Goal: Task Accomplishment & Management: Manage account settings

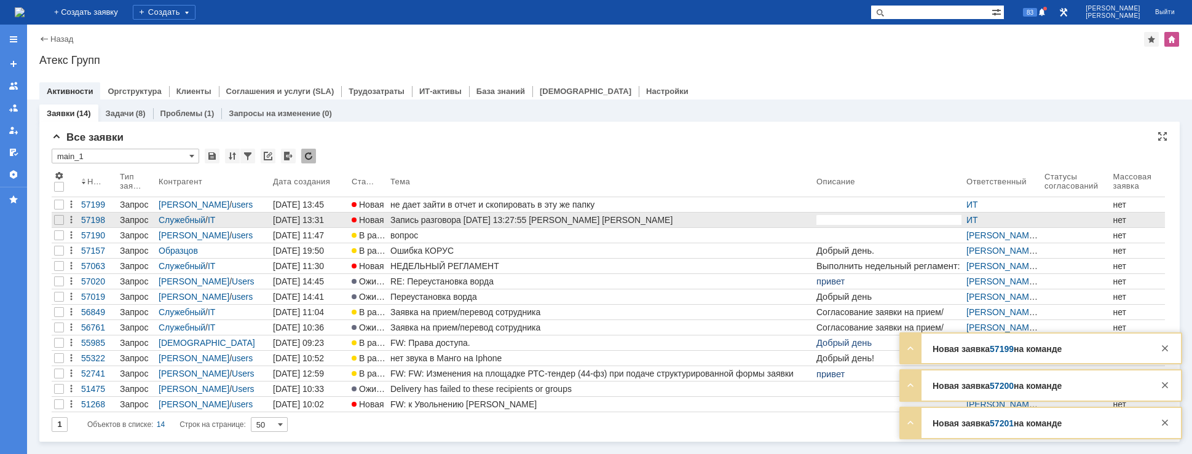
click at [436, 219] on div "Запись разговора [DATE] 13:27:55 [PERSON_NAME] [PERSON_NAME]" at bounding box center [600, 220] width 421 height 10
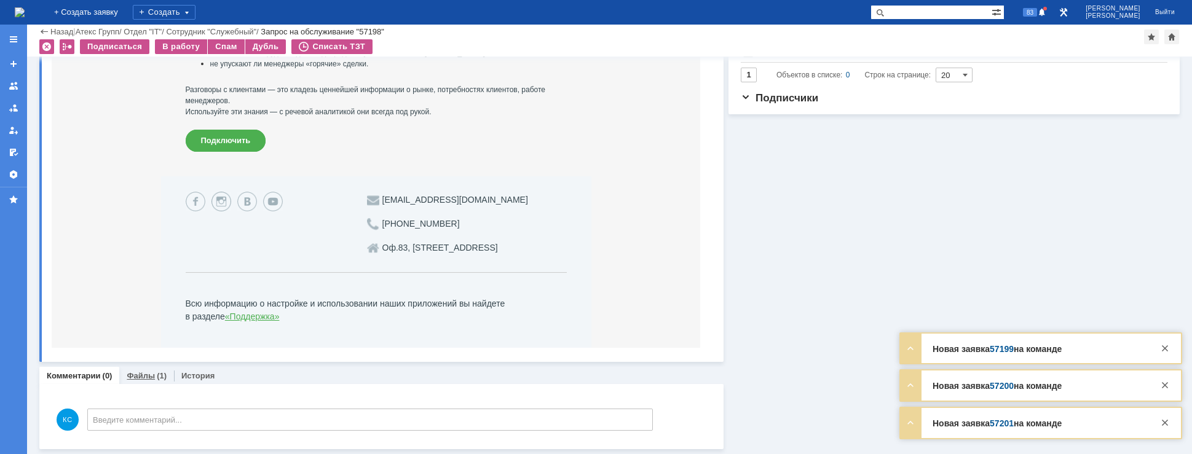
click at [132, 370] on div "Файлы (1)" at bounding box center [146, 376] width 55 height 18
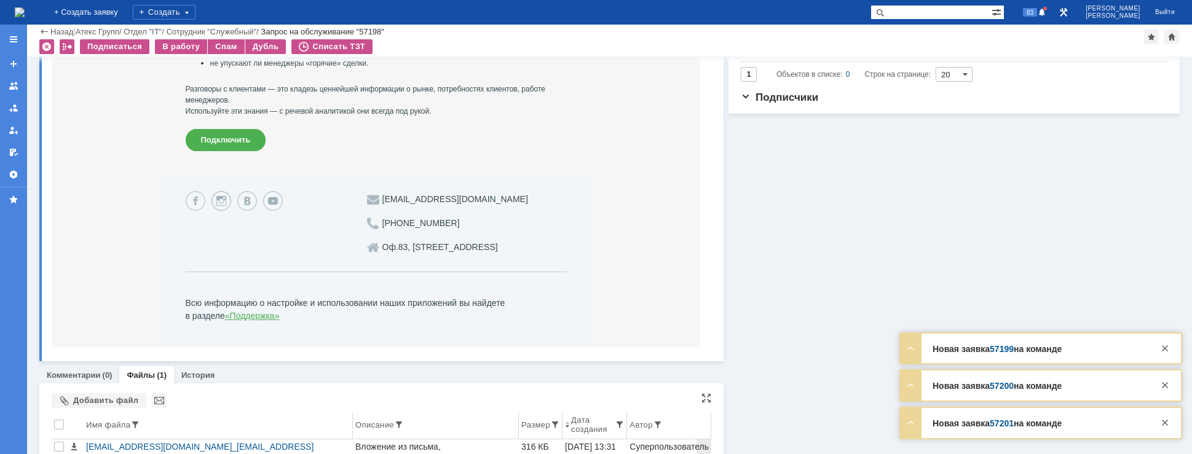
scroll to position [578, 0]
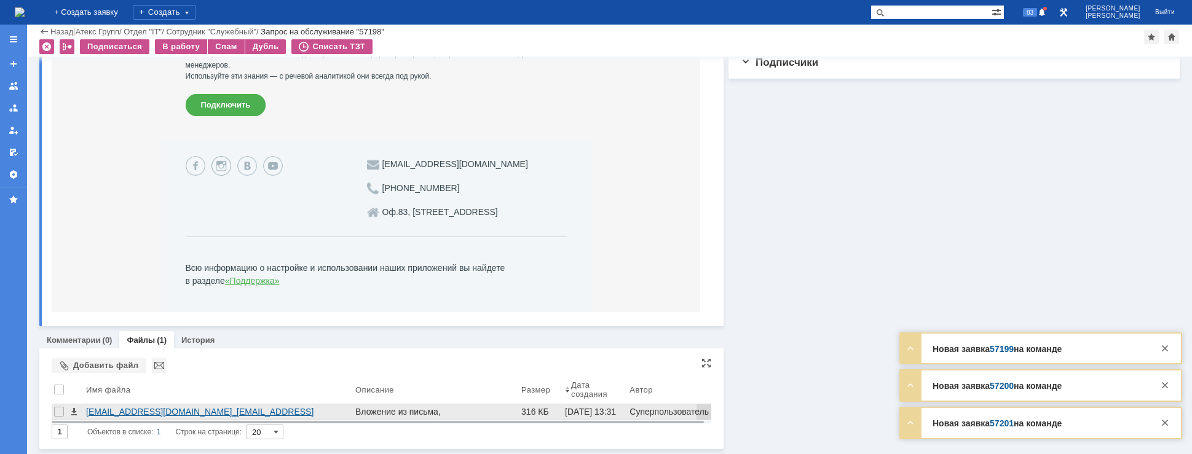
click at [170, 409] on div "[EMAIL_ADDRESS][DOMAIN_NAME]_[EMAIL_ADDRESS][DOMAIN_NAME][DOMAIN_NAME]__[DATE]_…" at bounding box center [218, 412] width 264 height 10
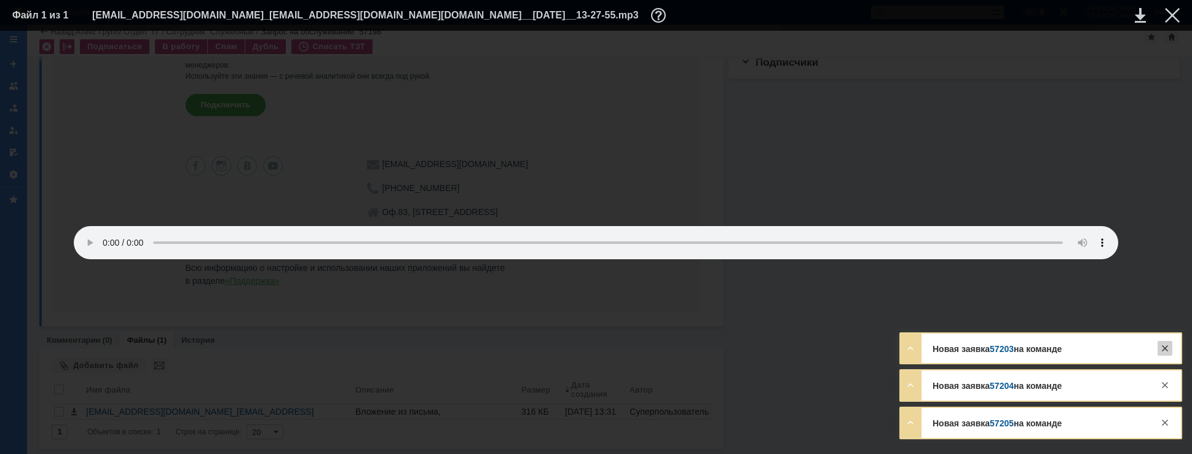
click at [1160, 345] on div at bounding box center [1164, 348] width 15 height 15
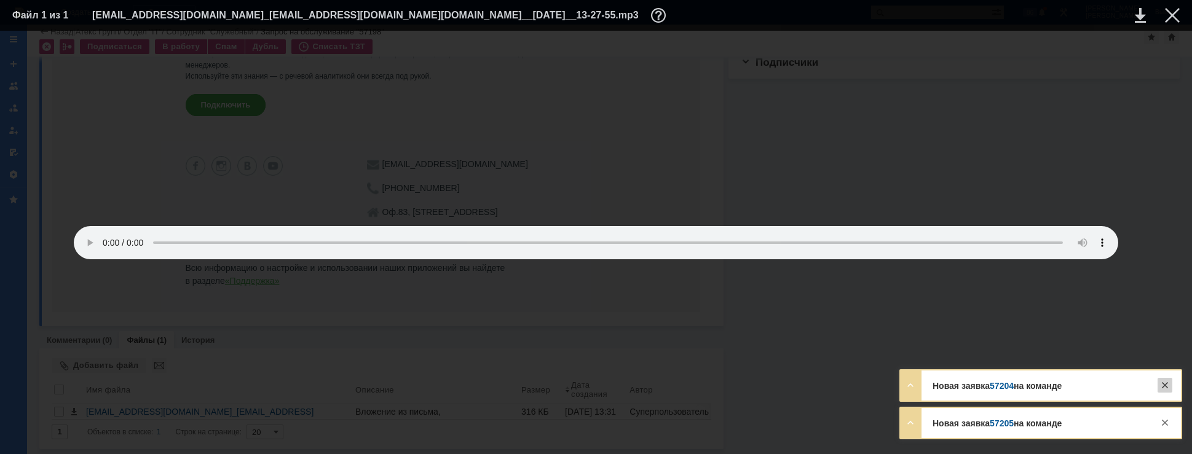
click at [1160, 387] on div at bounding box center [1164, 385] width 15 height 15
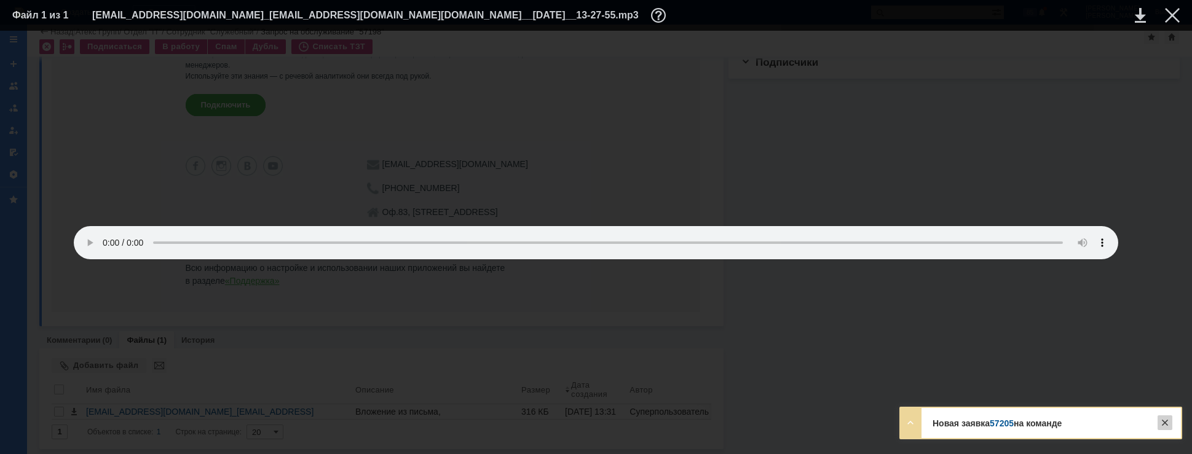
click at [1161, 422] on div at bounding box center [1164, 422] width 15 height 15
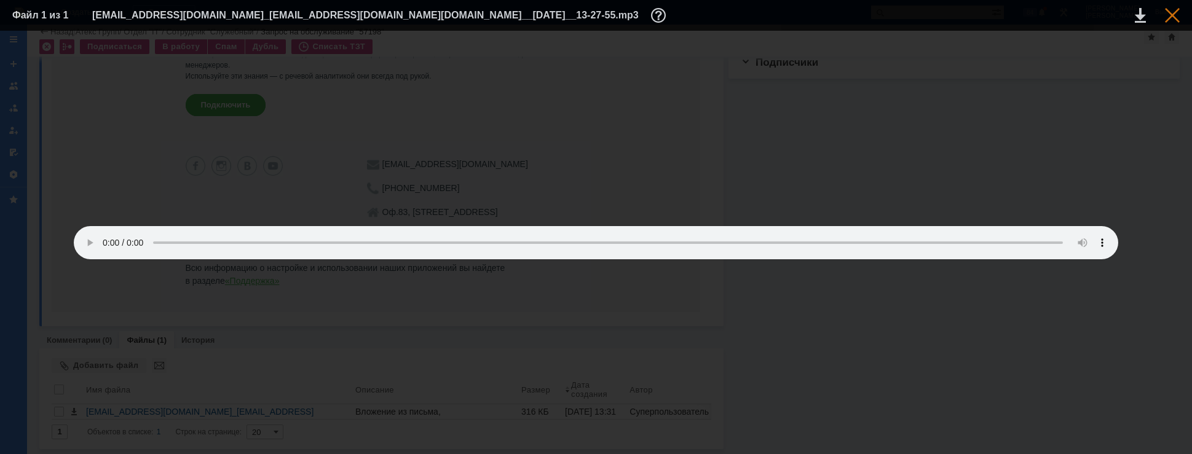
click at [1166, 13] on div at bounding box center [1172, 15] width 15 height 15
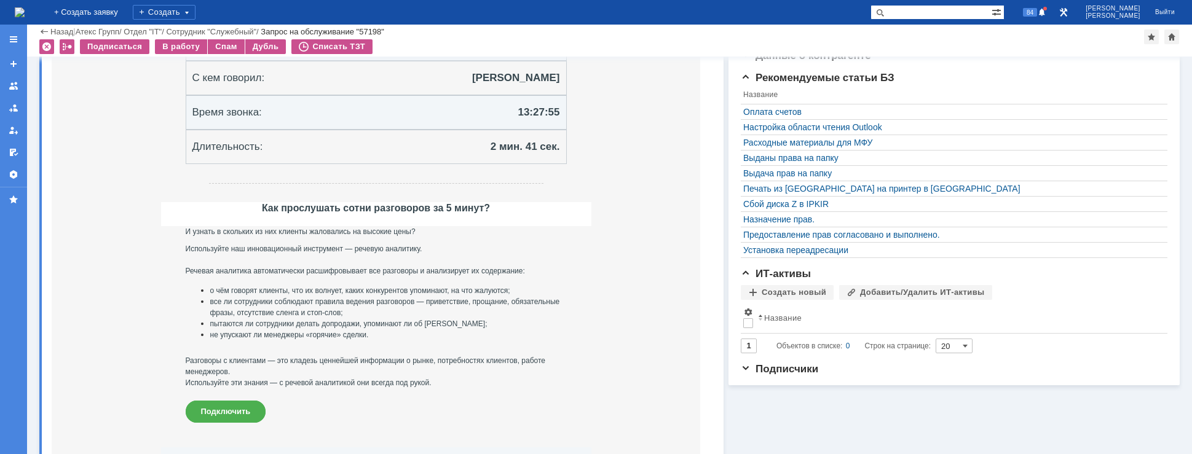
scroll to position [0, 0]
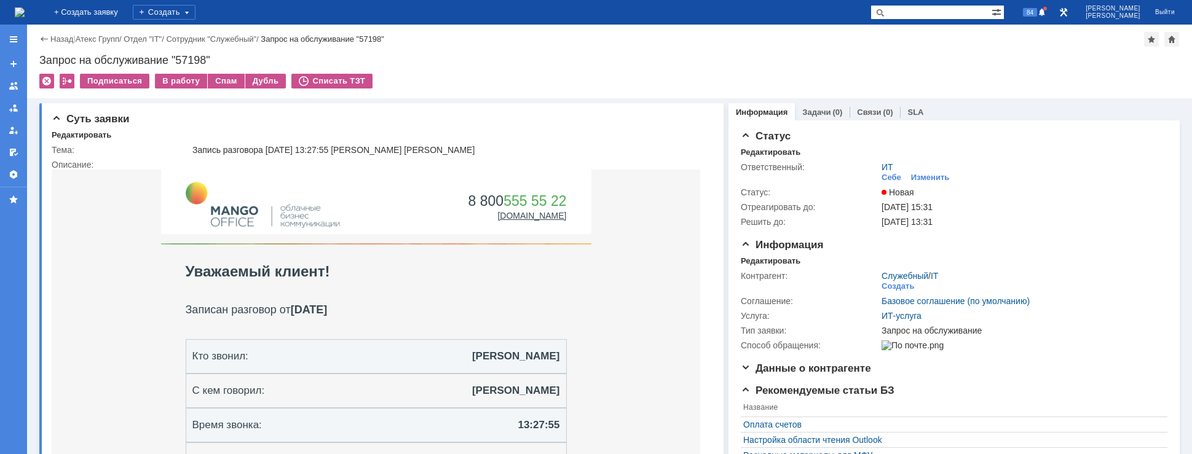
click at [25, 14] on img at bounding box center [20, 12] width 10 height 10
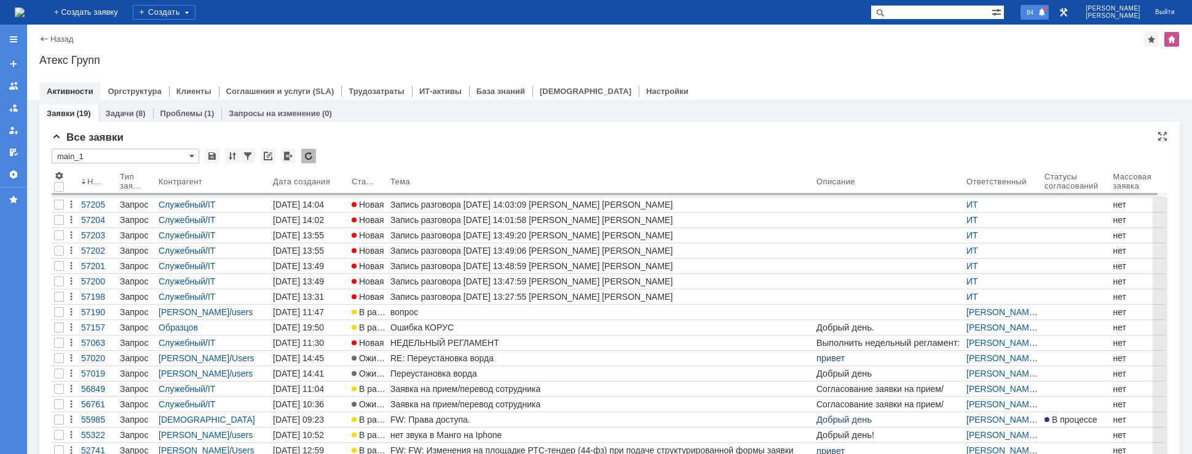
click at [1037, 17] on span "84" at bounding box center [1030, 12] width 14 height 9
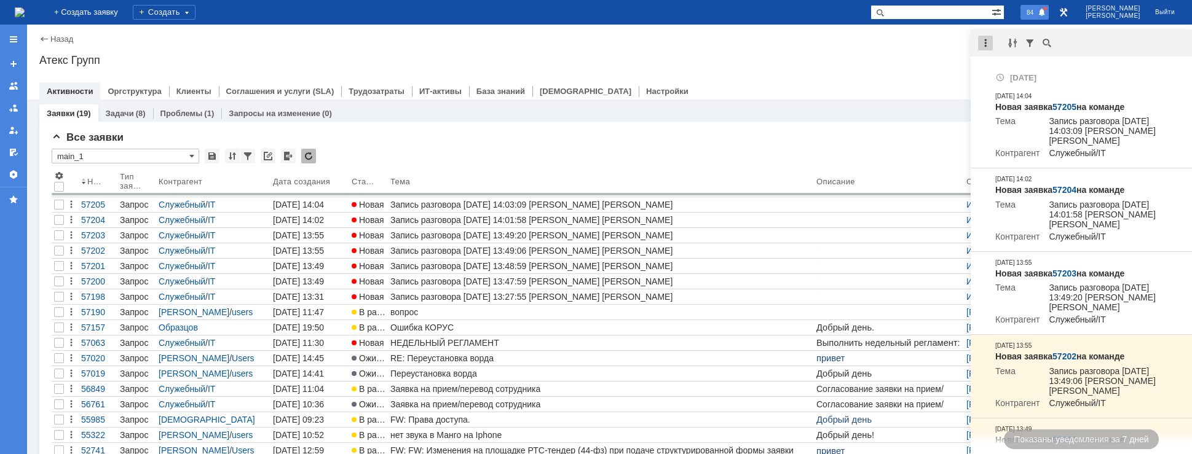
click at [991, 42] on div at bounding box center [985, 43] width 15 height 15
click at [1003, 71] on div "Отметить уведомления прочитанными" at bounding box center [1070, 74] width 165 height 9
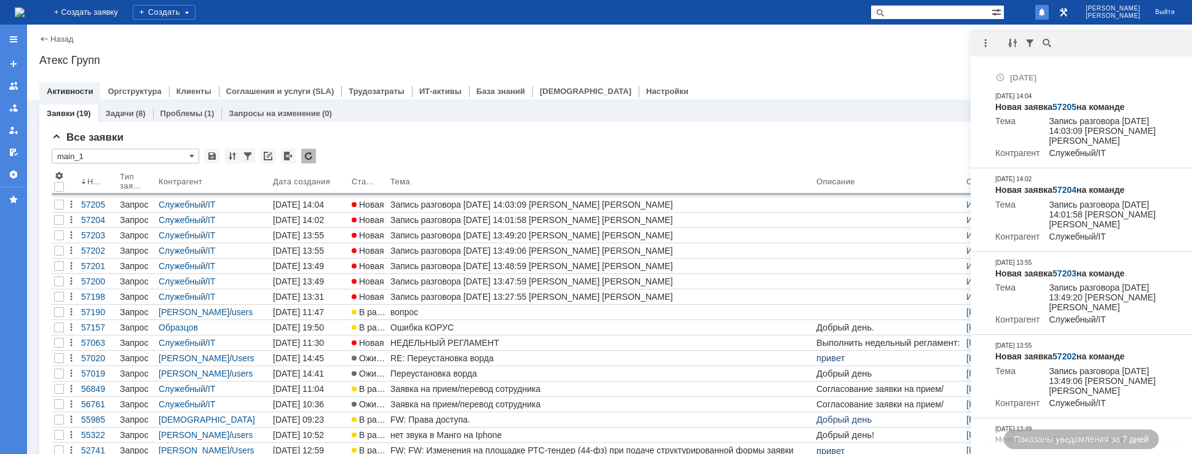
click at [933, 54] on div "Атекс Групп" at bounding box center [609, 60] width 1140 height 12
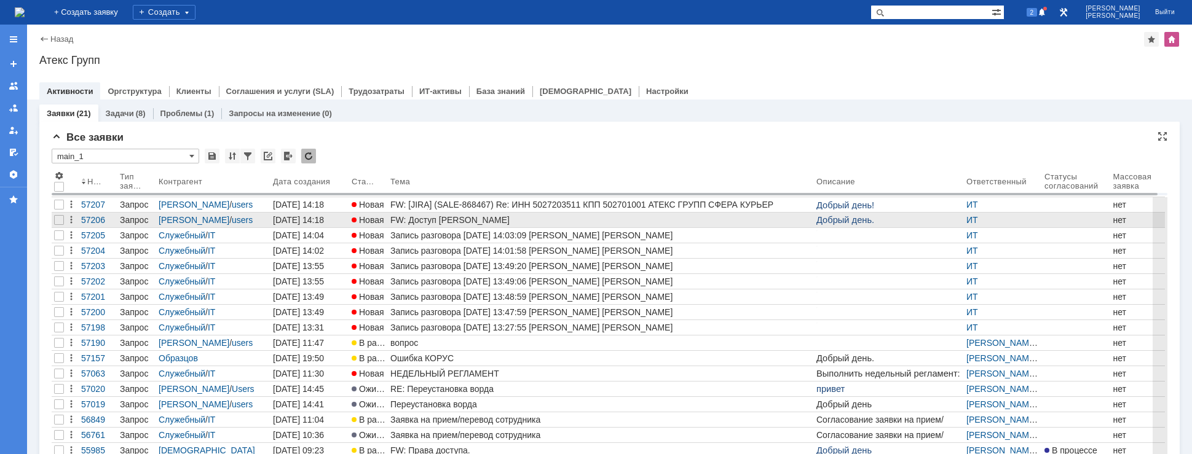
click at [447, 224] on div "FW: Доступ [PERSON_NAME]" at bounding box center [600, 220] width 421 height 10
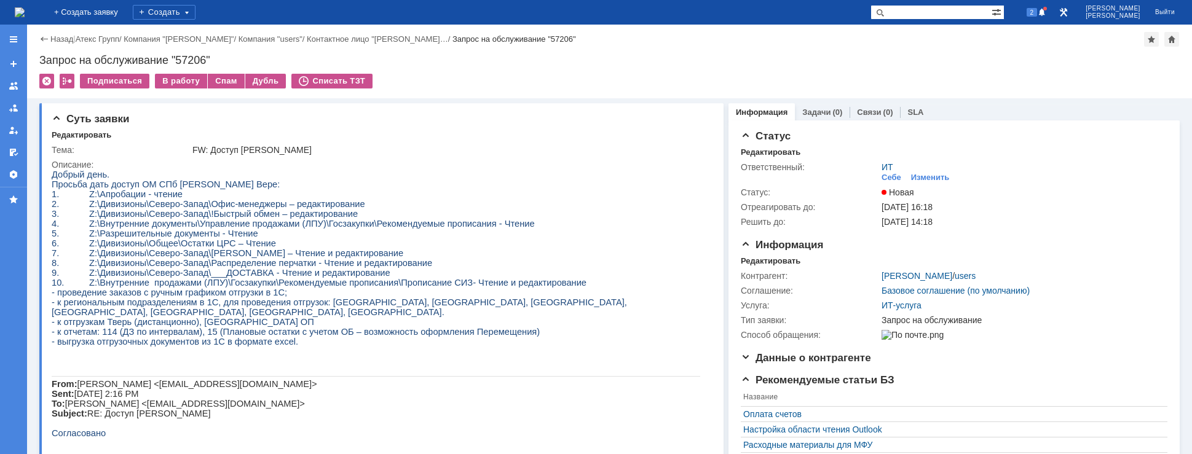
click at [25, 12] on img at bounding box center [20, 12] width 10 height 10
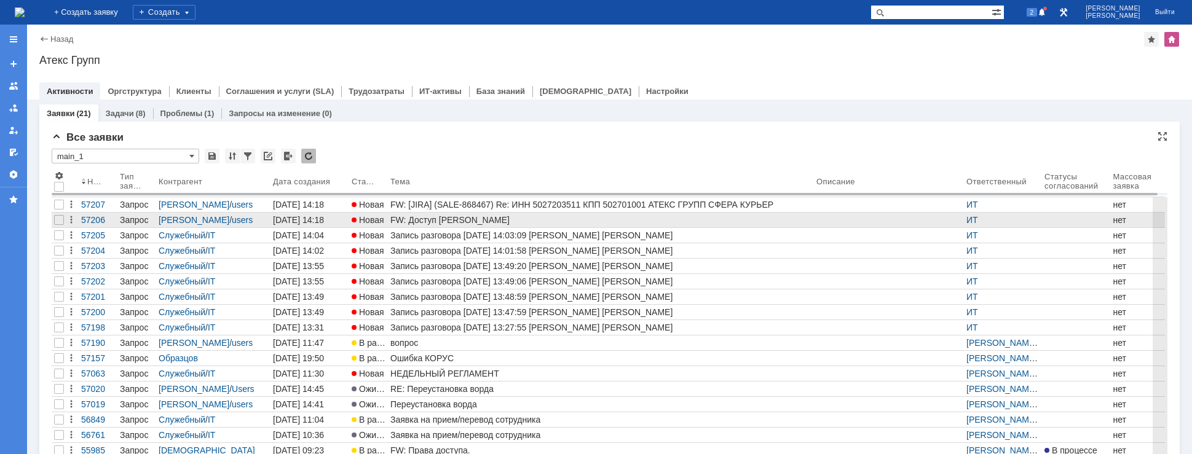
click at [487, 214] on link "FW: Доступ [PERSON_NAME]" at bounding box center [601, 220] width 426 height 15
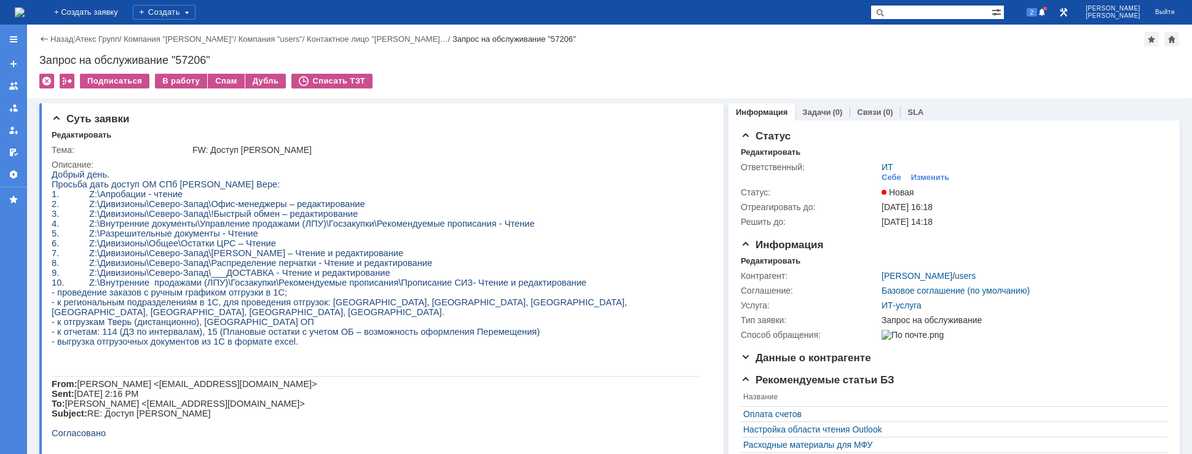
click at [25, 16] on img at bounding box center [20, 12] width 10 height 10
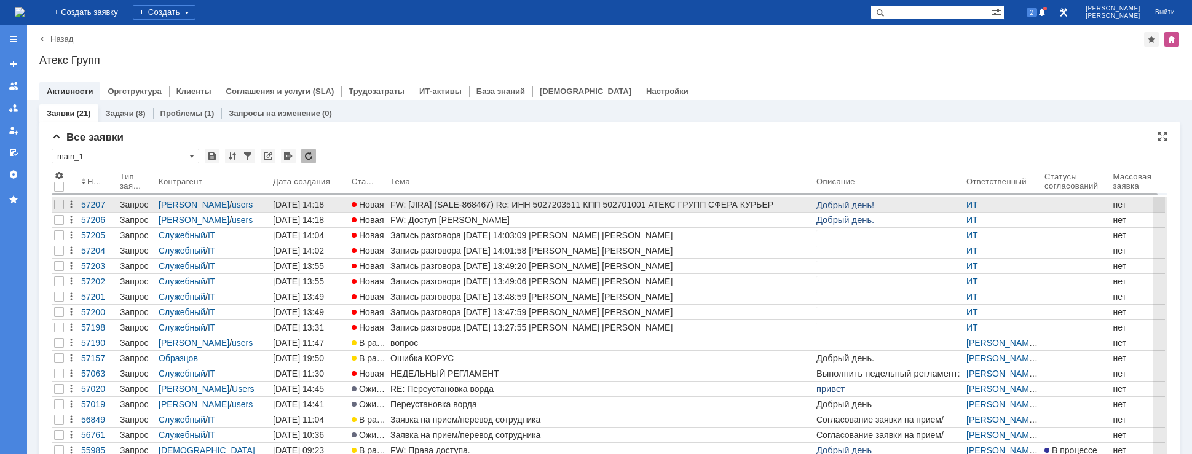
click at [440, 203] on div "FW: [JIRA] (SALE-868467) Re: ИНН 5027203511 КПП 502701001 АТЕКС ГРУПП СФЕРА КУР…" at bounding box center [600, 205] width 421 height 10
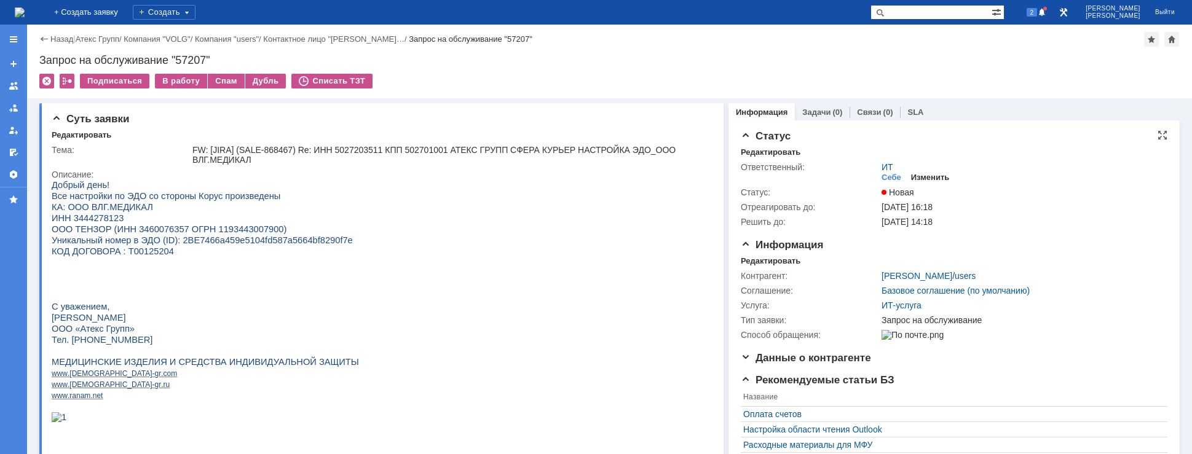
click at [913, 179] on div "Изменить" at bounding box center [930, 178] width 39 height 10
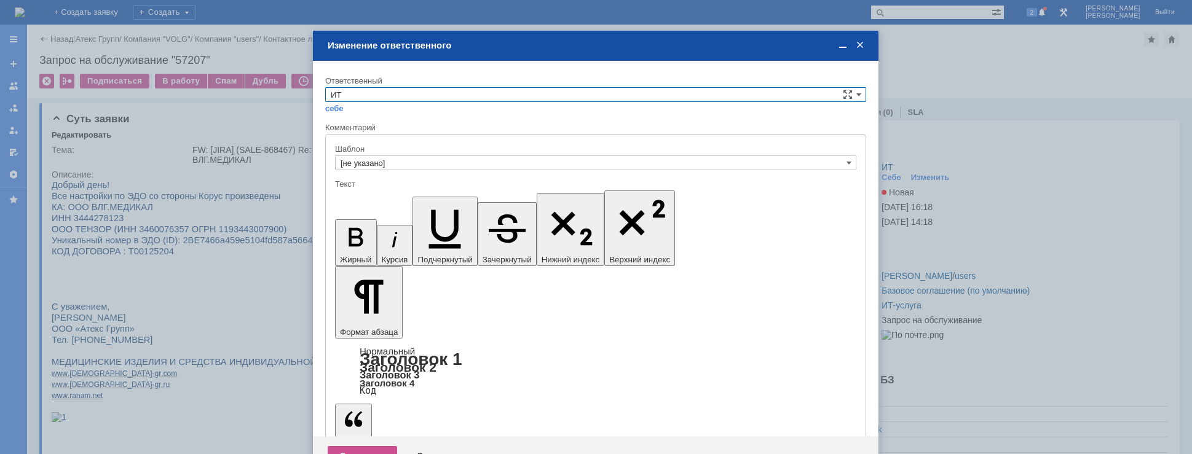
click at [388, 96] on input "ИТ" at bounding box center [595, 94] width 541 height 15
click at [367, 197] on span "АСУ" at bounding box center [596, 197] width 530 height 10
type input "АСУ"
click at [366, 446] on div "Сохранить" at bounding box center [362, 456] width 69 height 20
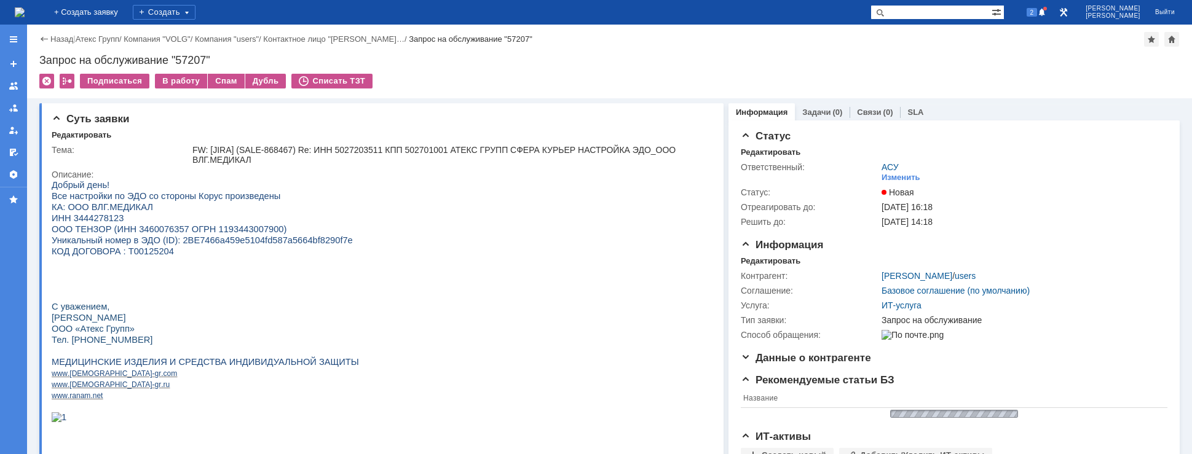
click at [25, 17] on img at bounding box center [20, 12] width 10 height 10
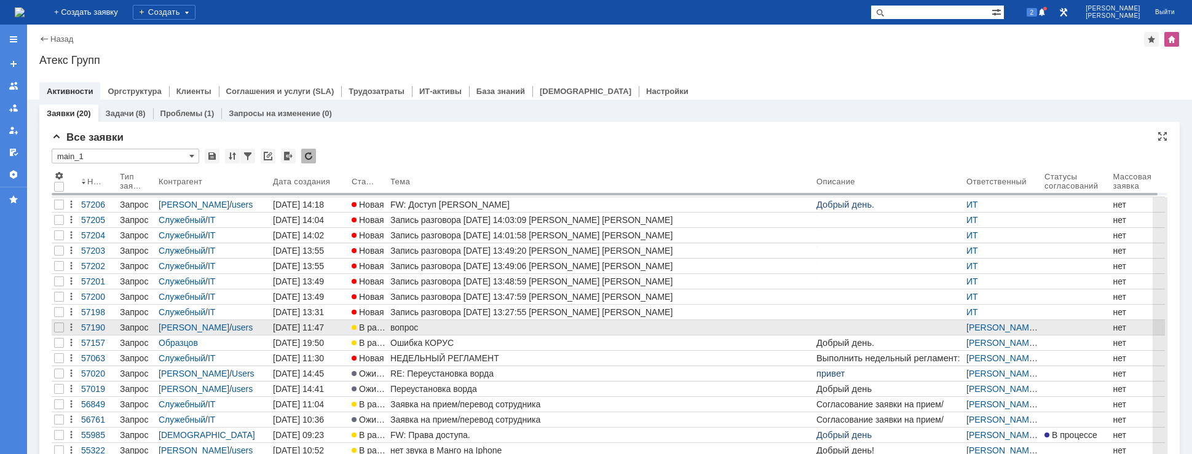
click at [416, 328] on div "вопрос" at bounding box center [600, 328] width 421 height 10
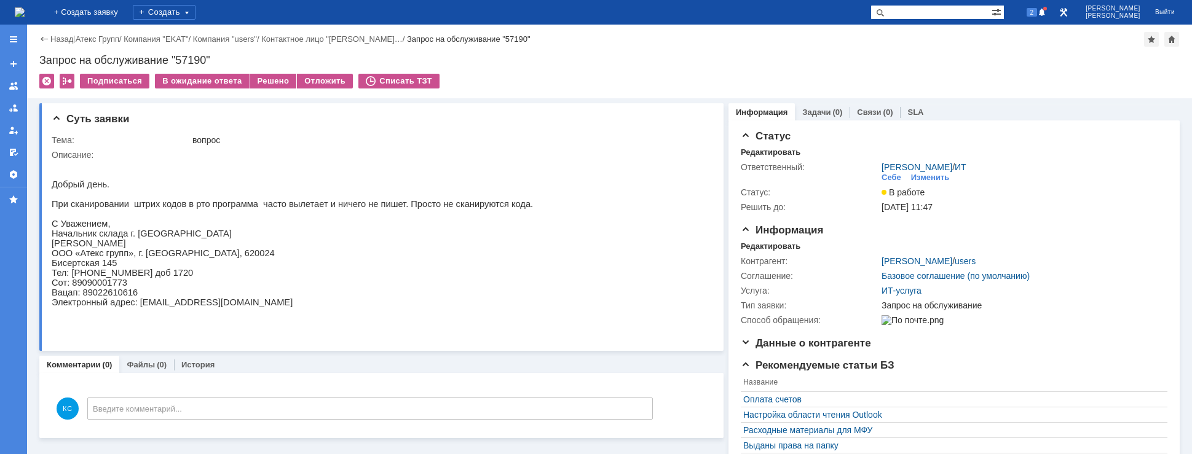
click at [25, 12] on img at bounding box center [20, 12] width 10 height 10
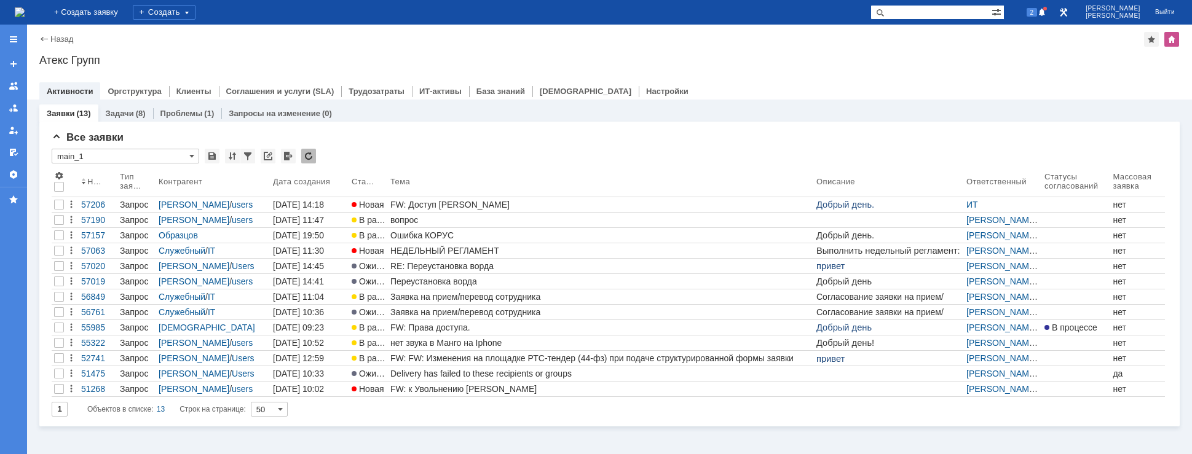
click at [25, 12] on img at bounding box center [20, 12] width 10 height 10
click at [25, 1] on div "На домашнюю" at bounding box center [20, 12] width 10 height 25
click at [25, 7] on img at bounding box center [20, 12] width 10 height 10
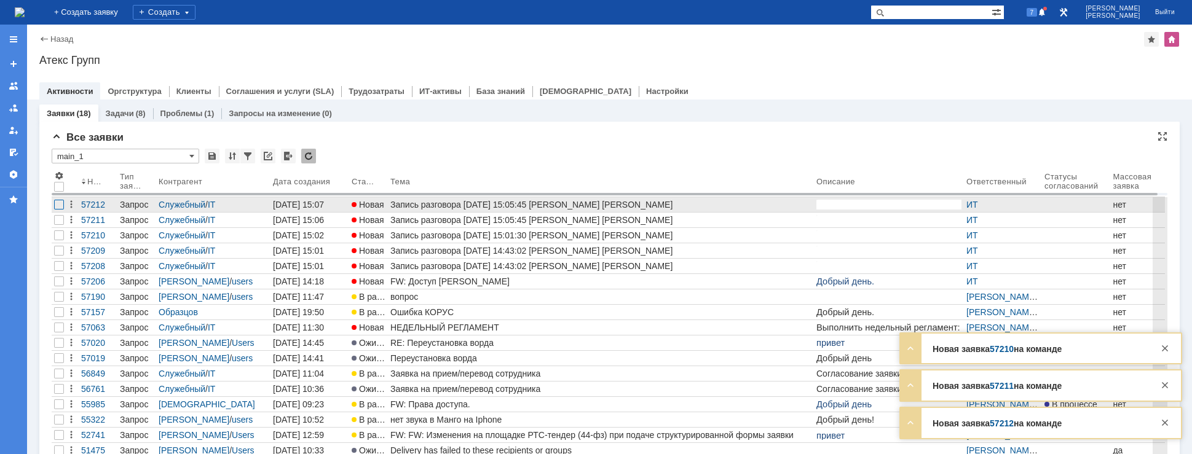
click at [57, 203] on div at bounding box center [59, 205] width 10 height 10
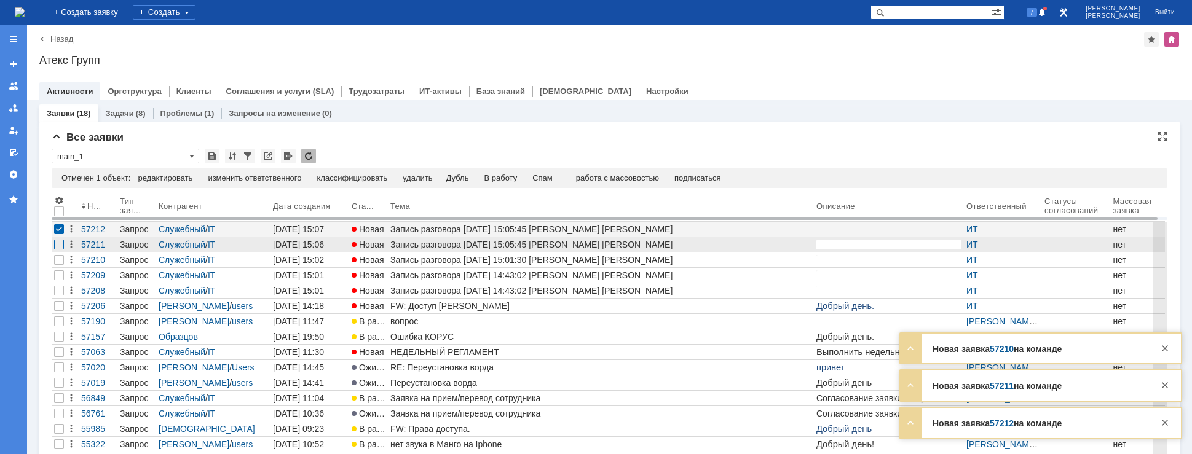
click at [60, 247] on div at bounding box center [59, 245] width 10 height 10
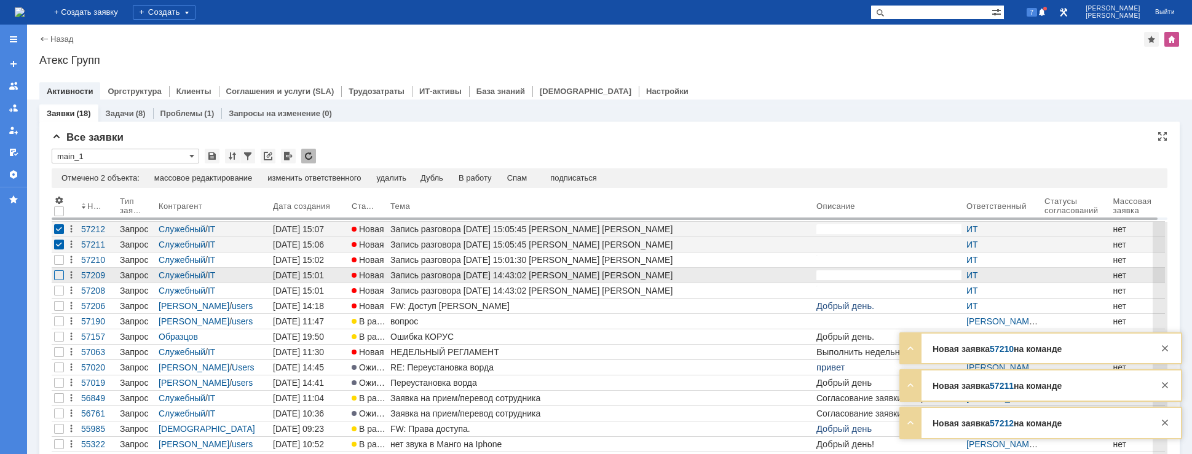
click at [57, 278] on div at bounding box center [59, 275] width 10 height 10
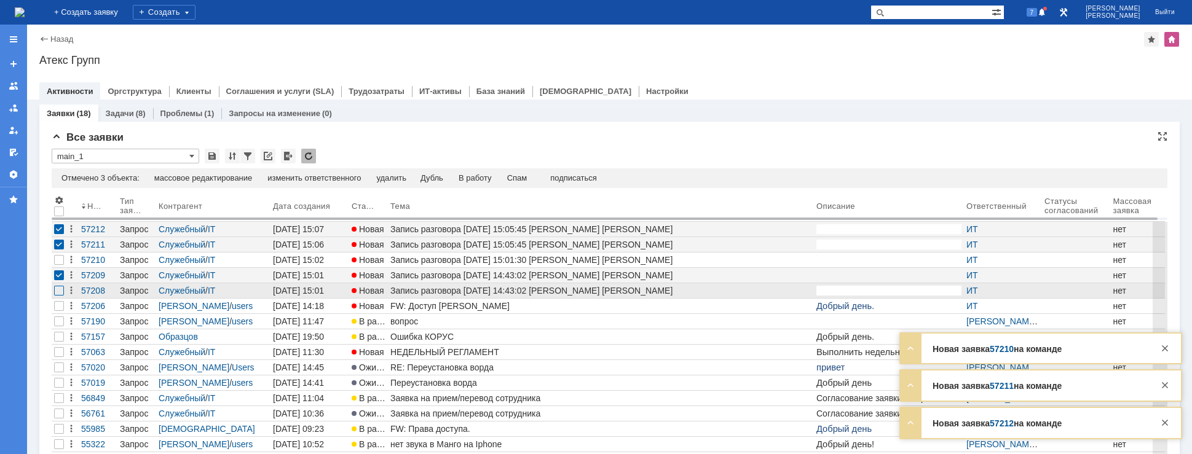
click at [60, 265] on div at bounding box center [59, 260] width 10 height 10
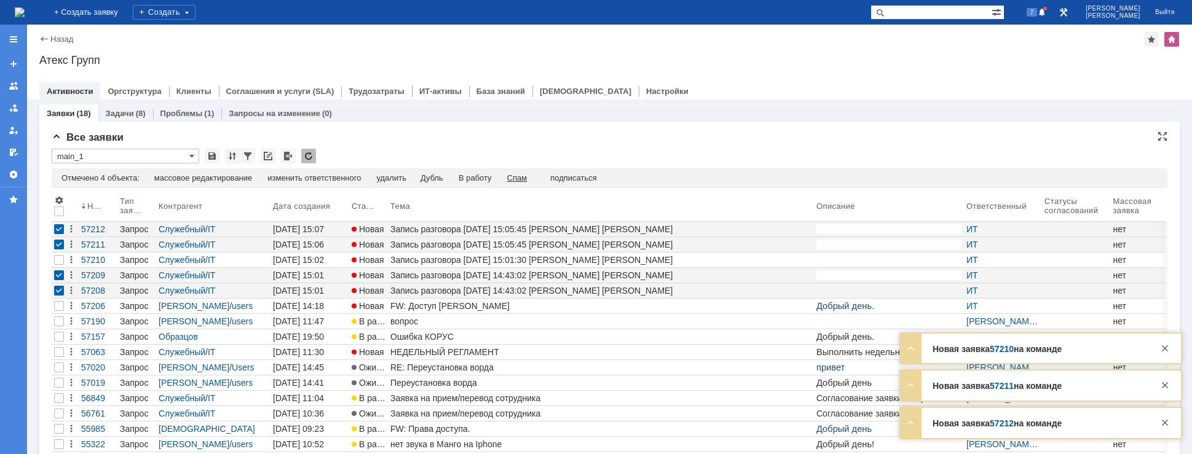
click at [516, 178] on div "Спам" at bounding box center [517, 178] width 20 height 10
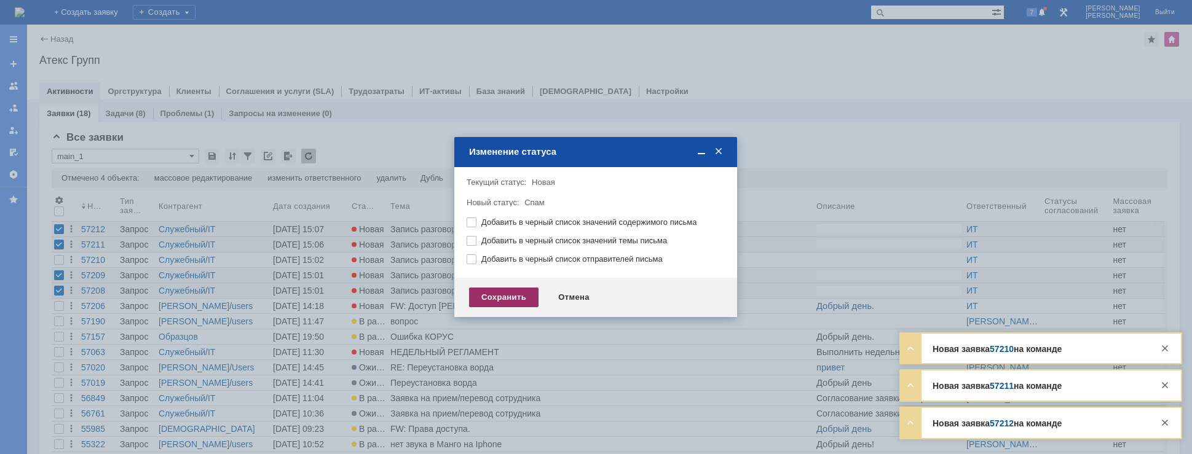
click at [517, 302] on div "Сохранить" at bounding box center [503, 298] width 69 height 20
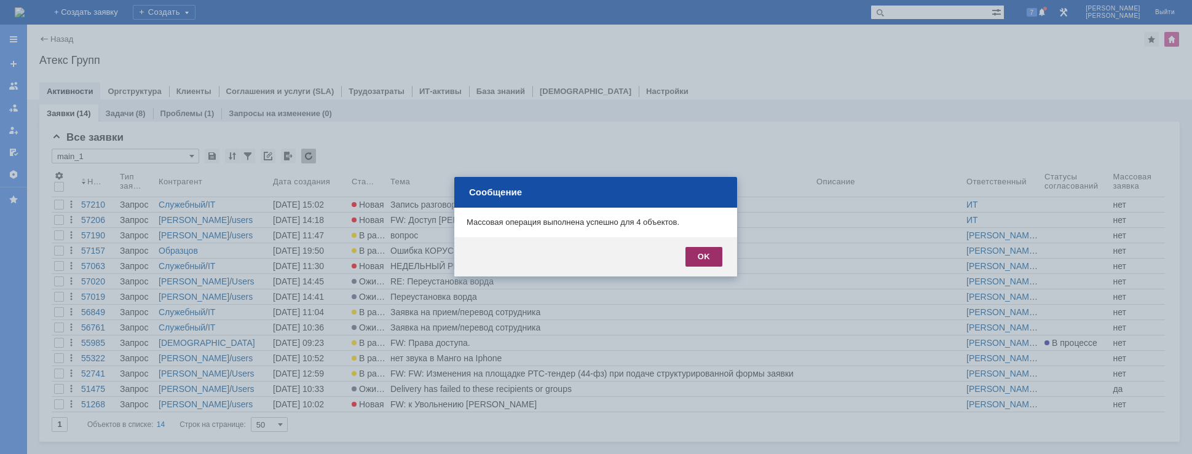
click at [702, 249] on div "OK" at bounding box center [703, 257] width 37 height 20
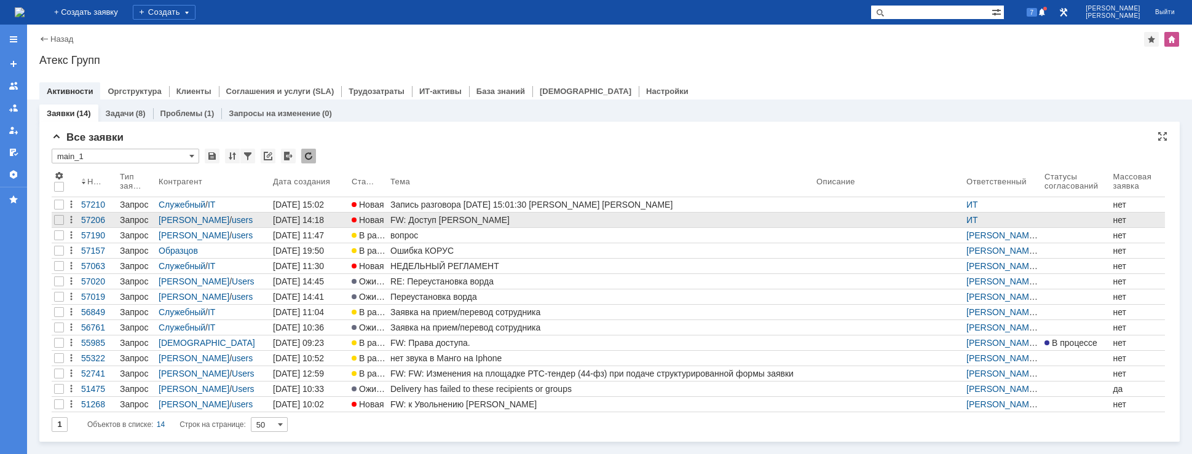
click at [436, 221] on div "FW: Доступ [PERSON_NAME]" at bounding box center [600, 220] width 421 height 10
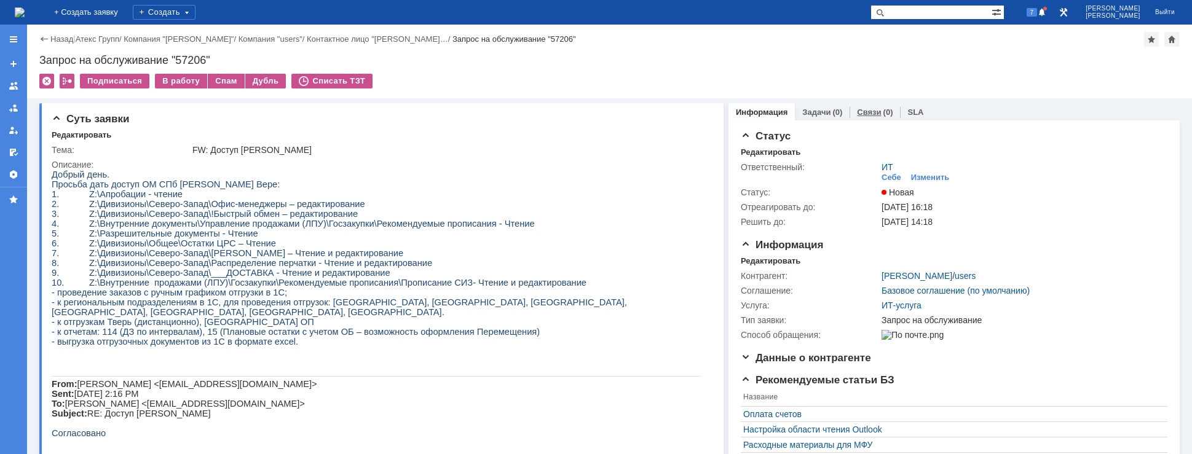
click at [868, 112] on link "Связи" at bounding box center [869, 112] width 24 height 9
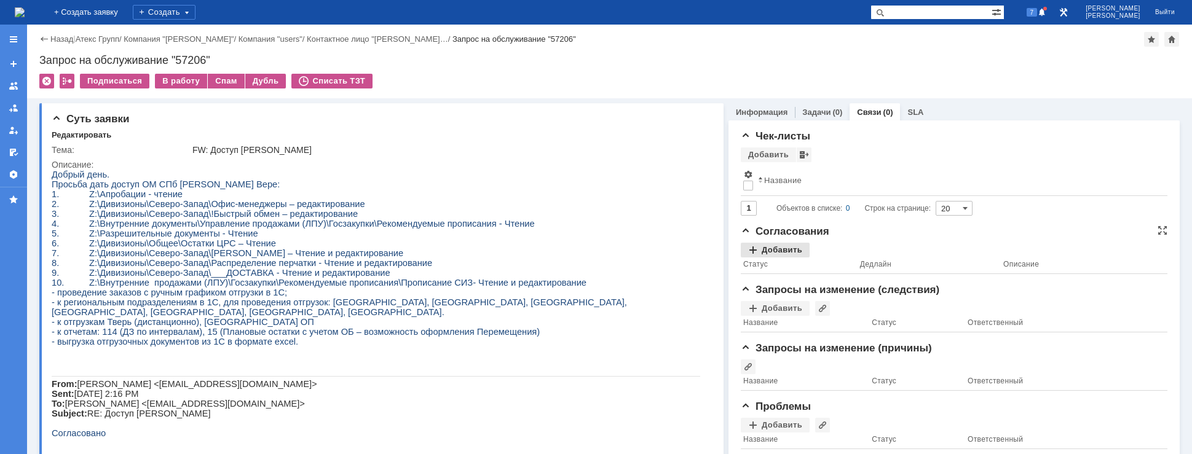
click at [769, 247] on div "Добавить" at bounding box center [775, 250] width 69 height 15
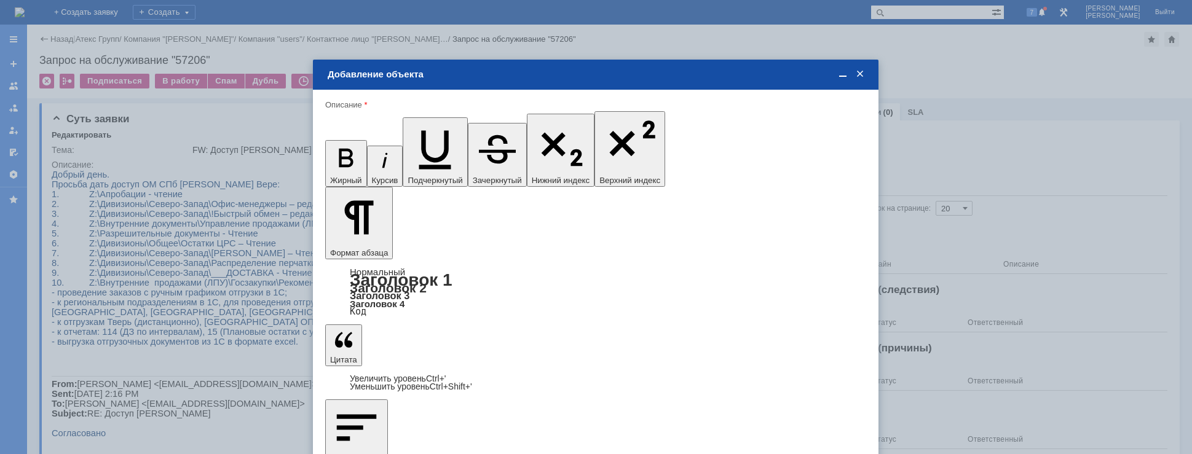
type input "Выбрано: 0 (объекты класса 'Сотрудник')"
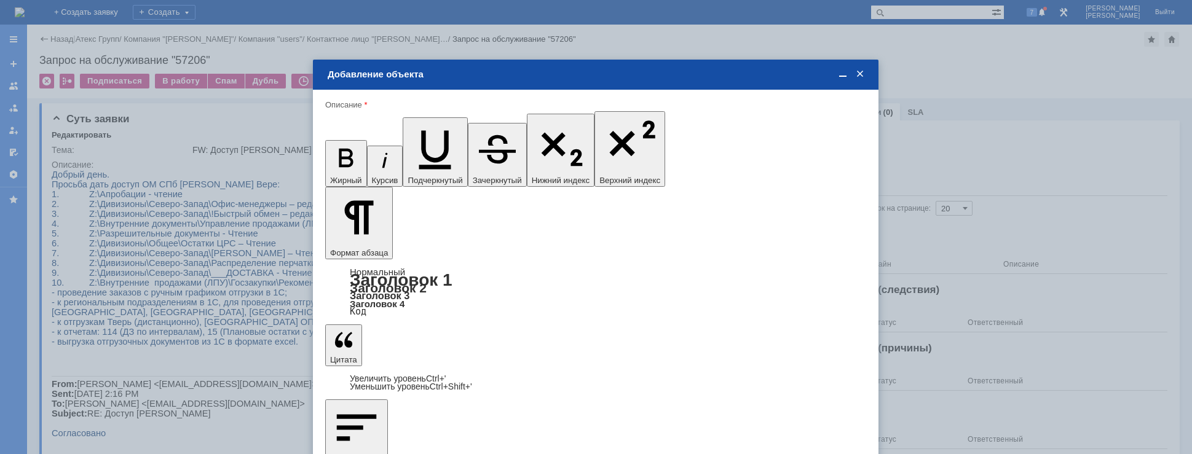
drag, startPoint x: 358, startPoint y: 247, endPoint x: 320, endPoint y: 252, distance: 38.4
click at [428, 329] on span "[PERSON_NAME]" at bounding box center [428, 325] width 66 height 9
click at [0, 0] on input "[PERSON_NAME]" at bounding box center [0, 0] width 0 height 0
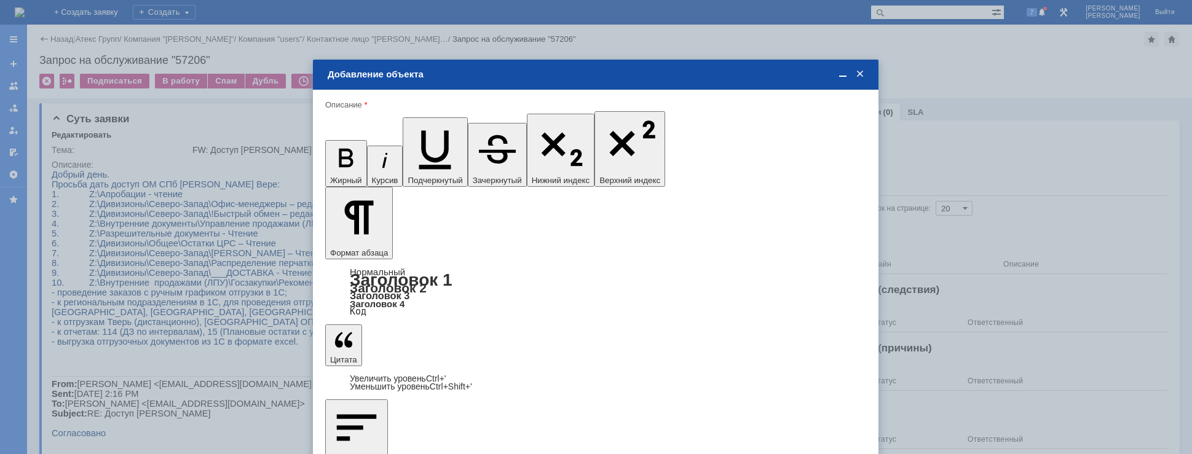
type input "Выбрано: 1 (объекты класса 'Сотрудник')"
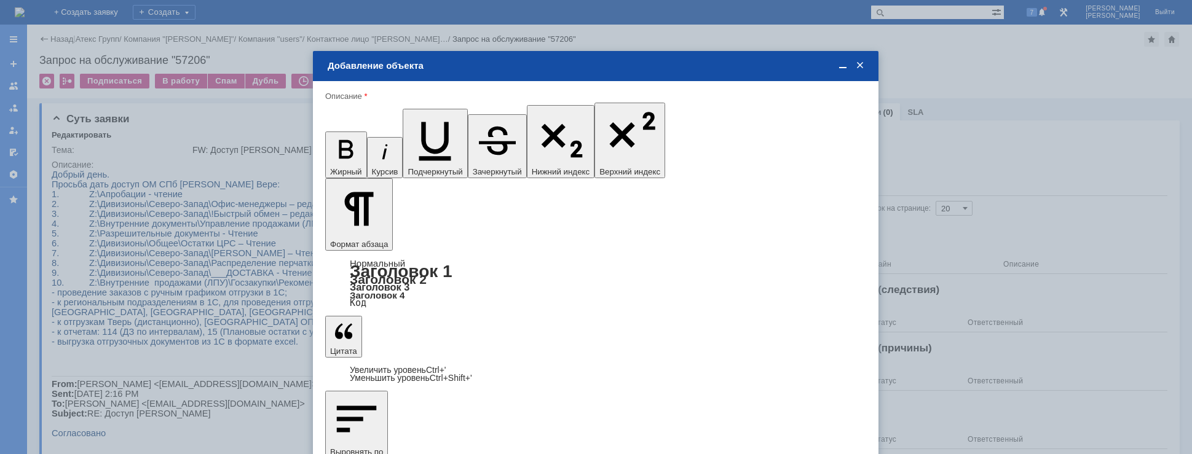
type input "1"
click at [670, 336] on span "дней" at bounding box center [687, 338] width 48 height 10
type input "дней"
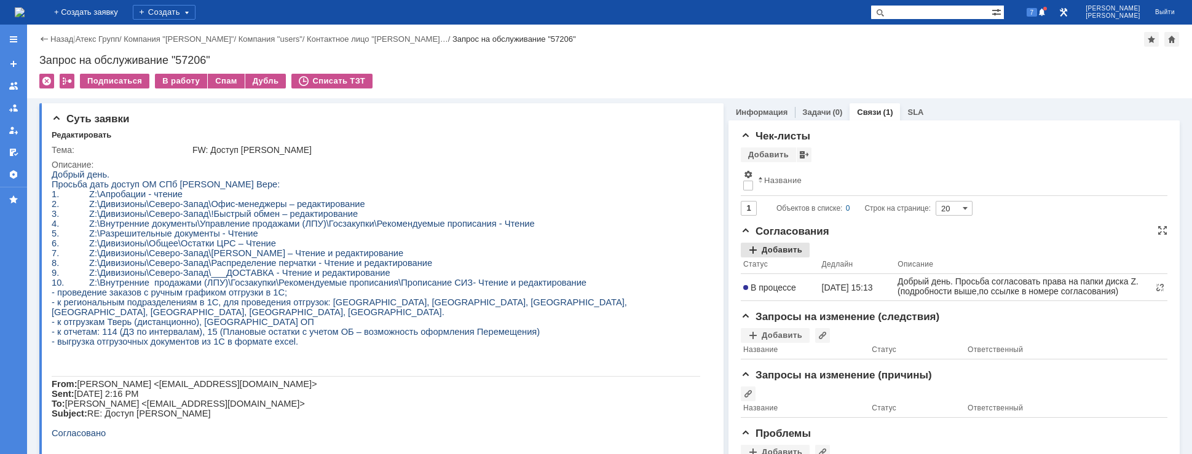
click at [762, 247] on div "Добавить" at bounding box center [775, 250] width 69 height 15
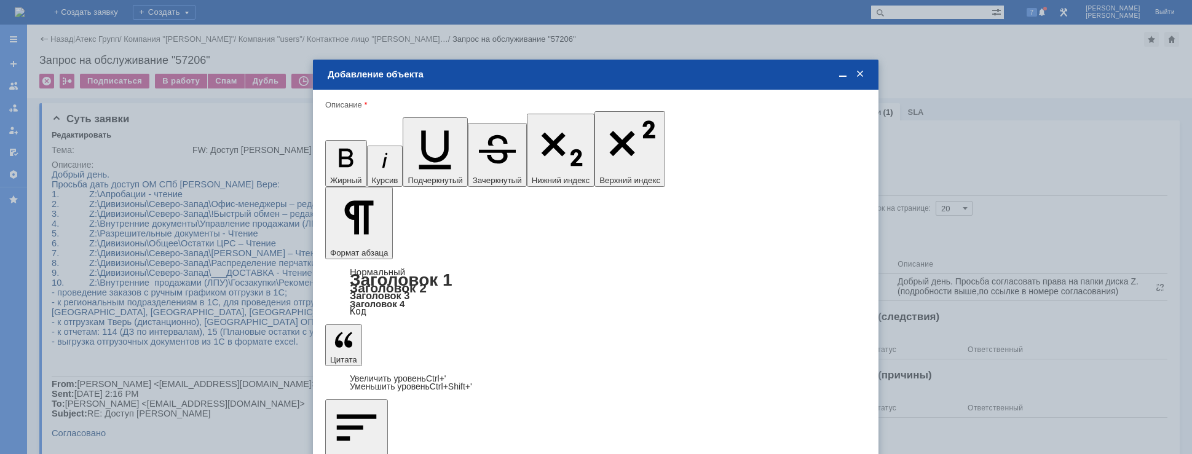
click at [458, 326] on div "[PERSON_NAME]" at bounding box center [628, 326] width 466 height 10
click at [0, 0] on input "[PERSON_NAME]" at bounding box center [0, 0] width 0 height 0
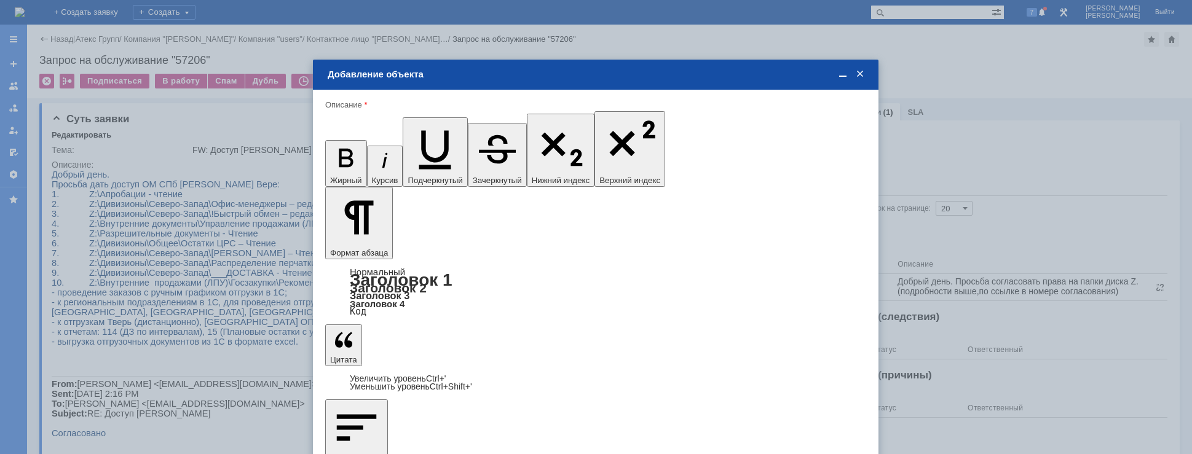
type input "Выбрано: 1 (объекты класса 'Сотрудник')"
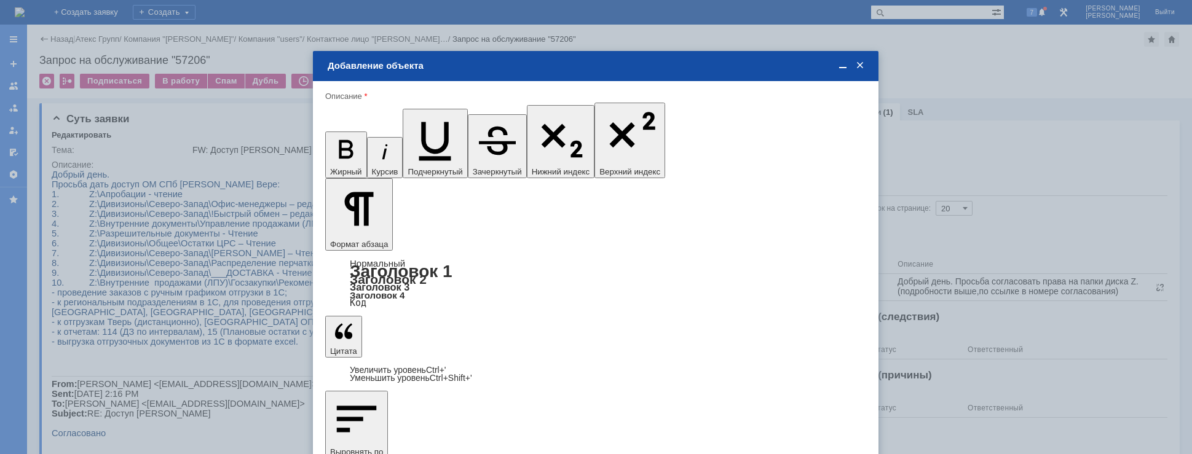
type input "1"
click at [673, 334] on span "дней" at bounding box center [687, 338] width 48 height 10
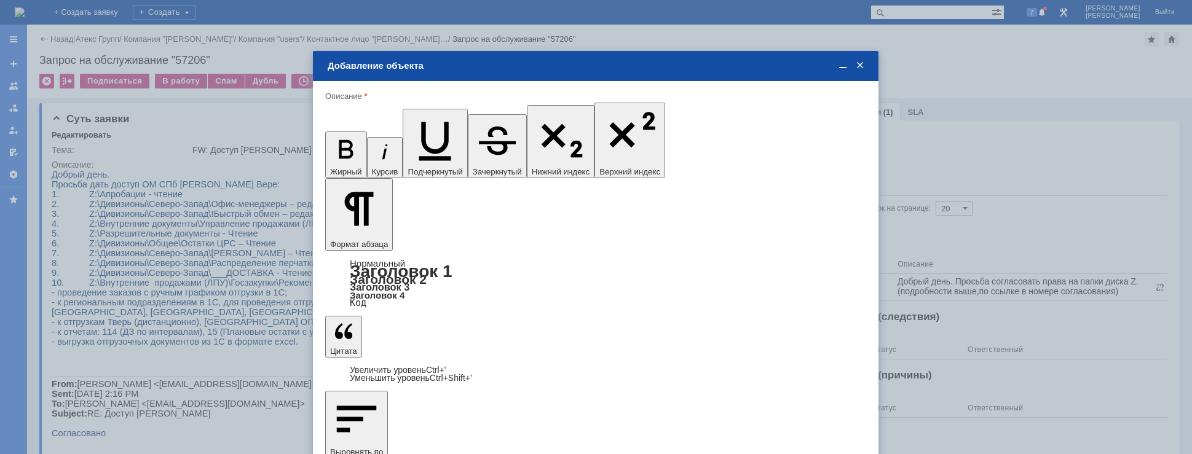
type input "дней"
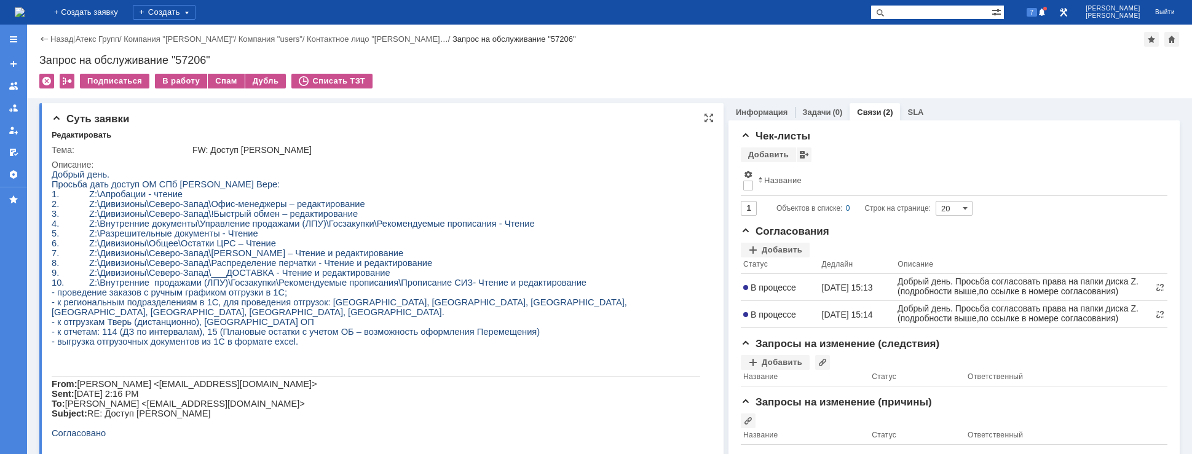
click at [204, 268] on span "8. Z:\Дивизионы\Северо-Запад\Распределение перчатки - Чтение и редактирование" at bounding box center [242, 263] width 380 height 10
drag, startPoint x: 166, startPoint y: 239, endPoint x: 188, endPoint y: 246, distance: 23.3
click at [188, 238] on span "5. Z:\Разрешительные документы - Чтение" at bounding box center [155, 234] width 206 height 10
drag, startPoint x: 178, startPoint y: 256, endPoint x: 211, endPoint y: 251, distance: 33.5
click at [211, 248] on span "6. Z:\Дивизионы\Общее\Остатки ЦРС – Чтение" at bounding box center [164, 243] width 224 height 10
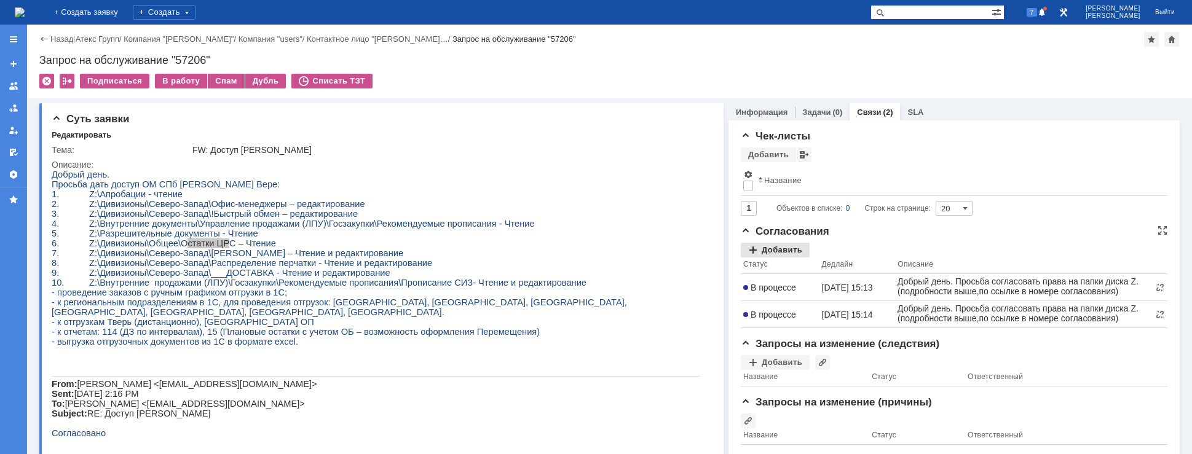
click at [760, 245] on div "Добавить" at bounding box center [775, 250] width 69 height 15
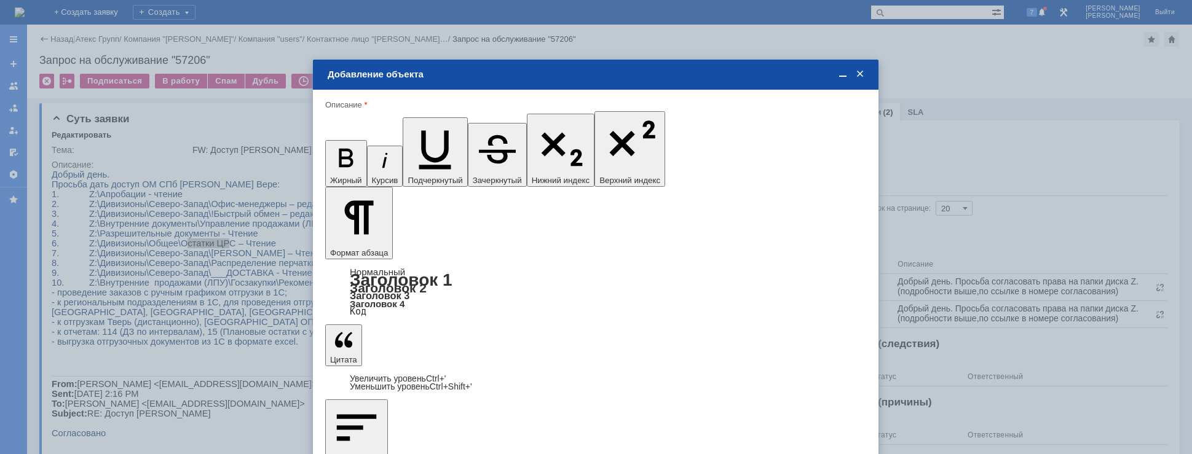
drag, startPoint x: 358, startPoint y: 243, endPoint x: 272, endPoint y: 243, distance: 85.4
click at [272, 243] on body "Идет загрузка, пожалуйста, подождите. На домашнюю + Создать заявку Создать 7 [P…" at bounding box center [596, 227] width 1192 height 454
click at [404, 369] on span "[PERSON_NAME]" at bounding box center [428, 371] width 66 height 9
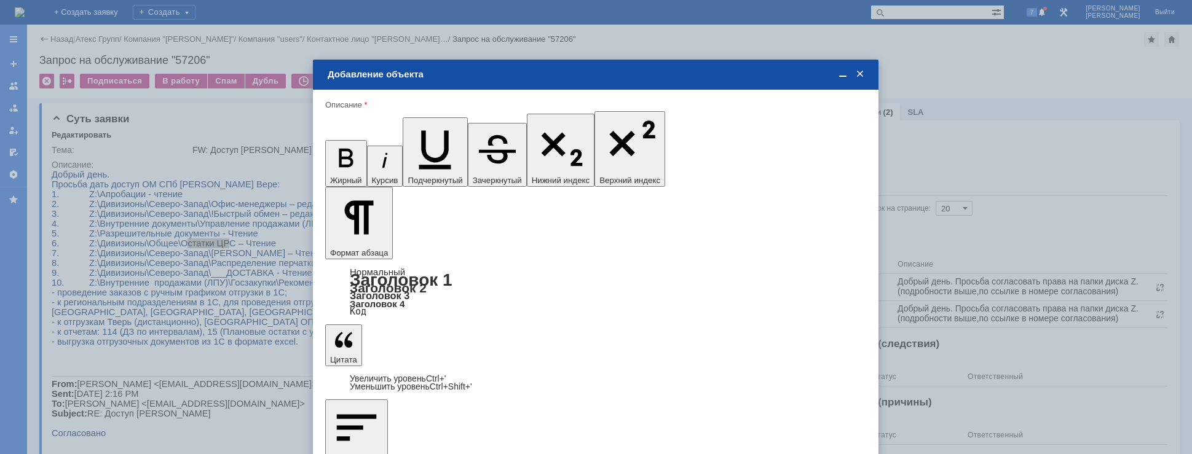
click at [0, 0] on input "[PERSON_NAME]" at bounding box center [0, 0] width 0 height 0
type input "Выбрано: 1 (объекты класса 'Сотрудник')"
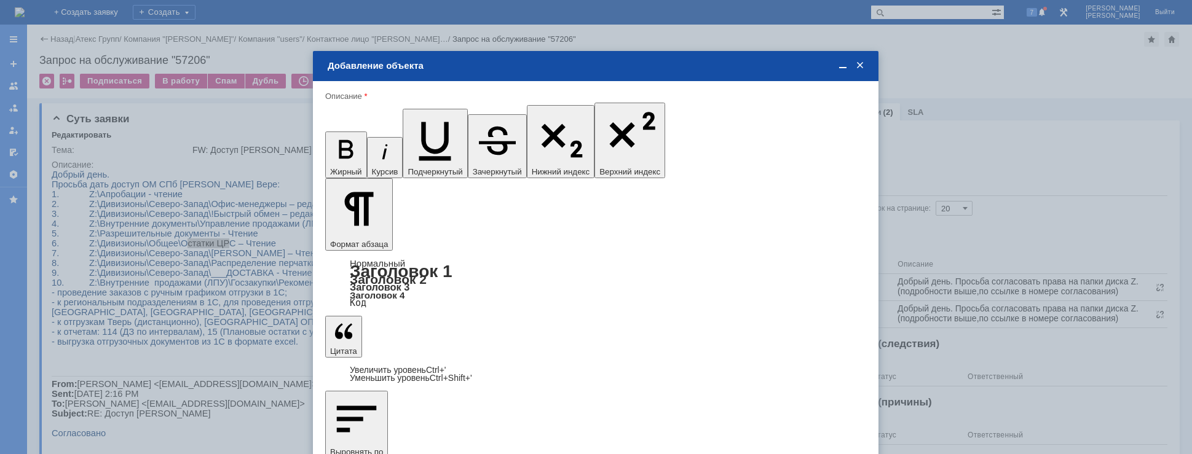
type input "1"
click at [677, 333] on span "дней" at bounding box center [687, 338] width 48 height 10
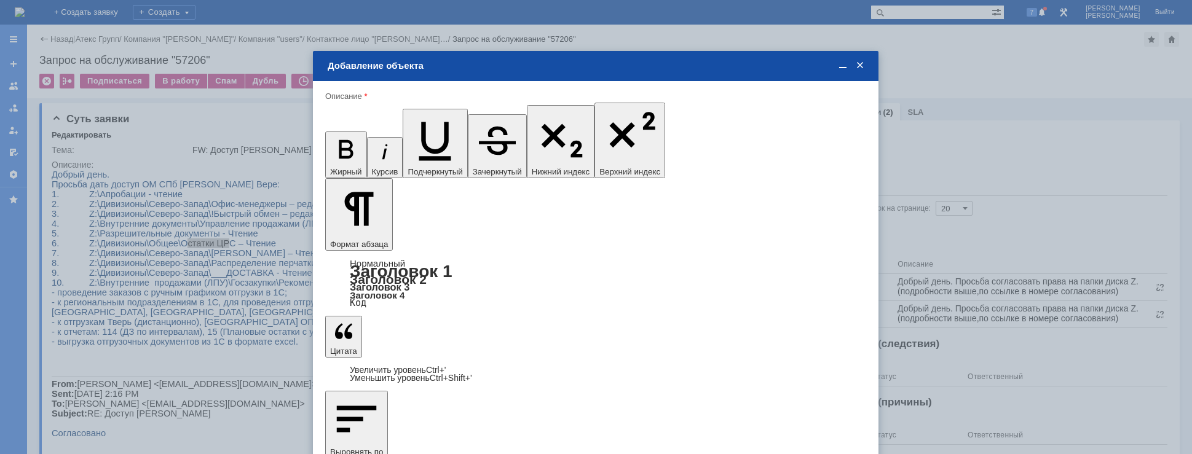
type input "дней"
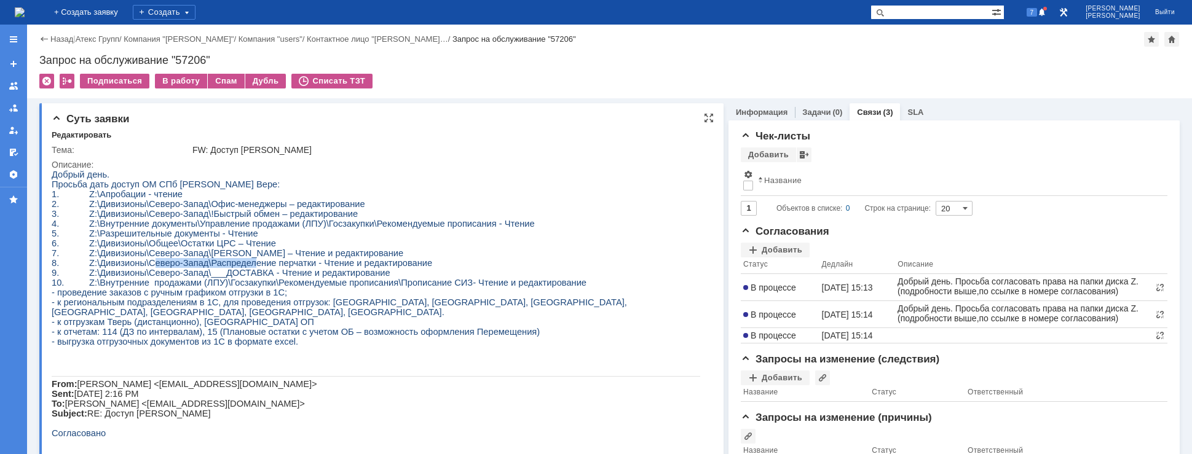
drag, startPoint x: 147, startPoint y: 277, endPoint x: 241, endPoint y: 274, distance: 94.1
click at [240, 268] on span "8. Z:\Дивизионы\Северо-Запад\Распределение перчатки - Чтение и редактирование" at bounding box center [242, 263] width 380 height 10
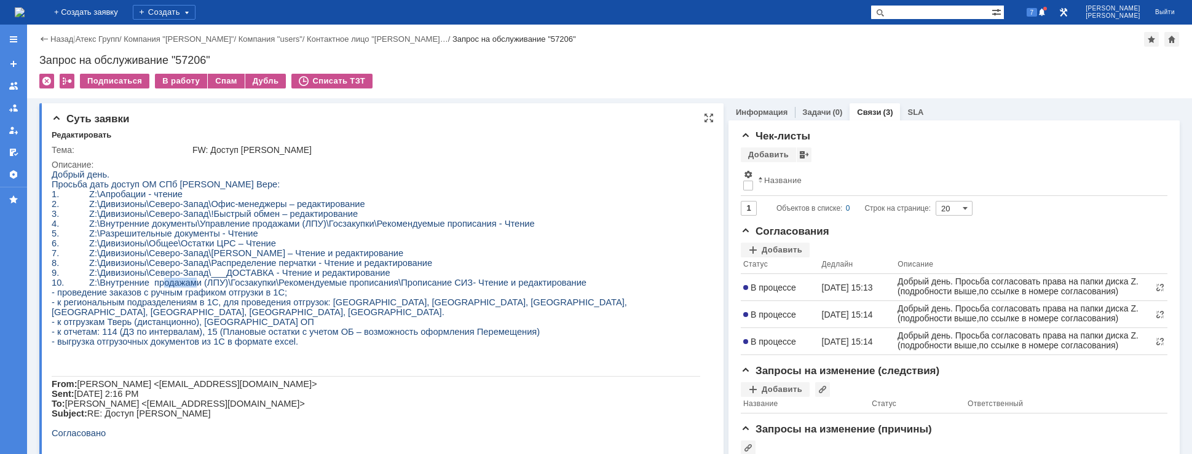
drag, startPoint x: 154, startPoint y: 295, endPoint x: 189, endPoint y: 297, distance: 35.1
click at [190, 288] on span "10. Z:\Внутренние продажами (ЛПУ)\Госзакупки\Рекомендуемые прописания\Прописани…" at bounding box center [319, 283] width 535 height 10
click at [229, 317] on span "- к региональным подразделениям в 1С, для проведения отгрузок: [GEOGRAPHIC_DATA…" at bounding box center [339, 307] width 575 height 20
drag, startPoint x: 109, startPoint y: 310, endPoint x: 194, endPoint y: 320, distance: 84.8
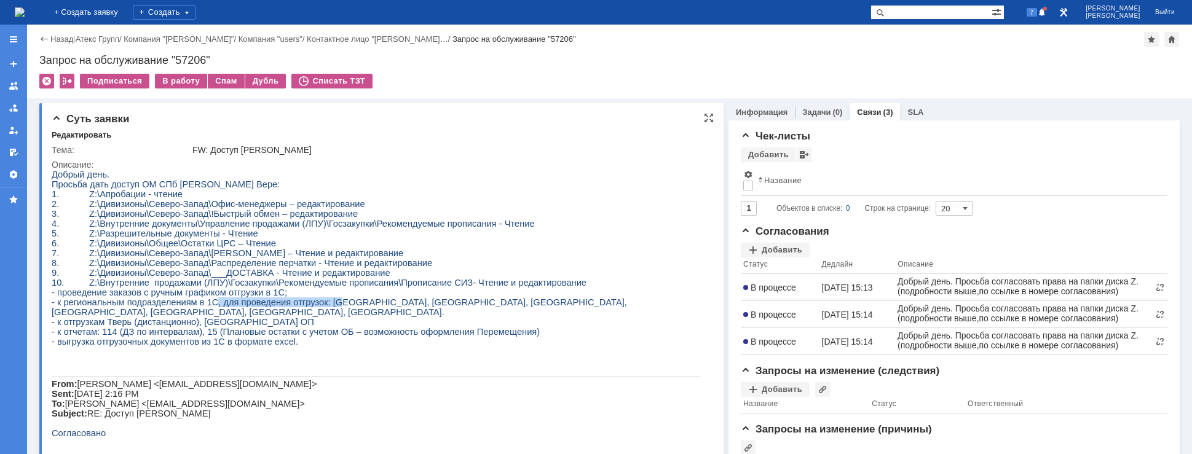
drag, startPoint x: 220, startPoint y: 320, endPoint x: 342, endPoint y: 321, distance: 122.3
click at [342, 317] on span "- к региональным подразделениям в 1С, для проведения отгрузок: [GEOGRAPHIC_DATA…" at bounding box center [339, 307] width 575 height 20
drag, startPoint x: 395, startPoint y: 322, endPoint x: 477, endPoint y: 325, distance: 83.0
click at [458, 317] on span "- к региональным подразделениям в 1С, для проведения отгрузок: [GEOGRAPHIC_DATA…" at bounding box center [339, 307] width 575 height 20
drag, startPoint x: 522, startPoint y: 318, endPoint x: 546, endPoint y: 316, distance: 24.0
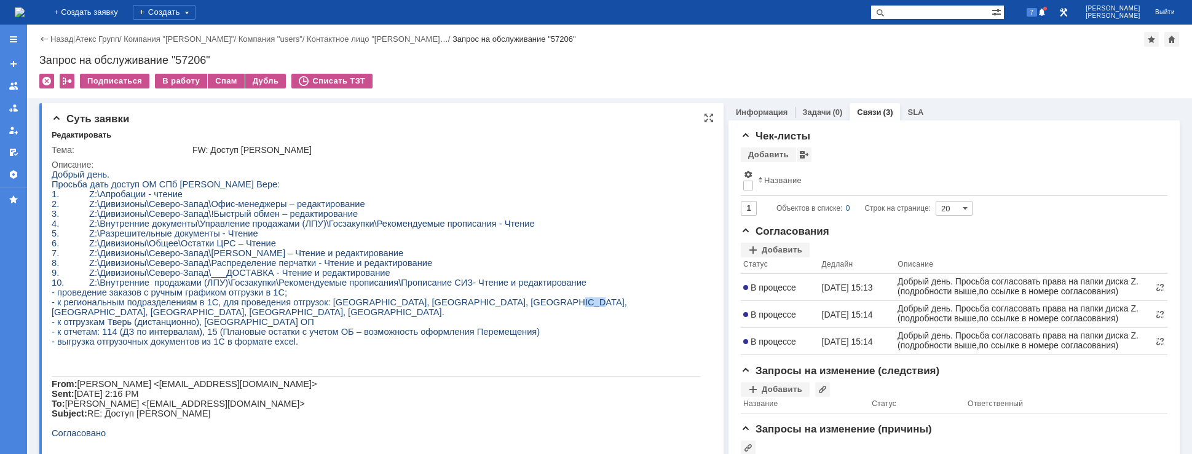
click at [545, 317] on span "- к региональным подразделениям в 1С, для проведения отгрузок: [GEOGRAPHIC_DATA…" at bounding box center [339, 307] width 575 height 20
drag, startPoint x: 118, startPoint y: 341, endPoint x: 168, endPoint y: 344, distance: 49.9
click at [167, 327] on span "- к отгрузкам Тверь (дистанционно), [GEOGRAPHIC_DATA] ОП" at bounding box center [183, 322] width 262 height 10
drag, startPoint x: 167, startPoint y: 356, endPoint x: 233, endPoint y: 356, distance: 65.8
click at [230, 337] on span "- к отчетам: 114 (ДЗ по интервалам), 15 (Плановые остатки с учетом ОБ – возможн…" at bounding box center [296, 332] width 488 height 10
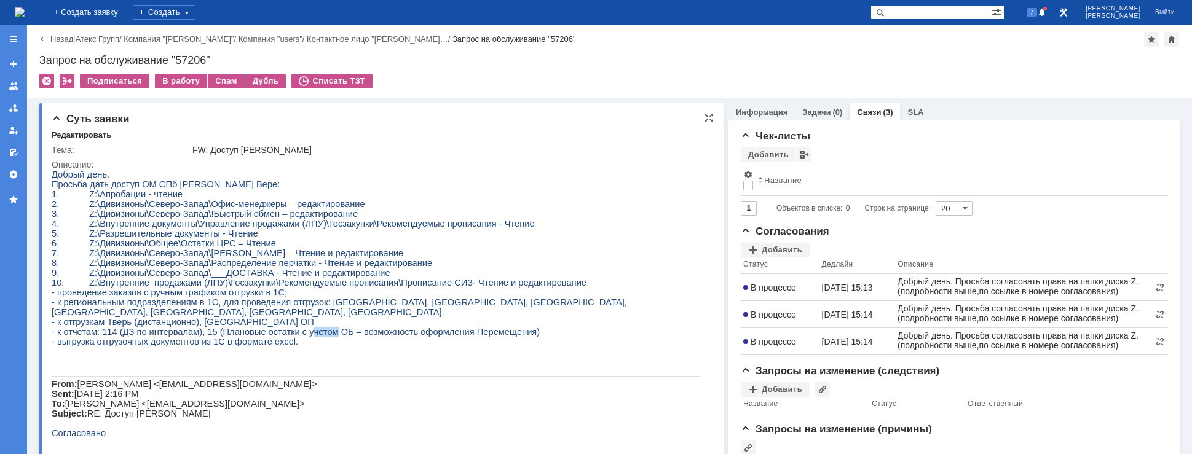
drag, startPoint x: 306, startPoint y: 354, endPoint x: 361, endPoint y: 354, distance: 55.3
click at [350, 337] on span "- к отчетам: 114 (ДЗ по интервалам), 15 (Плановые остатки с учетом ОБ – возможн…" at bounding box center [296, 332] width 488 height 10
drag, startPoint x: 402, startPoint y: 353, endPoint x: 460, endPoint y: 352, distance: 57.8
click at [460, 337] on span "- к отчетам: 114 (ДЗ по интервалам), 15 (Плановые остатки с учетом ОБ – возможн…" at bounding box center [296, 332] width 488 height 10
drag, startPoint x: 125, startPoint y: 364, endPoint x: 166, endPoint y: 366, distance: 41.2
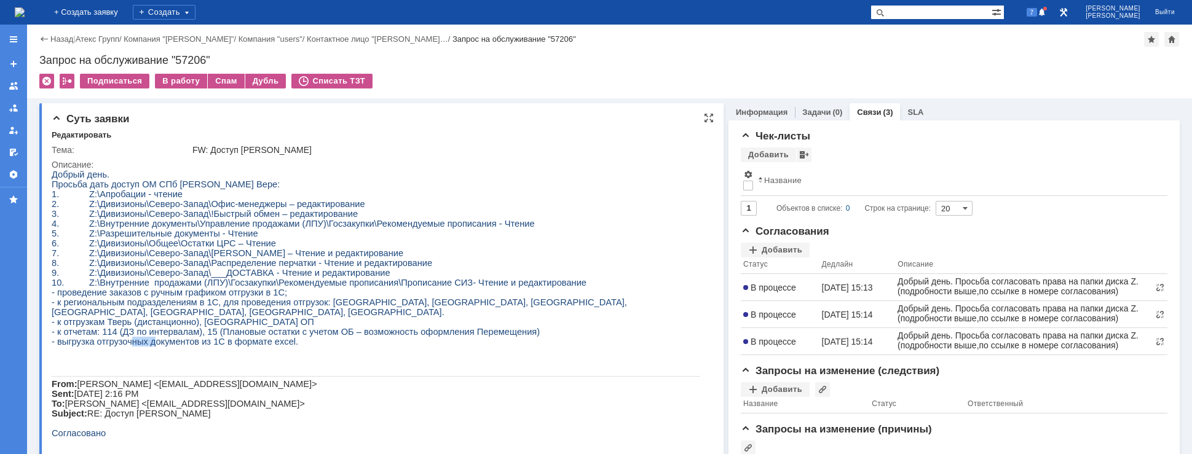
click at [157, 347] on span "- выгрузка отгрузочных документов из 1С в формате excel." at bounding box center [175, 342] width 246 height 10
drag, startPoint x: 183, startPoint y: 366, endPoint x: 210, endPoint y: 366, distance: 27.0
click at [204, 347] on span "- выгрузка отгрузочных документов из 1С в формате excel." at bounding box center [175, 342] width 246 height 10
click at [236, 356] on p at bounding box center [376, 352] width 648 height 10
drag, startPoint x: 172, startPoint y: 310, endPoint x: 245, endPoint y: 317, distance: 73.5
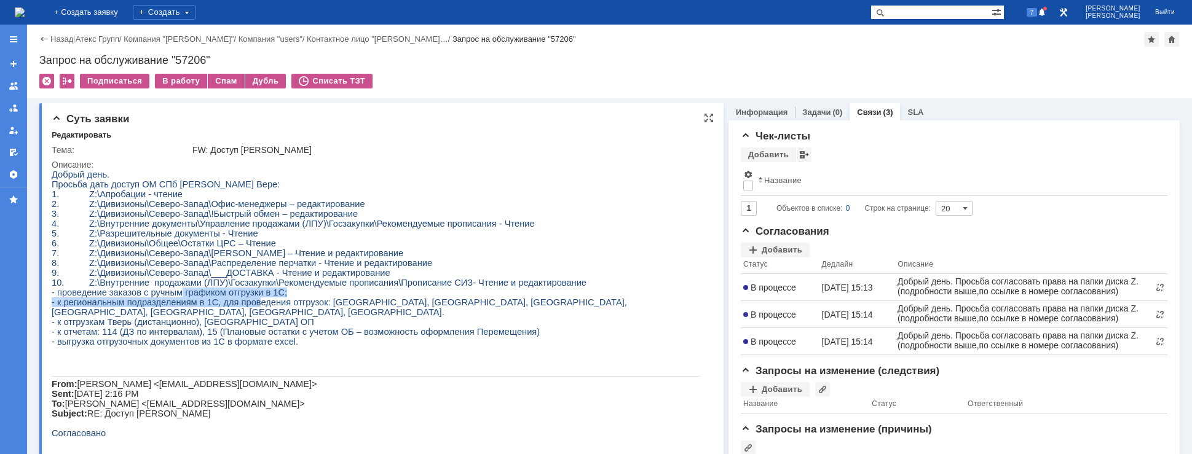
drag, startPoint x: 100, startPoint y: 306, endPoint x: 171, endPoint y: 310, distance: 72.0
click at [167, 297] on span "- проведение заказов с ручным графиком отгрузки в 1С;" at bounding box center [169, 293] width 235 height 10
drag, startPoint x: 207, startPoint y: 315, endPoint x: 251, endPoint y: 318, distance: 44.4
click at [240, 315] on span "- к региональным подразделениям в 1С, для проведения отгрузок: [GEOGRAPHIC_DATA…" at bounding box center [339, 307] width 575 height 20
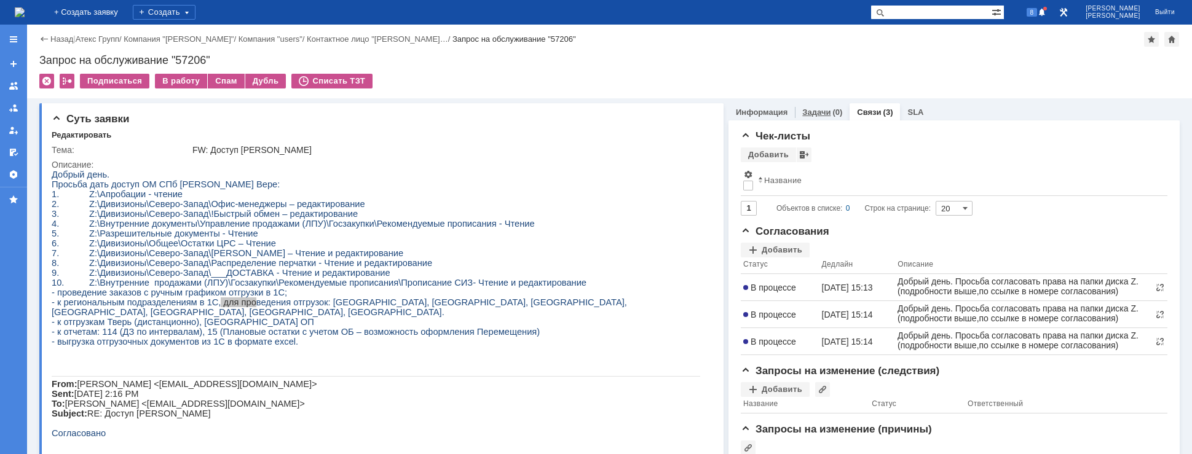
click at [806, 117] on div "Задачи (0)" at bounding box center [822, 112] width 55 height 18
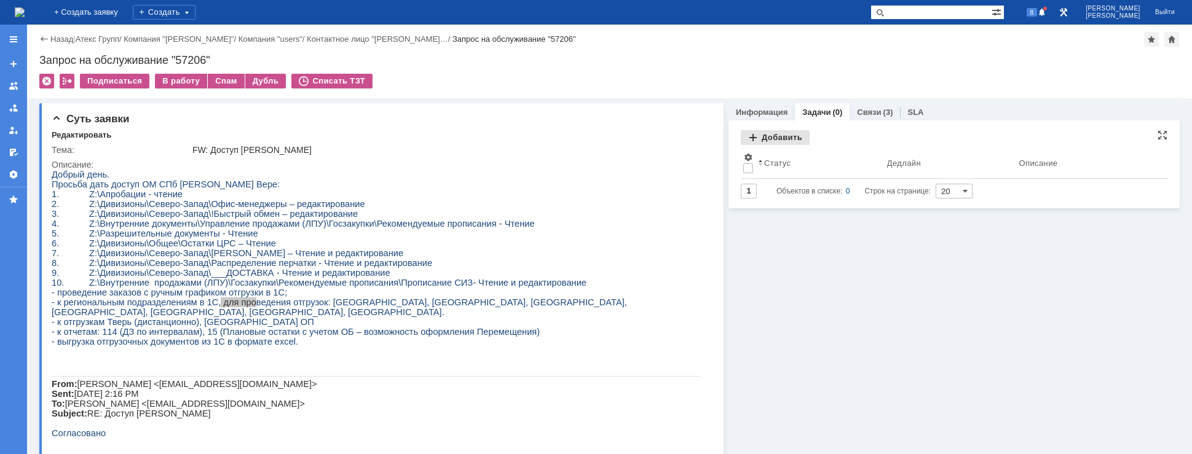
click at [769, 138] on div "Добавить" at bounding box center [775, 137] width 69 height 15
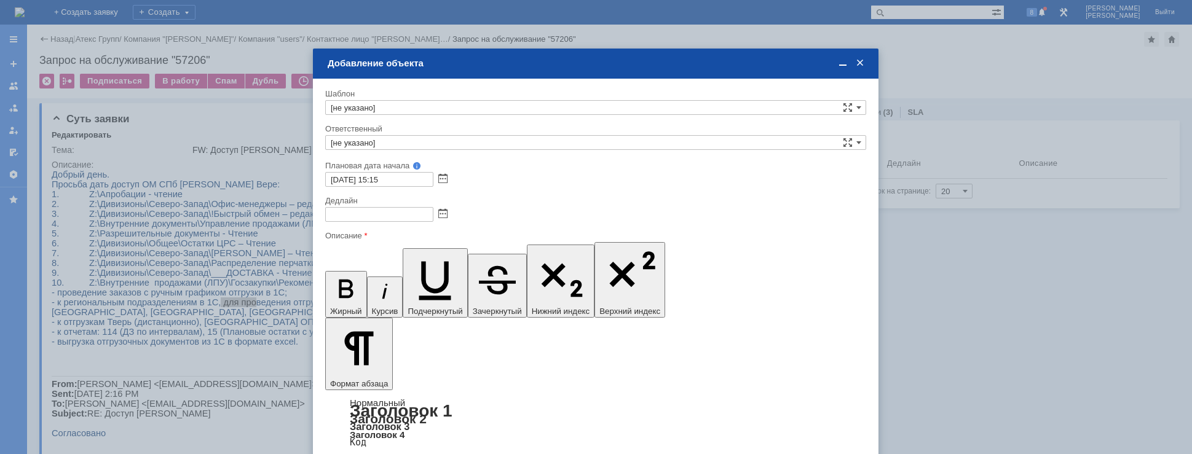
click at [422, 107] on input "[не указано]" at bounding box center [595, 107] width 541 height 15
click at [491, 184] on div "[DATE] 15:15" at bounding box center [595, 179] width 541 height 15
click at [463, 127] on div "Ответственный" at bounding box center [594, 129] width 538 height 8
type input "[не указано]"
click at [462, 143] on input "[не указано]" at bounding box center [595, 142] width 541 height 15
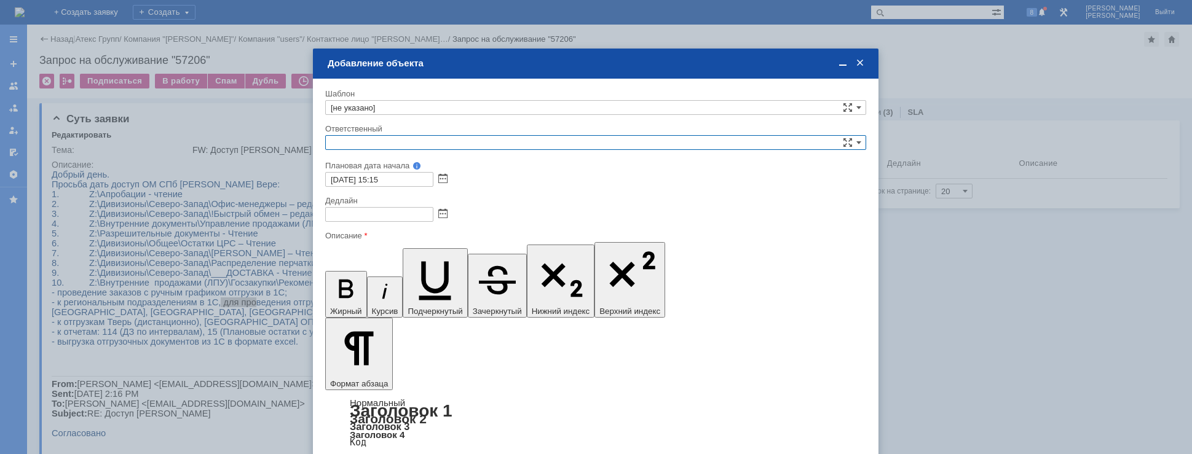
click at [360, 165] on div "[не указано]" at bounding box center [596, 160] width 540 height 14
type input "[не указано]"
click at [379, 141] on input "[не указано]" at bounding box center [595, 142] width 541 height 15
click at [366, 180] on div "АСУ" at bounding box center [596, 174] width 540 height 14
type input "АСУ"
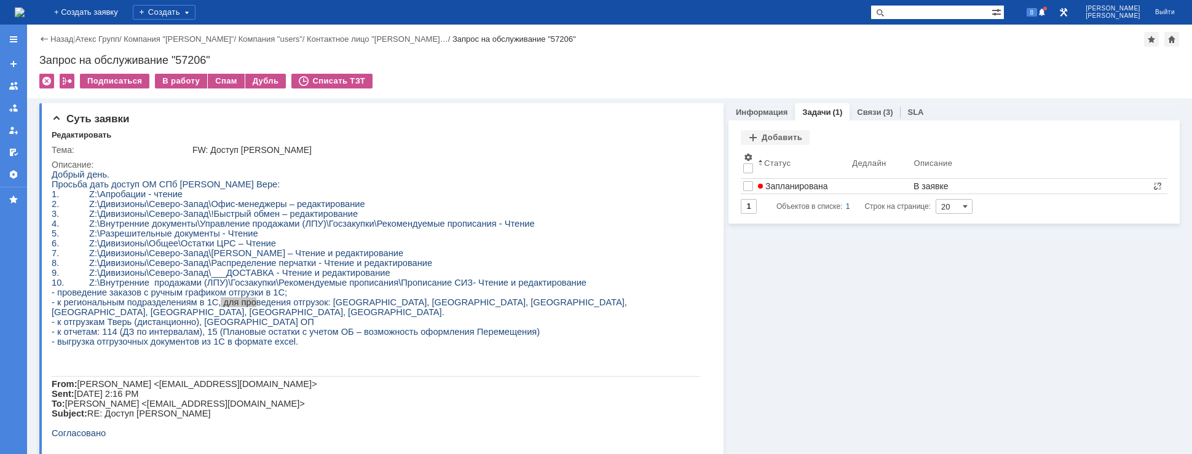
click at [25, 14] on img at bounding box center [20, 12] width 10 height 10
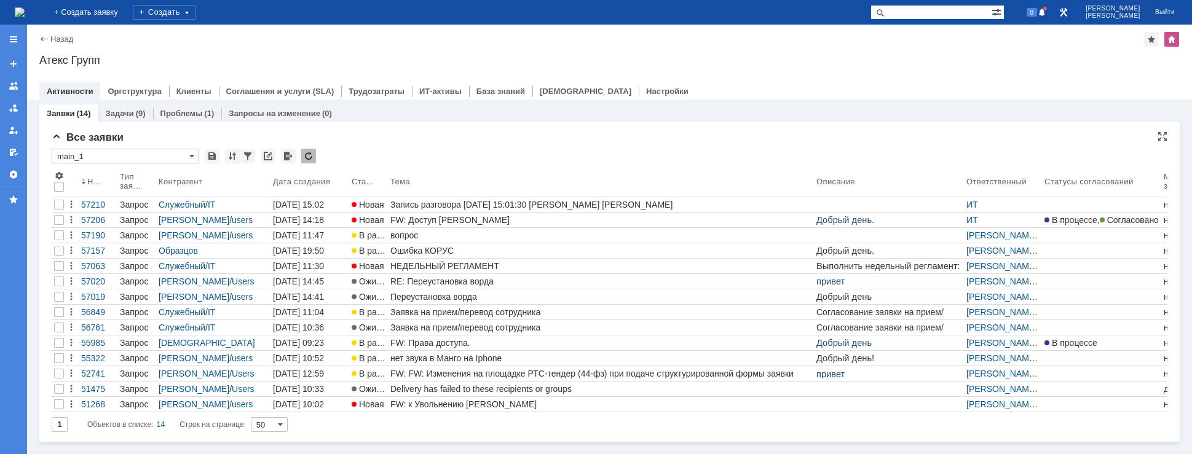
click at [182, 150] on input "text" at bounding box center [125, 150] width 147 height 2
click at [187, 154] on input "main_1" at bounding box center [125, 156] width 147 height 15
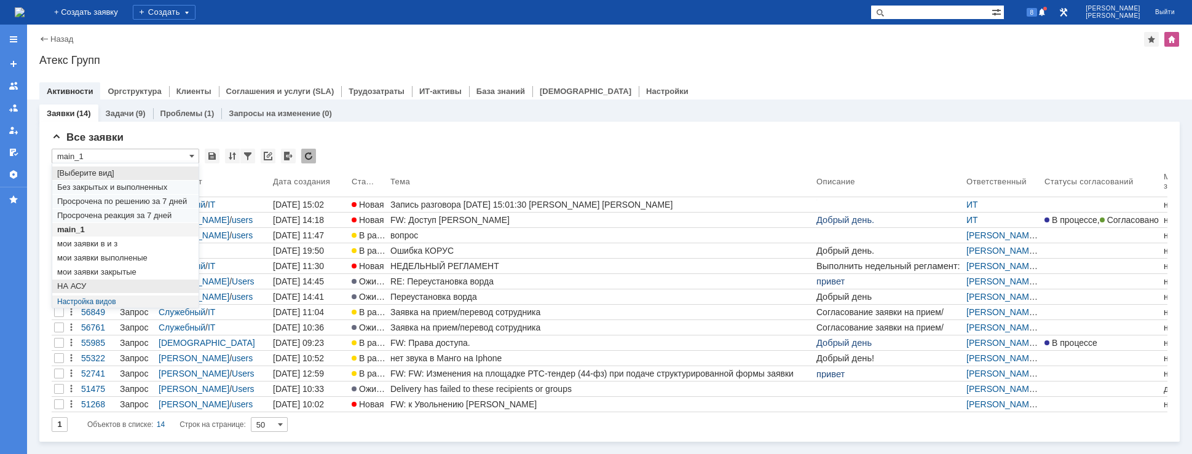
click at [120, 281] on span "НА АСУ" at bounding box center [125, 286] width 136 height 10
type input "НА АСУ"
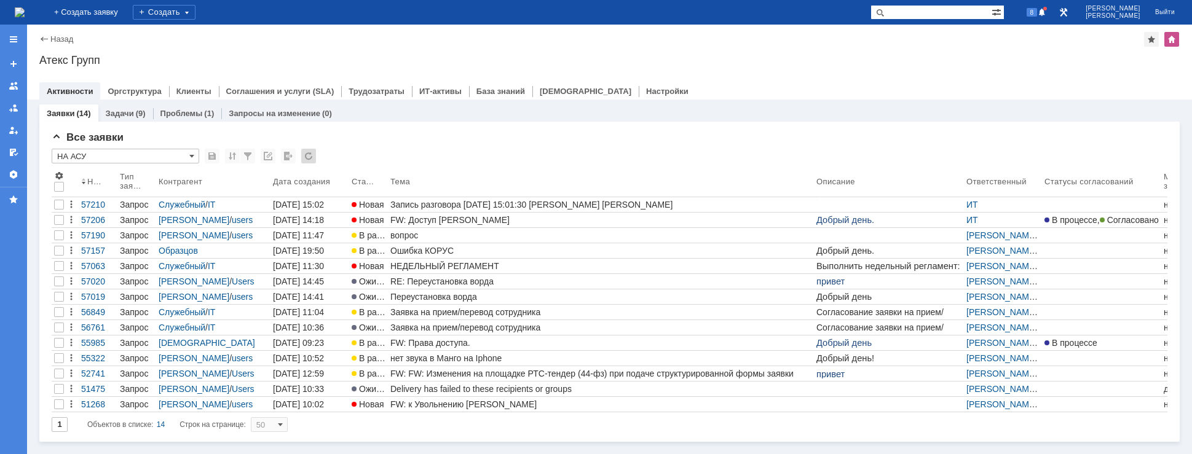
type input "20"
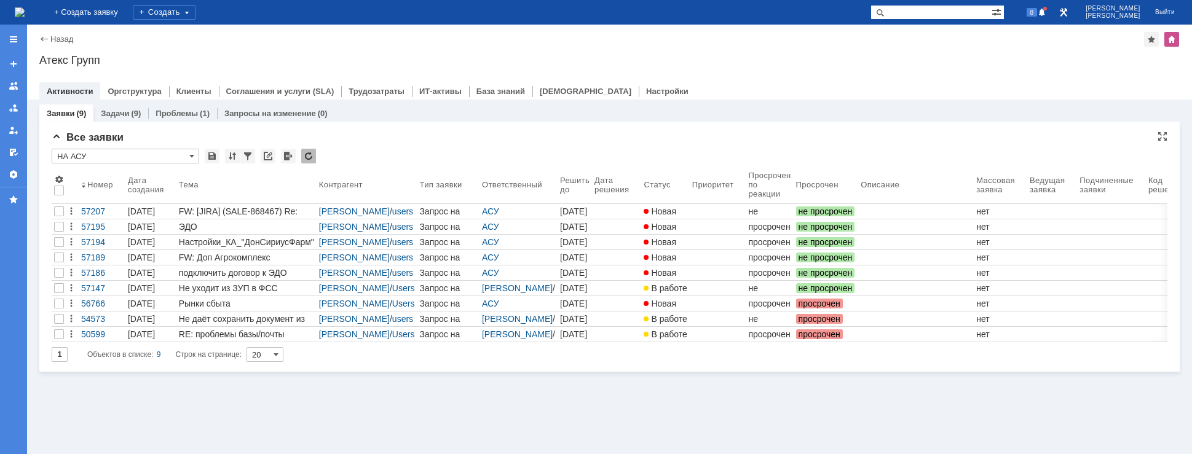
type input "НА АСУ"
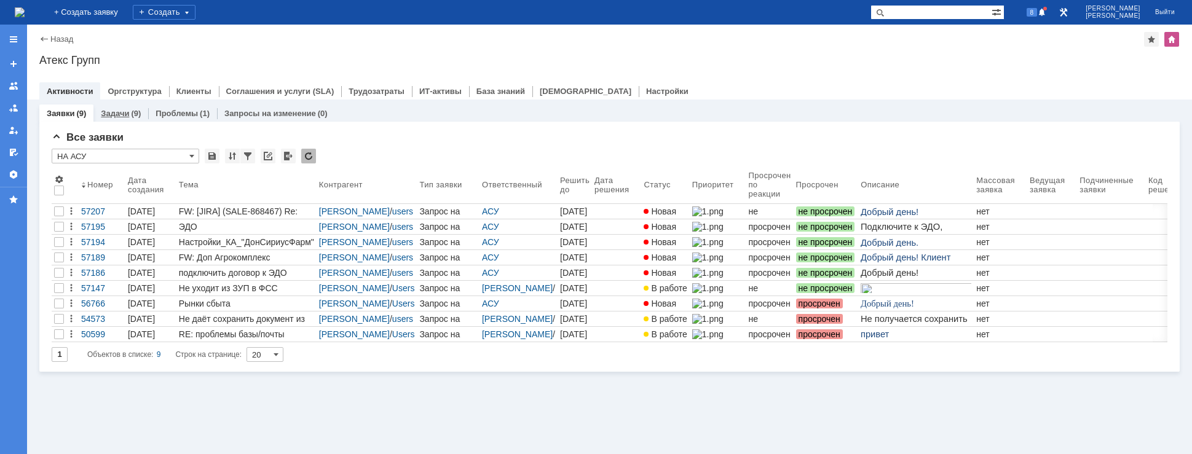
click at [103, 112] on link "Задачи" at bounding box center [115, 113] width 28 height 9
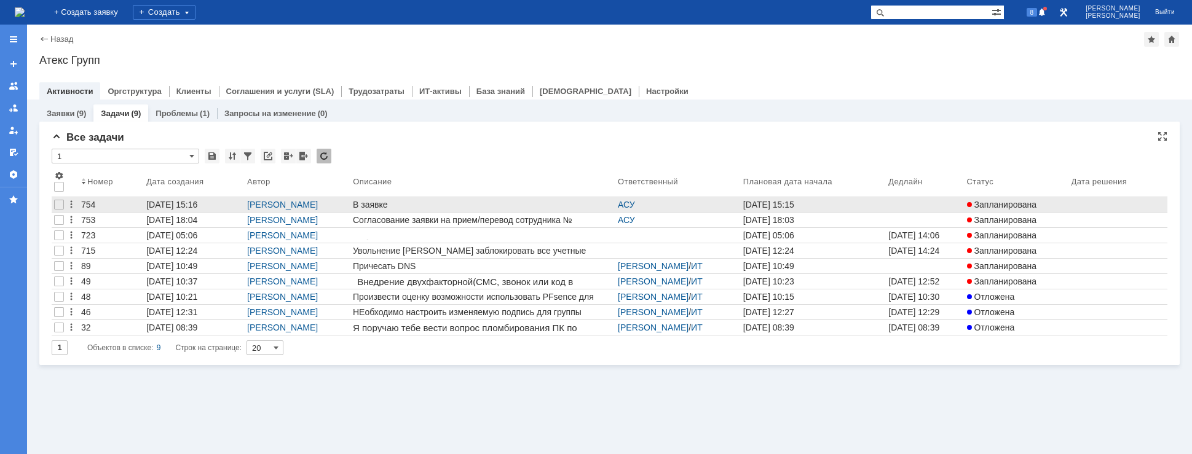
click at [407, 202] on html "В заявке" at bounding box center [483, 205] width 260 height 11
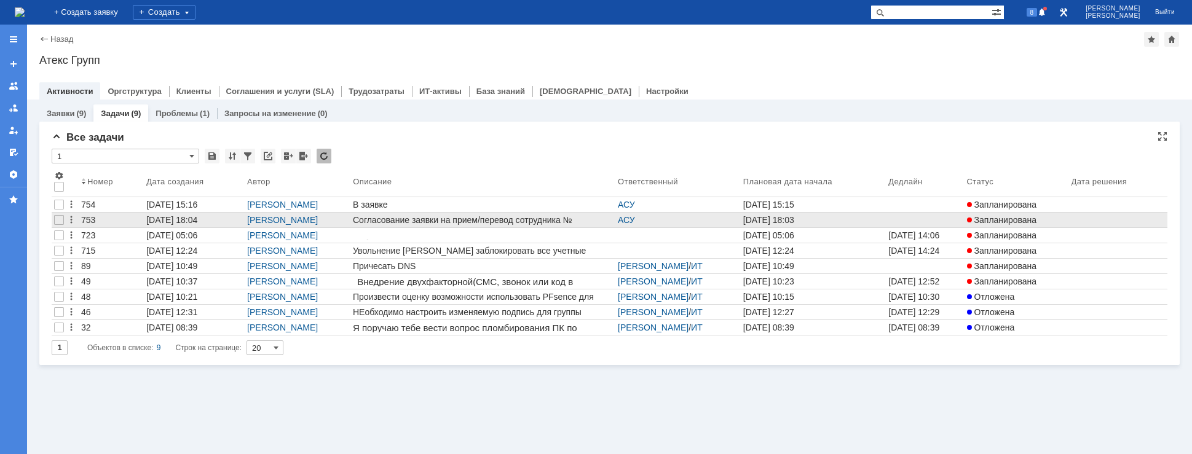
click at [402, 222] on span "Согласование заявки на прием/перевод сотрудника № 00000000112 от [DATE] 7:18:44," at bounding box center [462, 225] width 219 height 20
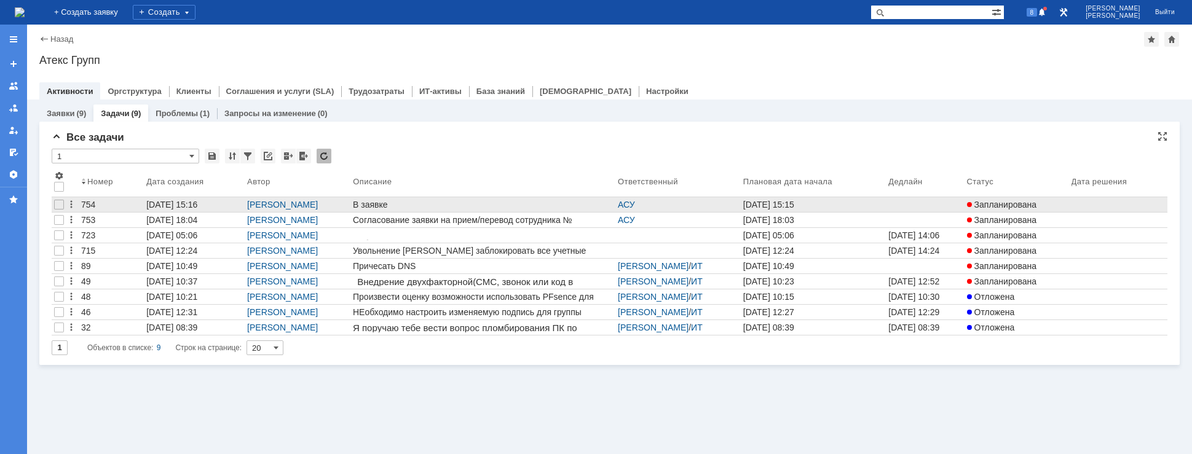
click at [758, 204] on div "[DATE] 15:15" at bounding box center [768, 205] width 51 height 10
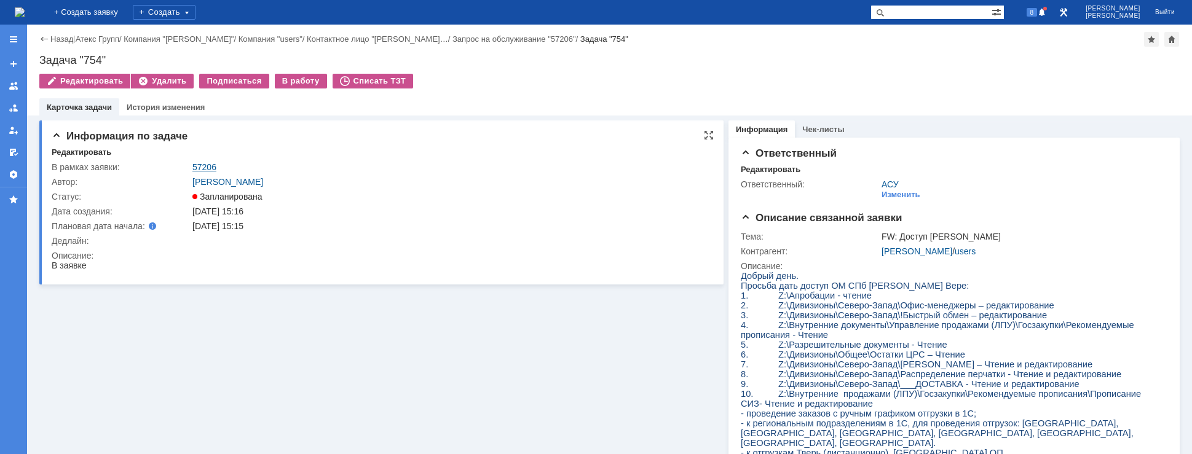
click at [211, 166] on link "57206" at bounding box center [204, 167] width 24 height 10
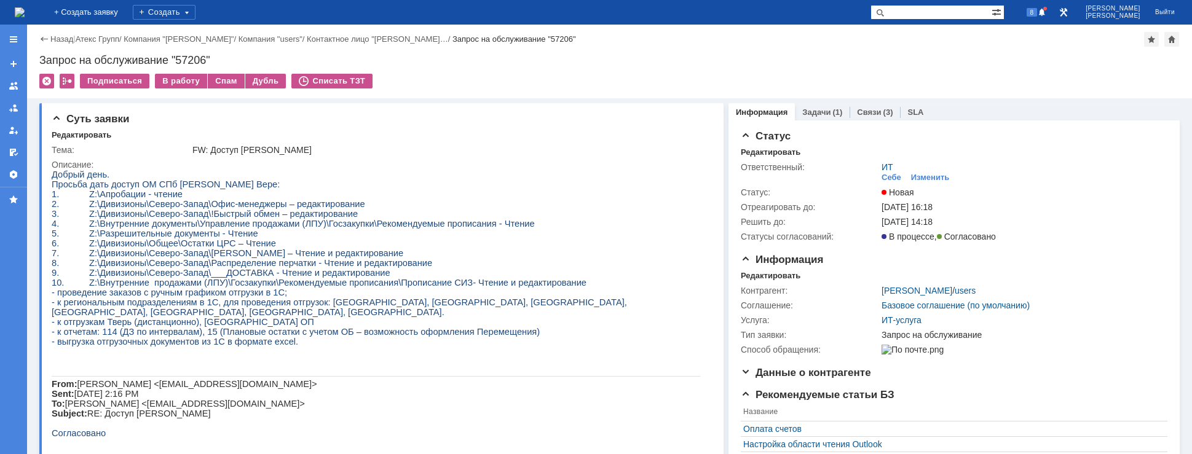
click at [25, 9] on img at bounding box center [20, 12] width 10 height 10
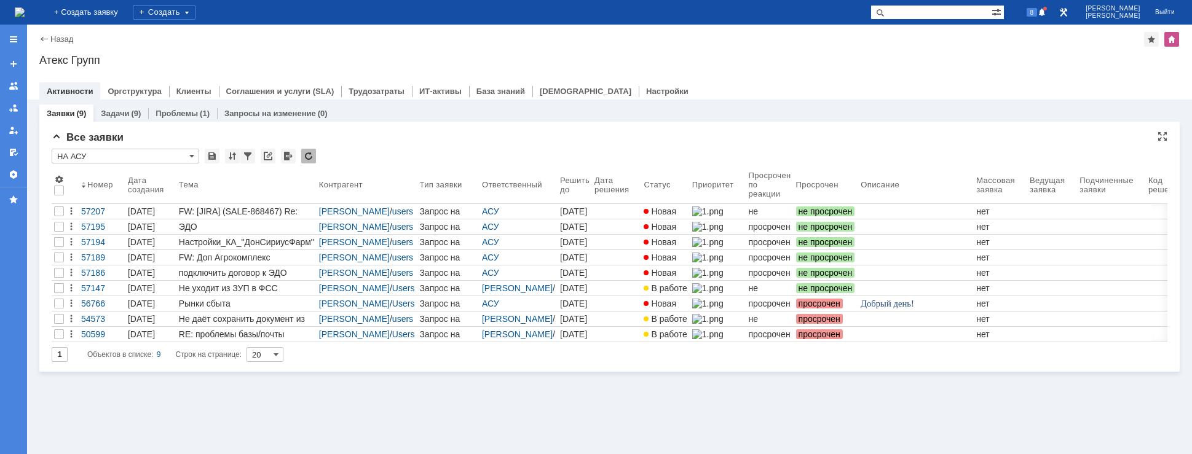
click at [159, 157] on input "НА АСУ" at bounding box center [125, 156] width 147 height 15
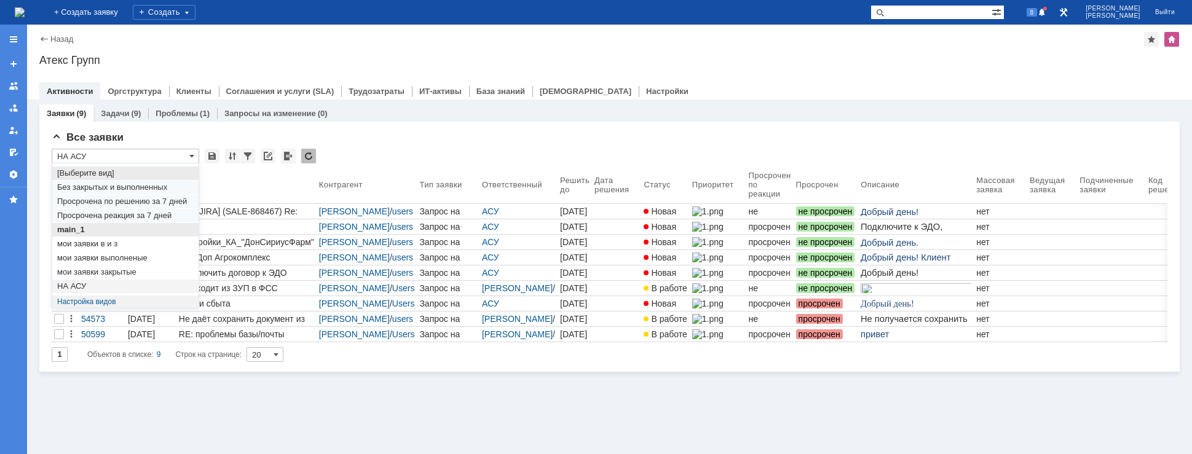
click at [86, 226] on span "main_1" at bounding box center [125, 230] width 136 height 10
type input "main_1"
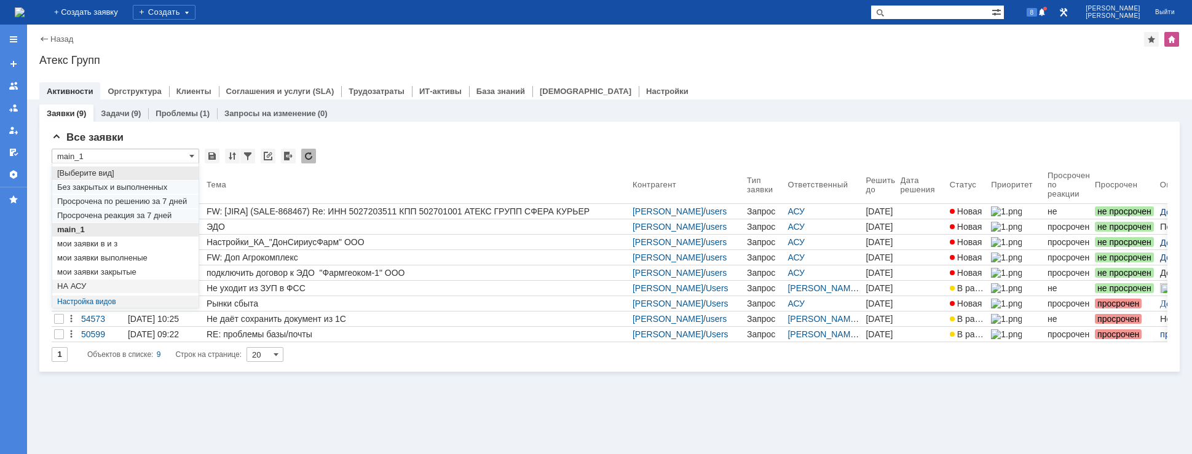
type input "50"
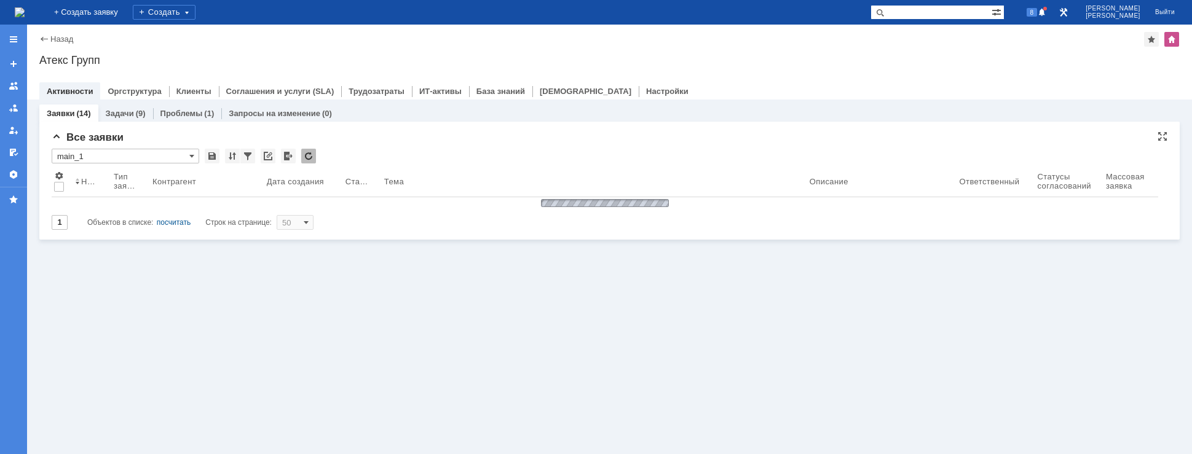
type input "main_1"
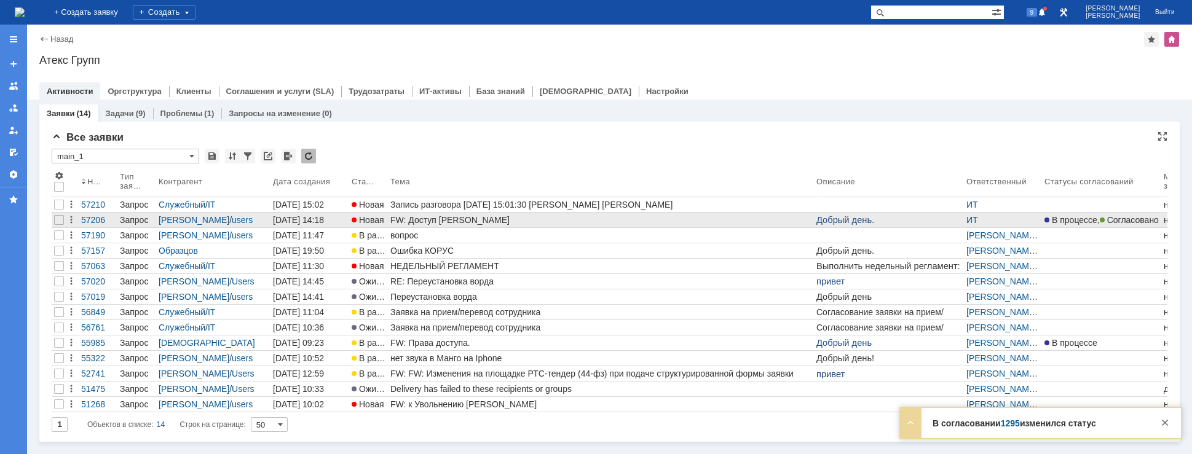
click at [514, 216] on div "FW: Доступ [PERSON_NAME]" at bounding box center [600, 220] width 421 height 10
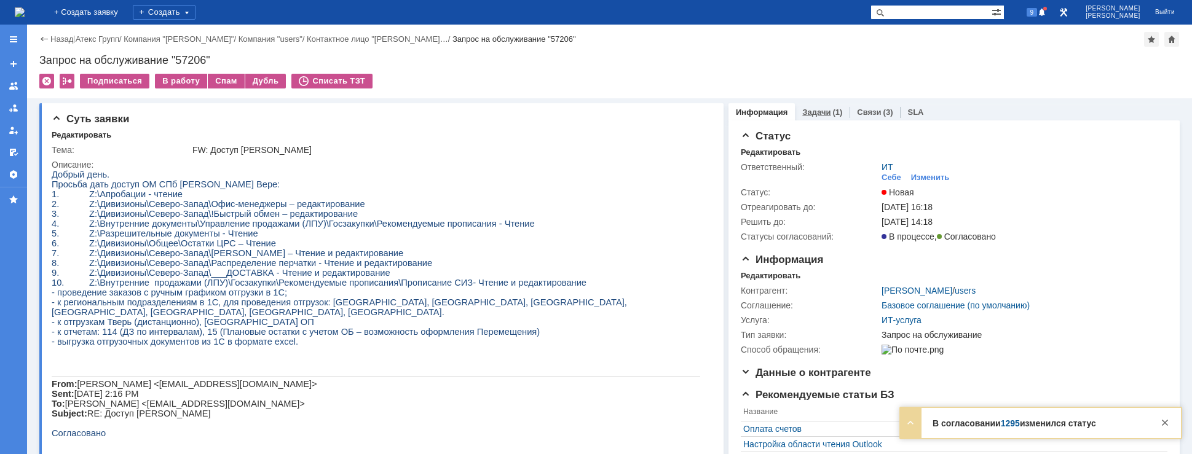
click at [832, 114] on div "(1)" at bounding box center [837, 112] width 10 height 9
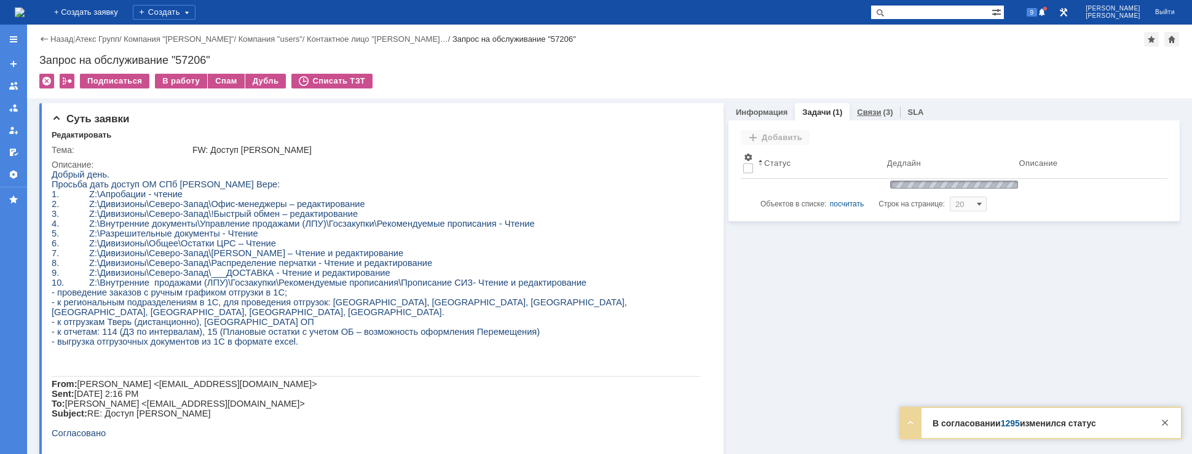
click at [849, 111] on div "Связи (3)" at bounding box center [874, 112] width 50 height 18
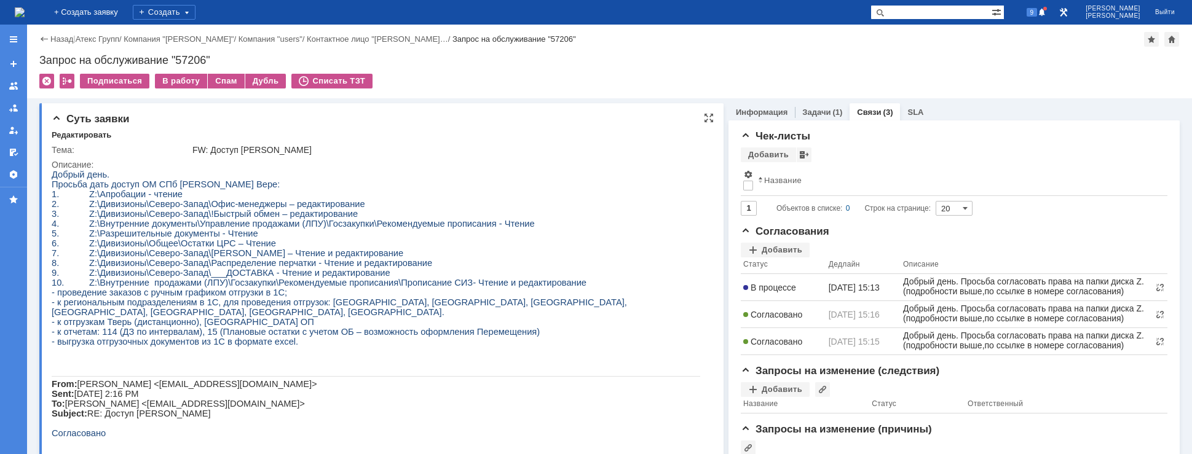
click at [168, 187] on span "Просьба дать доступ ОМ СПб [PERSON_NAME] Вере:" at bounding box center [166, 184] width 228 height 10
click at [143, 187] on span "Просьба дать доступ ОМ СПб [PERSON_NAME] Вере:" at bounding box center [166, 184] width 228 height 10
click at [25, 7] on img at bounding box center [20, 12] width 10 height 10
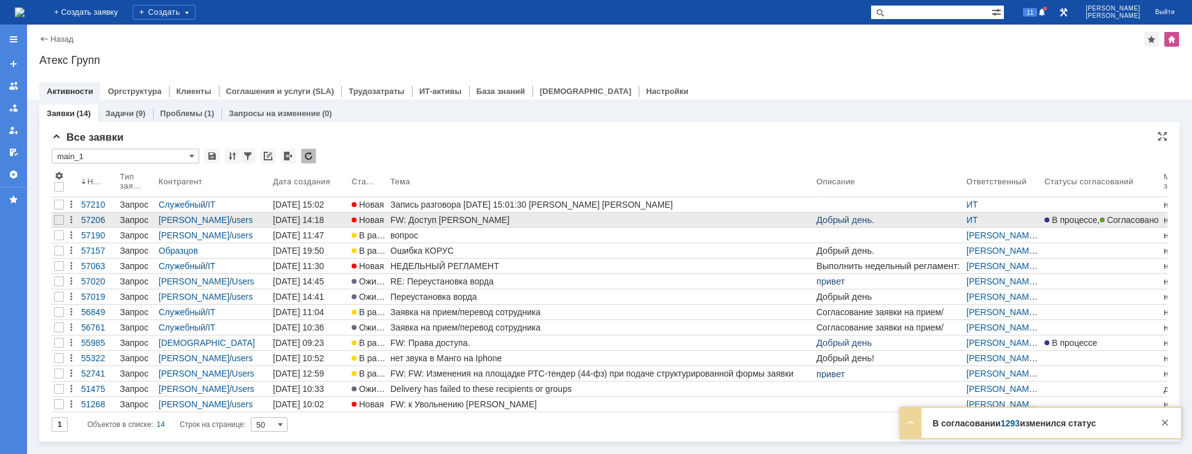
click at [513, 216] on div "FW: Доступ [PERSON_NAME]" at bounding box center [600, 220] width 421 height 10
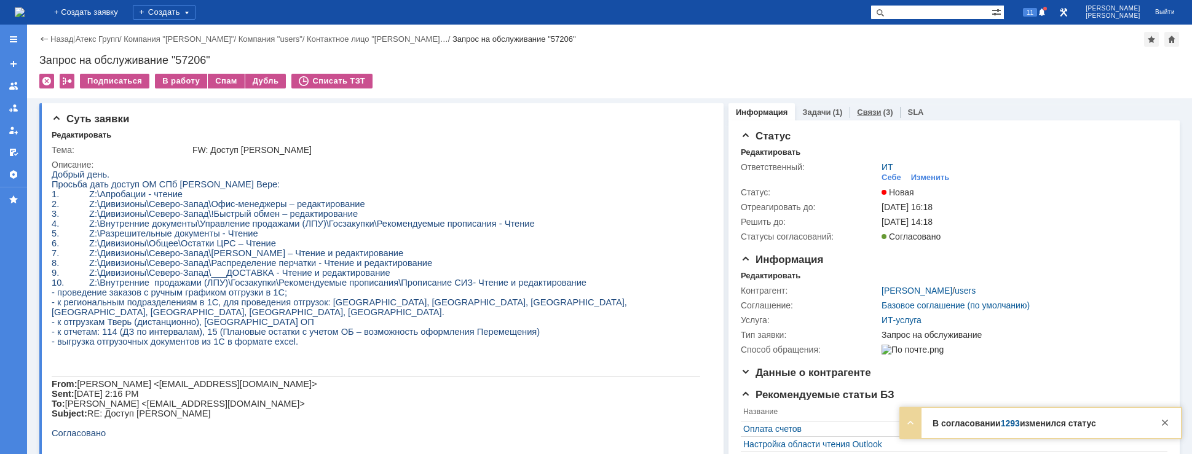
click at [862, 116] on link "Связи" at bounding box center [869, 112] width 24 height 9
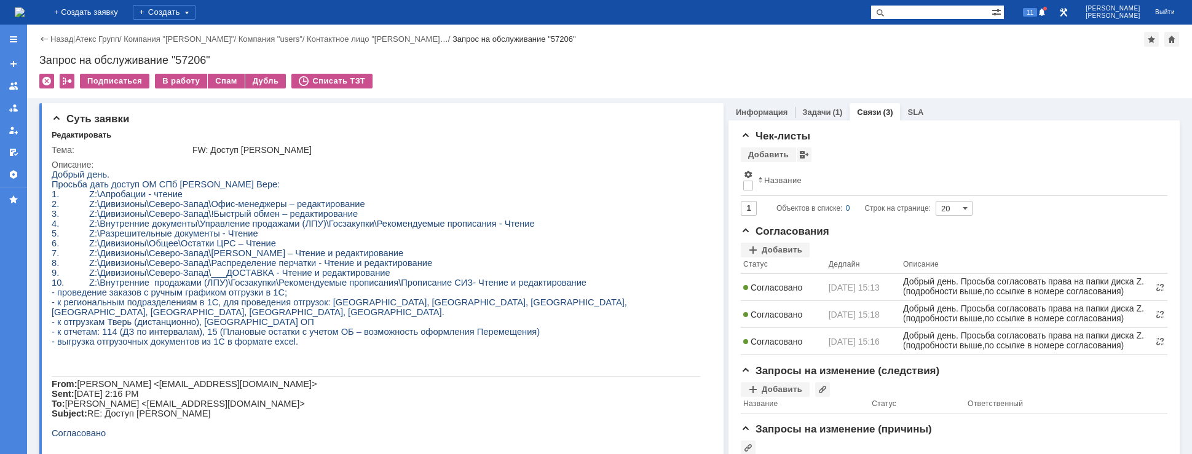
click at [25, 15] on img at bounding box center [20, 12] width 10 height 10
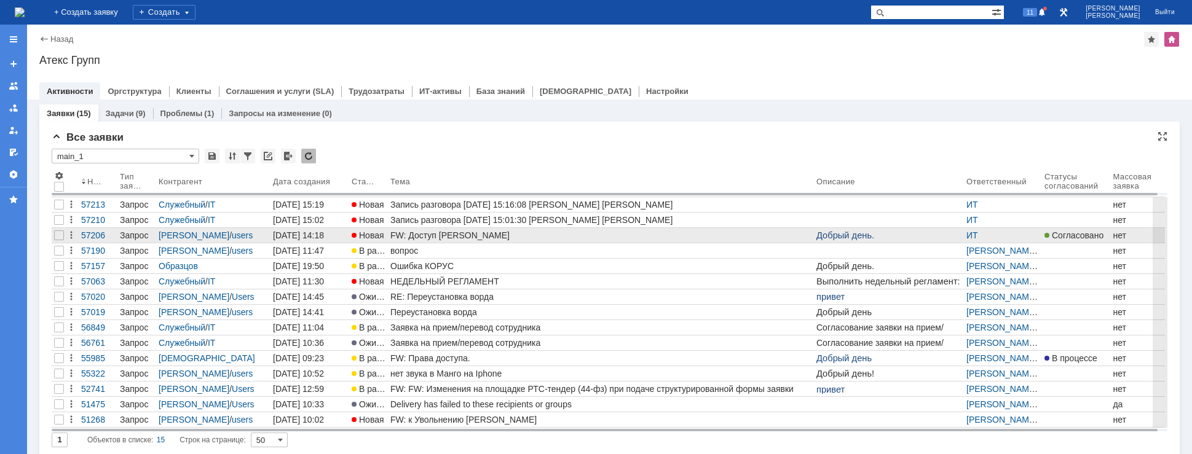
click at [471, 232] on div "FW: Доступ [PERSON_NAME]" at bounding box center [600, 235] width 421 height 10
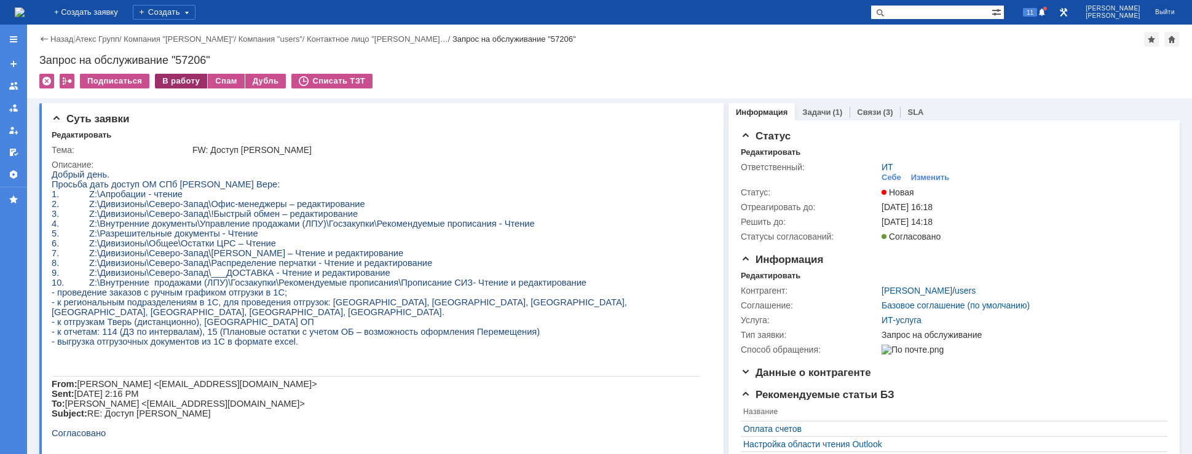
click at [179, 83] on div "В работу" at bounding box center [181, 81] width 52 height 15
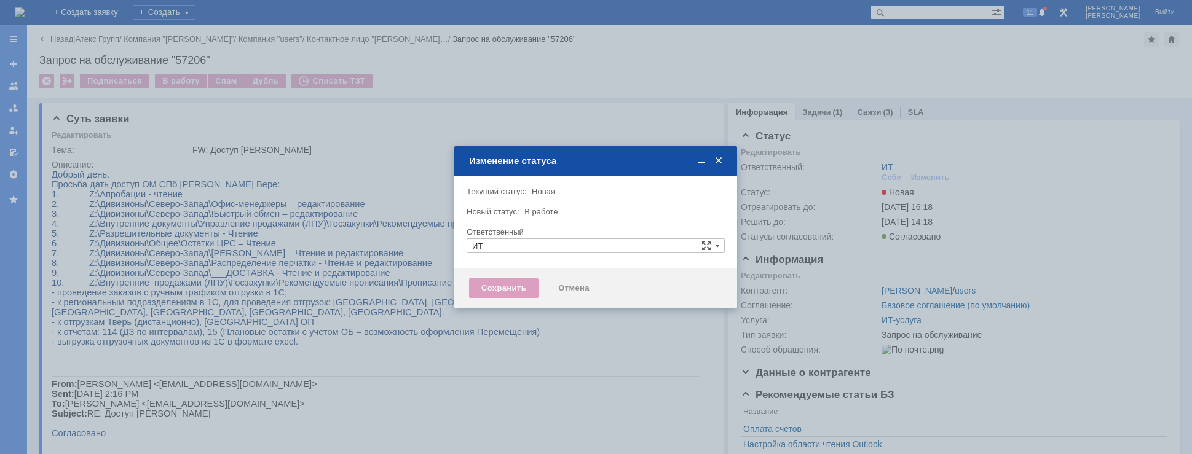
type input "[PERSON_NAME]"
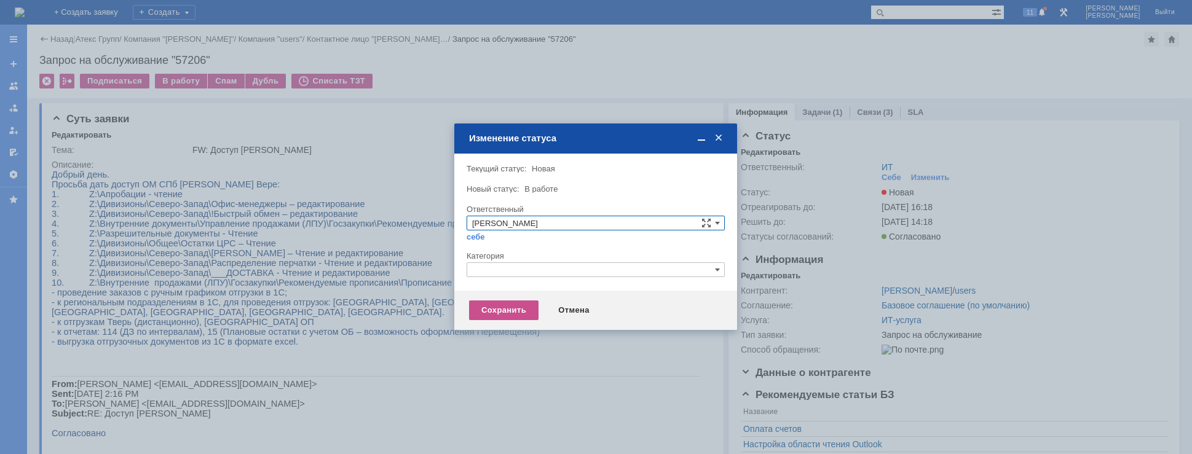
click at [540, 269] on input "text" at bounding box center [595, 269] width 258 height 15
drag, startPoint x: 532, startPoint y: 271, endPoint x: 414, endPoint y: 260, distance: 118.5
click at [414, 260] on body "Идет загрузка, пожалуйста, подождите. На домашнюю + Создать заявку Создать 11 […" at bounding box center [596, 227] width 1192 height 454
click at [515, 326] on span "Назначение доступа (файловые ресурсы)" at bounding box center [595, 328] width 247 height 10
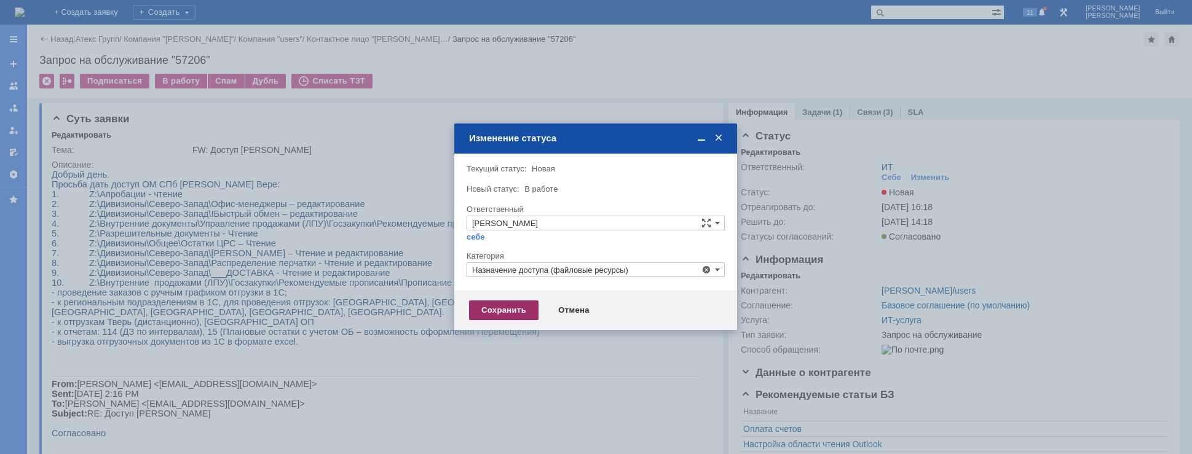
click at [501, 302] on div "Сохранить" at bounding box center [503, 311] width 69 height 20
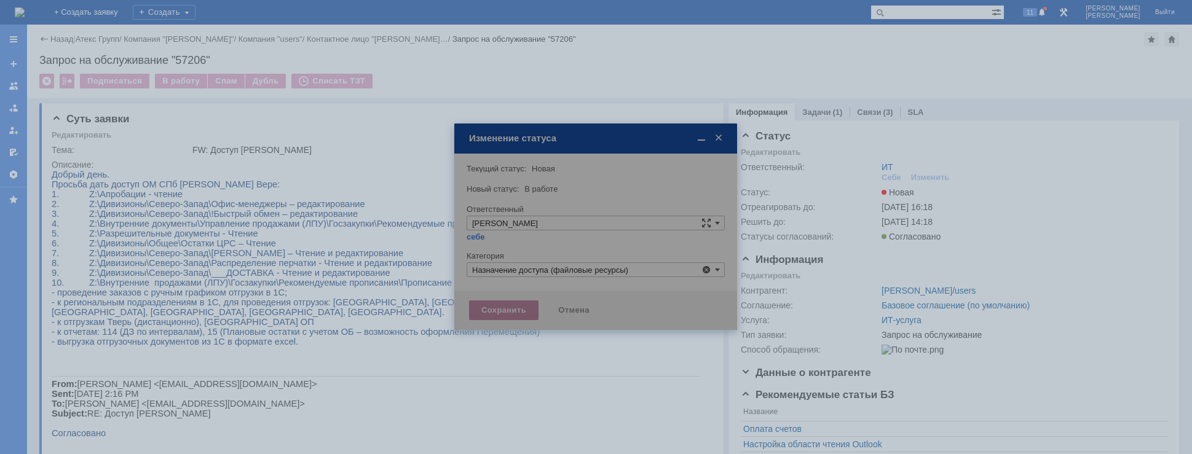
type input "Назначение доступа (файловые ресурсы)"
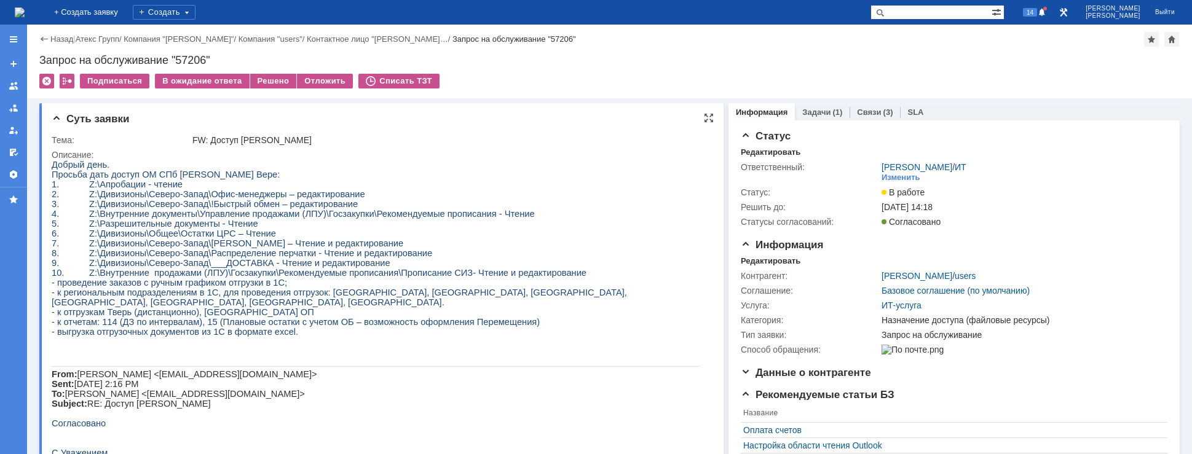
click at [218, 327] on span "- к отчетам: 114 (ДЗ по интервалам), 15 (Плановые остатки с учетом ОБ – возможн…" at bounding box center [296, 322] width 488 height 10
click at [383, 268] on p "9. Z:\Дивизионы\Северо-Запад\___ДОСТАВКА - Чтение и редактирование" at bounding box center [376, 263] width 648 height 10
click at [243, 209] on span "3. Z:\Дивизионы\Северо-Запад\!Быстрый обмен – редактирование" at bounding box center [205, 204] width 306 height 10
drag, startPoint x: 259, startPoint y: 203, endPoint x: 283, endPoint y: 203, distance: 24.0
click at [283, 199] on span "2. Z:\Дивизионы\Северо-Запад\Офис-менеджеры – редактирование" at bounding box center [208, 194] width 313 height 10
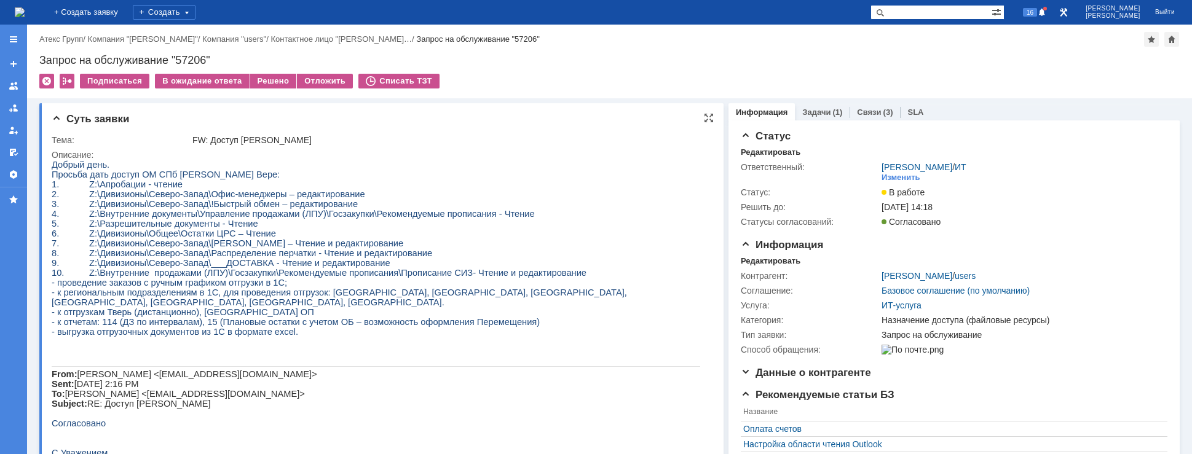
click at [313, 219] on span "4. Z:\Внутренние документы\Управление продажами (ЛПУ)\Госзакупки\Рекомендуемые …" at bounding box center [293, 214] width 483 height 10
drag, startPoint x: 333, startPoint y: 223, endPoint x: 345, endPoint y: 224, distance: 11.7
click at [345, 219] on span "4. Z:\Внутренние документы\Управление продажами (ЛПУ)\Госзакупки\Рекомендуемые …" at bounding box center [293, 214] width 483 height 10
drag, startPoint x: 396, startPoint y: 225, endPoint x: 405, endPoint y: 226, distance: 9.2
click at [405, 219] on span "4. Z:\Внутренние документы\Управление продажами (ЛПУ)\Госзакупки\Рекомендуемые …" at bounding box center [293, 214] width 483 height 10
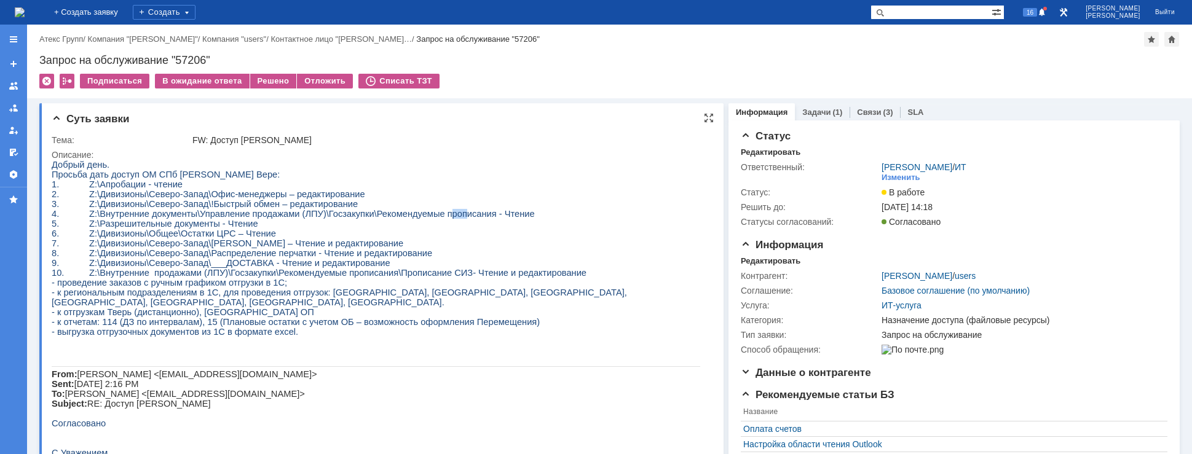
click at [435, 219] on span "4. Z:\Внутренние документы\Управление продажами (ЛПУ)\Госзакупки\Рекомендуемые …" at bounding box center [293, 214] width 483 height 10
drag, startPoint x: 128, startPoint y: 235, endPoint x: 158, endPoint y: 231, distance: 29.7
click at [153, 229] on span "5. Z:\Разрешительные документы - Чтение" at bounding box center [155, 224] width 206 height 10
click at [188, 229] on span "5. Z:\Разрешительные документы - Чтение" at bounding box center [155, 224] width 206 height 10
drag, startPoint x: 235, startPoint y: 235, endPoint x: 242, endPoint y: 305, distance: 70.4
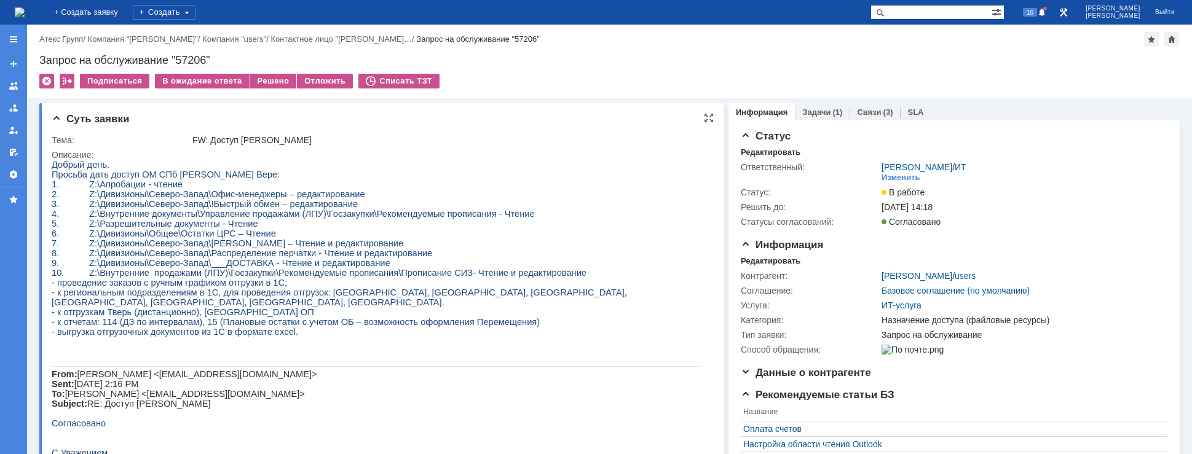
click at [235, 229] on span "5. Z:\Разрешительные документы - Чтение" at bounding box center [155, 224] width 206 height 10
click at [857, 108] on link "Связи" at bounding box center [869, 112] width 24 height 9
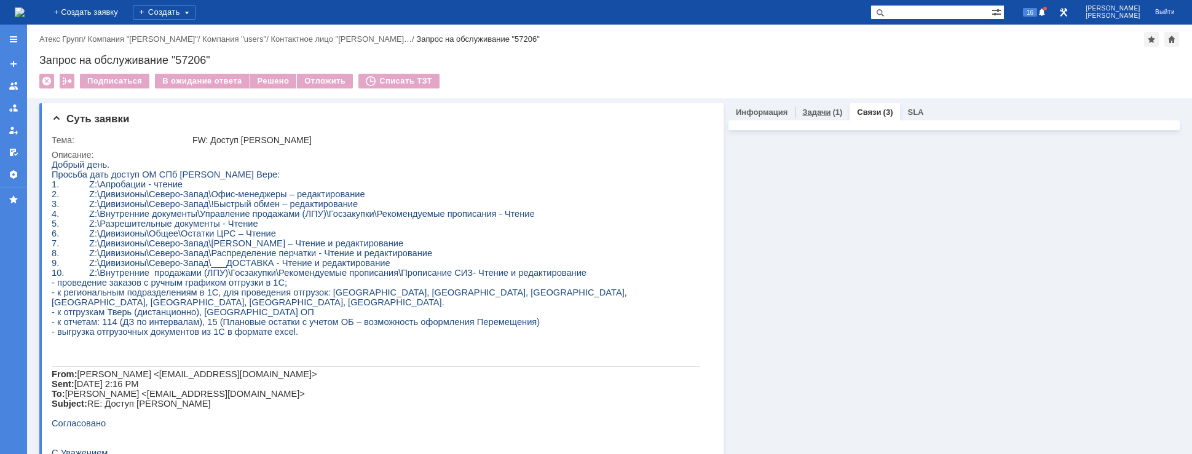
click at [833, 113] on div "Задачи (1)" at bounding box center [822, 112] width 55 height 18
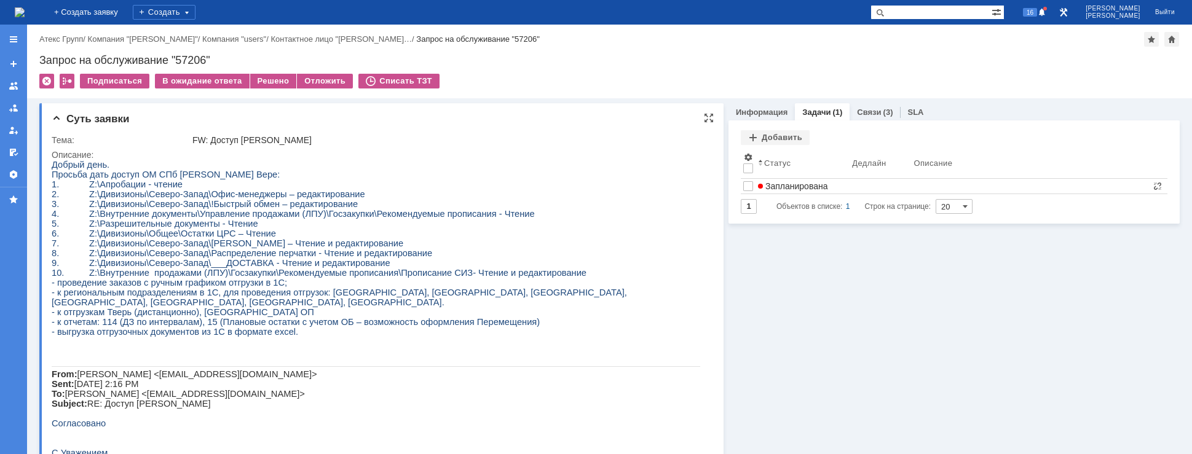
drag, startPoint x: 231, startPoint y: 249, endPoint x: 258, endPoint y: 271, distance: 34.6
click at [231, 248] on span "7. Z:\Дивизионы\Северо-Запад\[PERSON_NAME] – Чтение и редактирование" at bounding box center [228, 243] width 352 height 10
click at [761, 116] on link "Информация" at bounding box center [762, 112] width 52 height 9
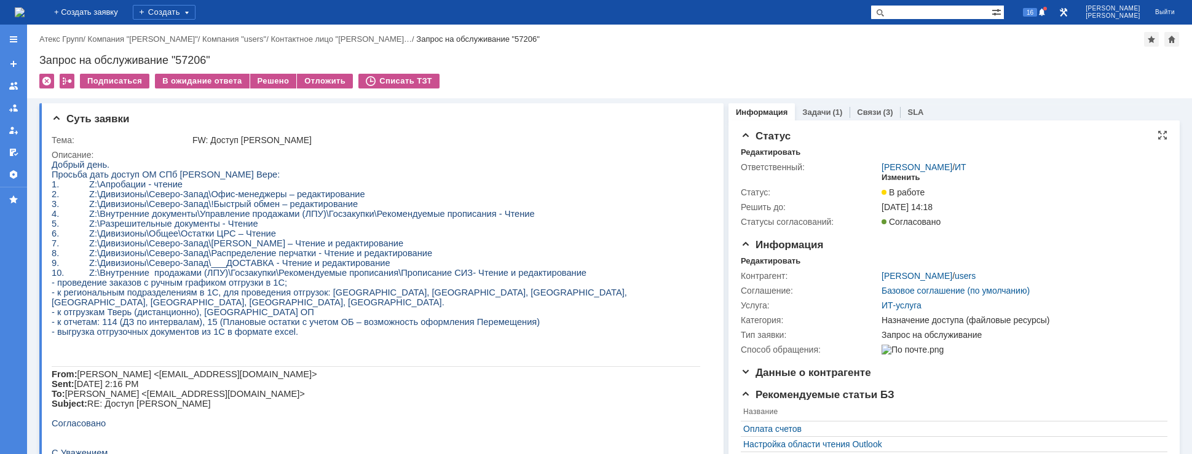
click at [898, 176] on div "Изменить" at bounding box center [900, 178] width 39 height 10
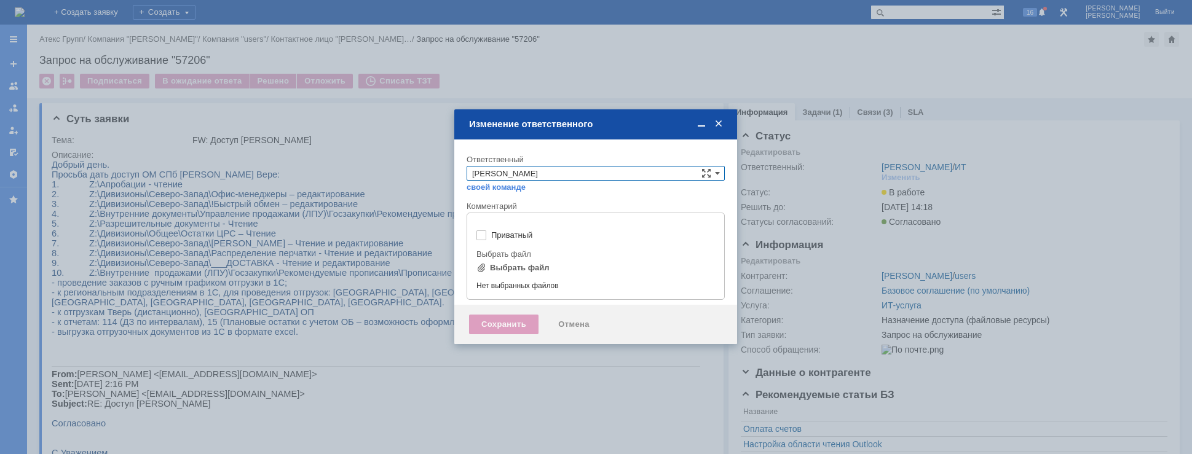
type input "[не указано]"
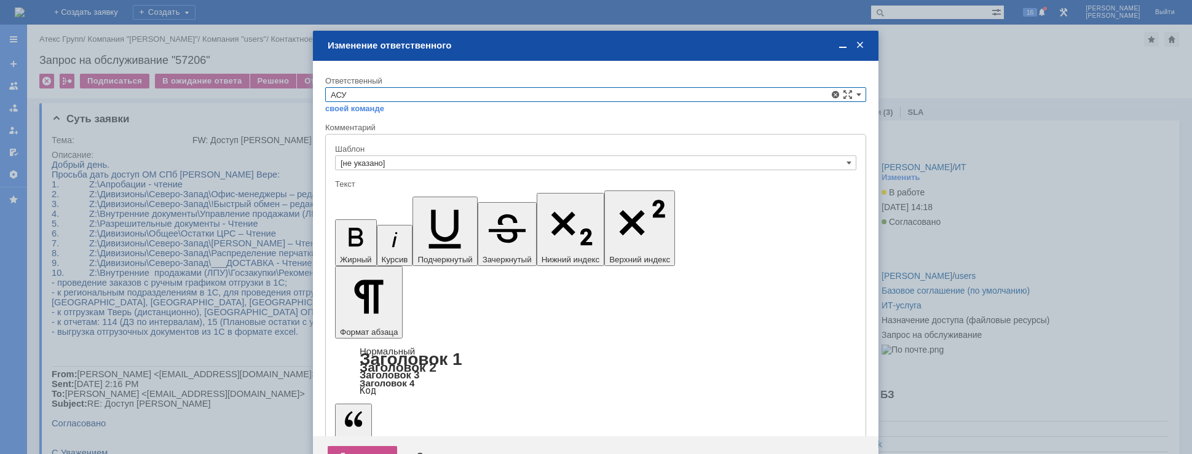
click at [369, 154] on span "АСУ" at bounding box center [596, 152] width 530 height 10
type input "АСУ"
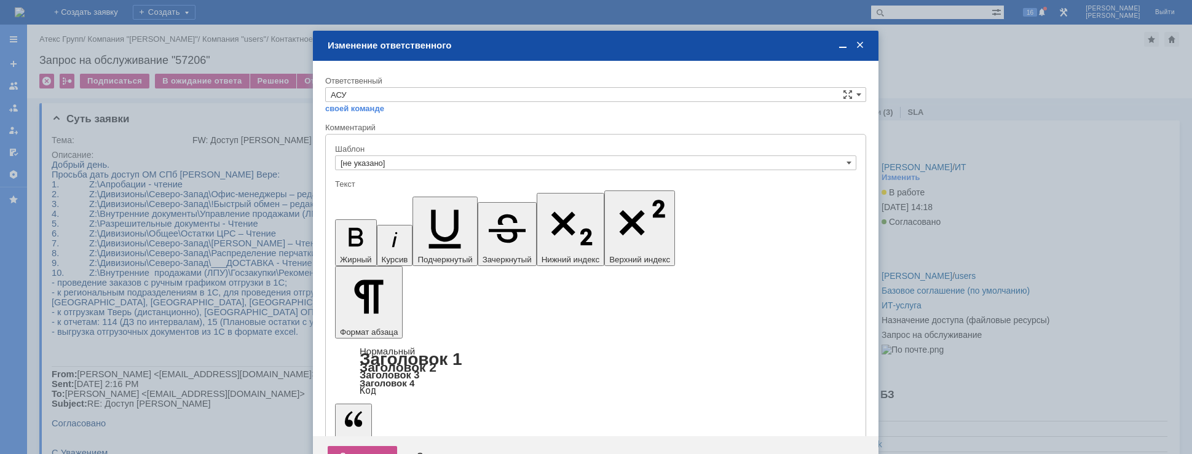
click at [380, 446] on div "Сохранить" at bounding box center [362, 456] width 69 height 20
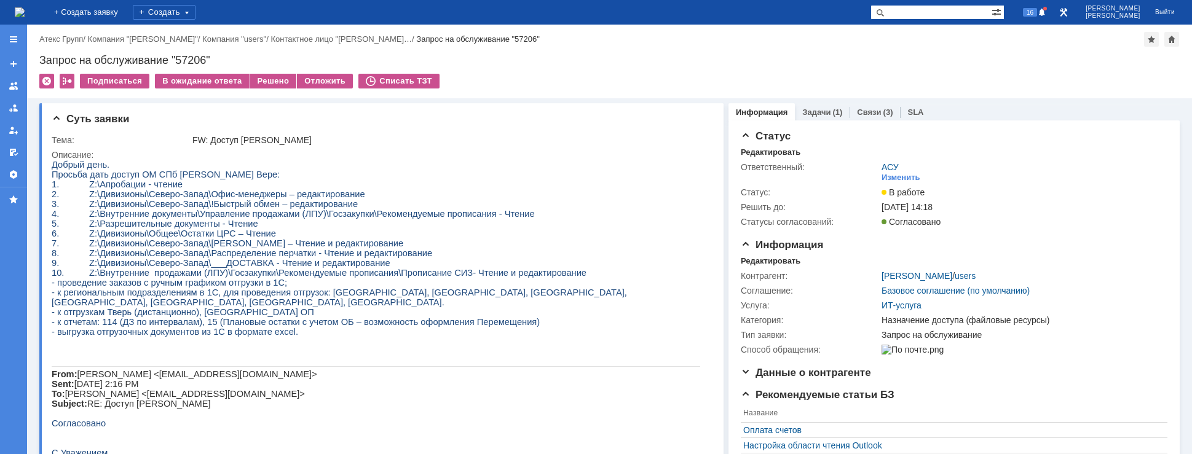
click at [25, 15] on img at bounding box center [20, 12] width 10 height 10
click at [815, 112] on link "Задачи" at bounding box center [816, 112] width 28 height 9
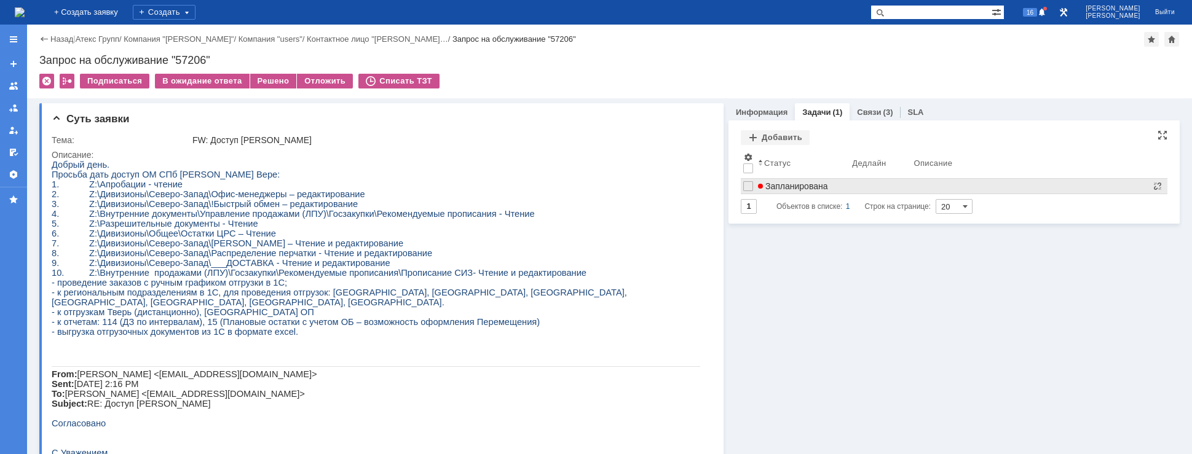
click at [781, 187] on span "Запланирована" at bounding box center [793, 186] width 70 height 10
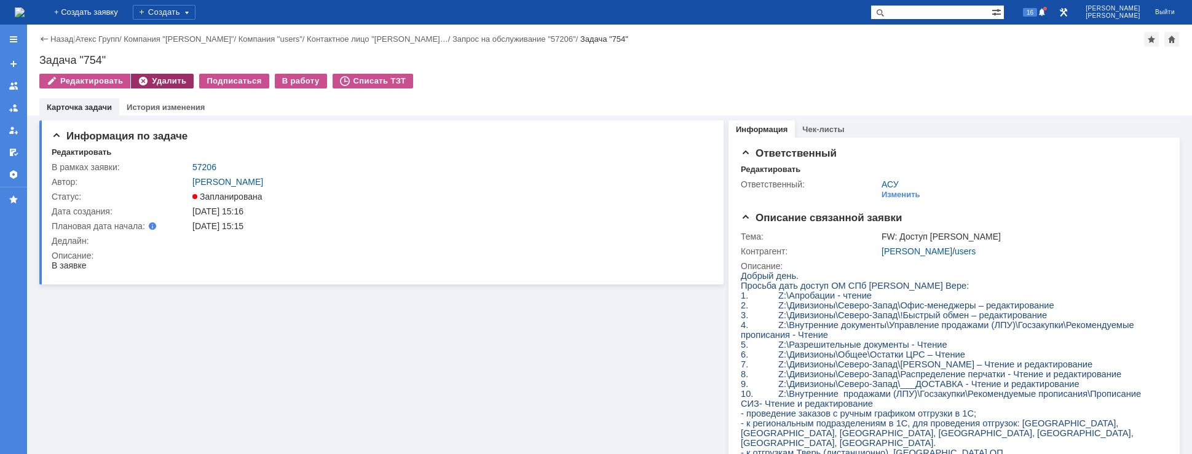
click at [143, 76] on div "Удалить" at bounding box center [162, 81] width 63 height 15
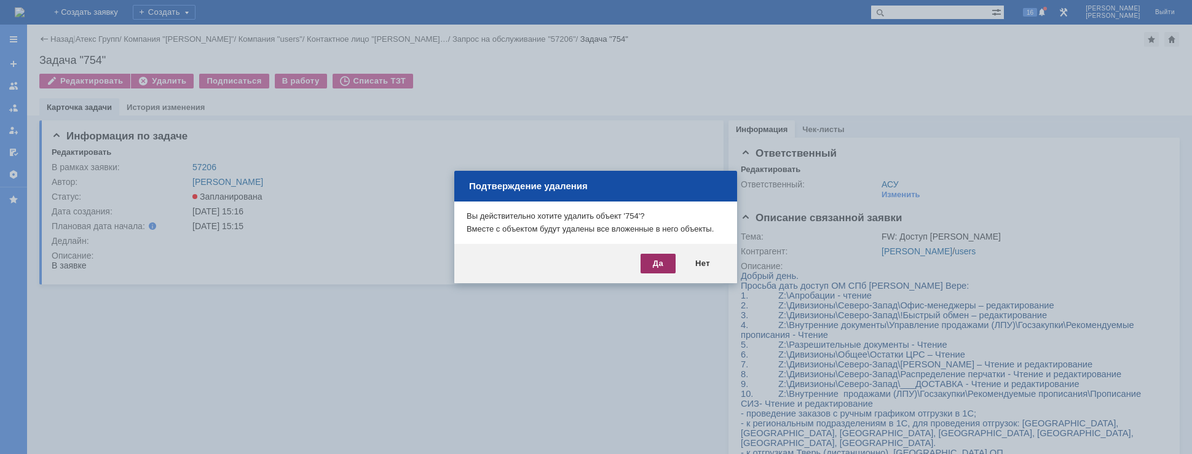
click at [653, 261] on div "Да" at bounding box center [657, 264] width 35 height 20
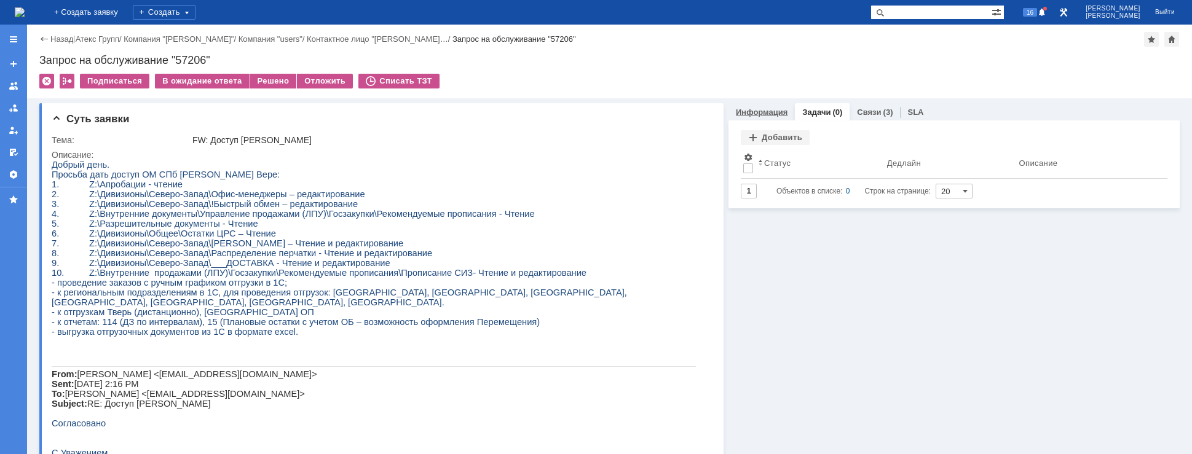
click at [764, 113] on link "Информация" at bounding box center [762, 112] width 52 height 9
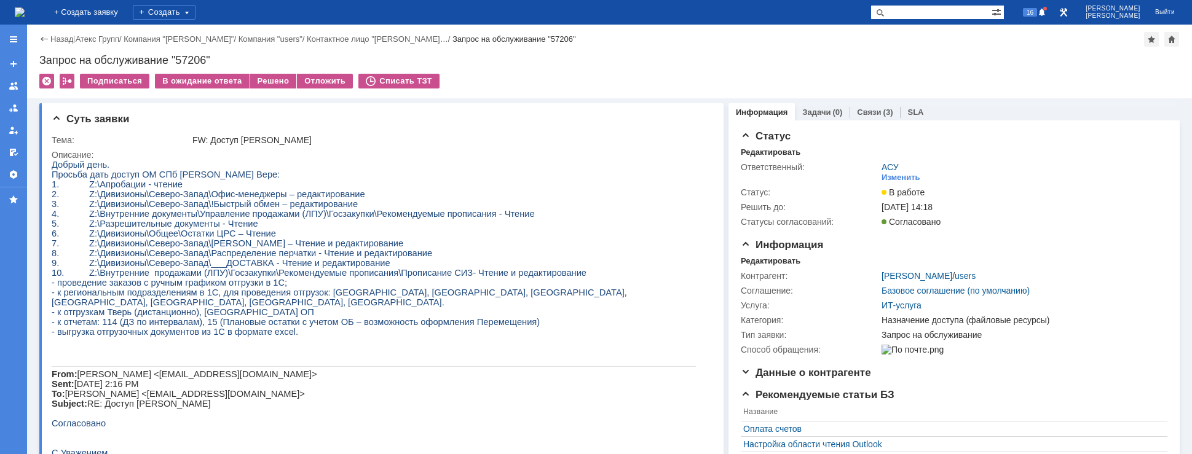
click at [25, 8] on img at bounding box center [20, 12] width 10 height 10
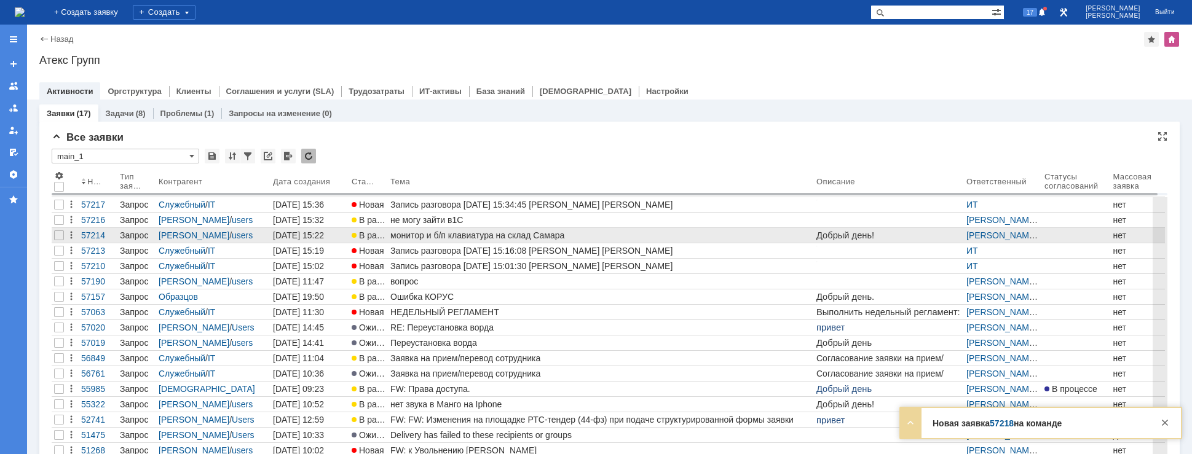
click at [417, 235] on div "монитор и б/п клавиатура на склад Самара" at bounding box center [600, 235] width 421 height 10
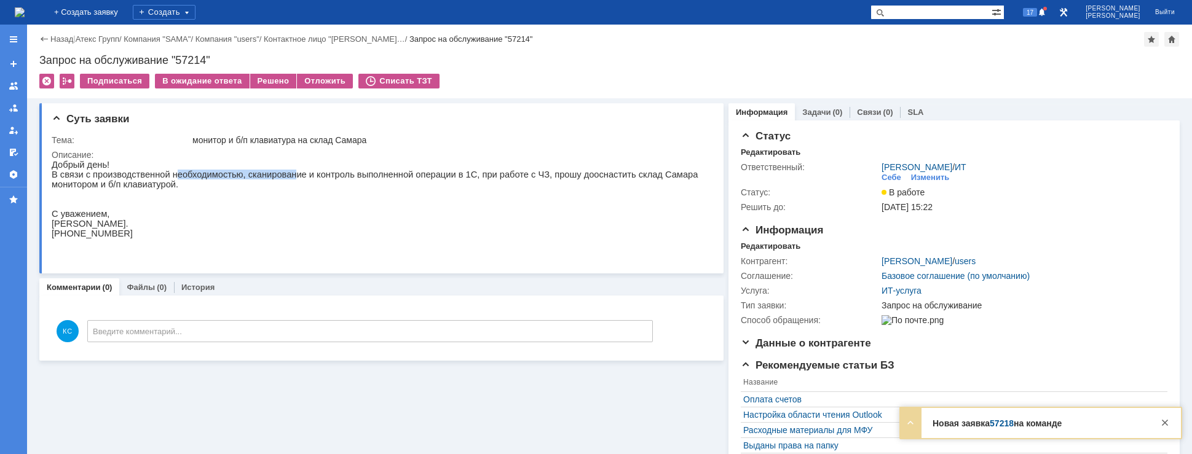
drag, startPoint x: 168, startPoint y: 176, endPoint x: 301, endPoint y: 177, distance: 132.7
click at [288, 177] on p "В связи с производственной необходимостью, сканирование и контроль выполненной …" at bounding box center [376, 180] width 648 height 20
drag, startPoint x: 326, startPoint y: 176, endPoint x: 376, endPoint y: 176, distance: 49.8
click at [376, 176] on p "В связи с производственной необходимостью, сканирование и контроль выполненной …" at bounding box center [376, 180] width 648 height 20
drag, startPoint x: 418, startPoint y: 176, endPoint x: 444, endPoint y: 176, distance: 25.8
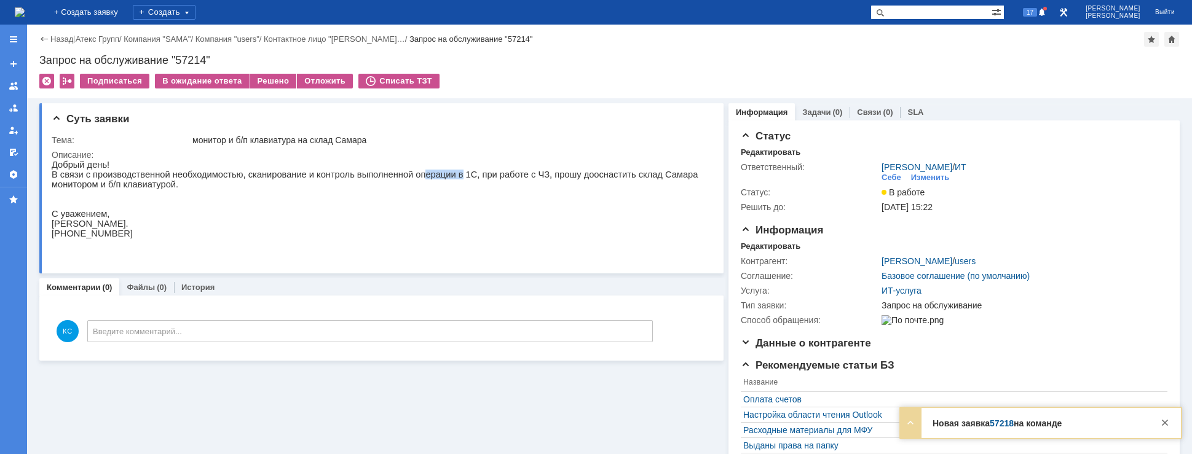
click at [434, 176] on p "В связи с производственной необходимостью, сканирование и контроль выполненной …" at bounding box center [376, 180] width 648 height 20
drag, startPoint x: 448, startPoint y: 176, endPoint x: 586, endPoint y: 179, distance: 138.3
click at [586, 179] on p "В связи с производственной необходимостью, сканирование и контроль выполненной …" at bounding box center [376, 180] width 648 height 20
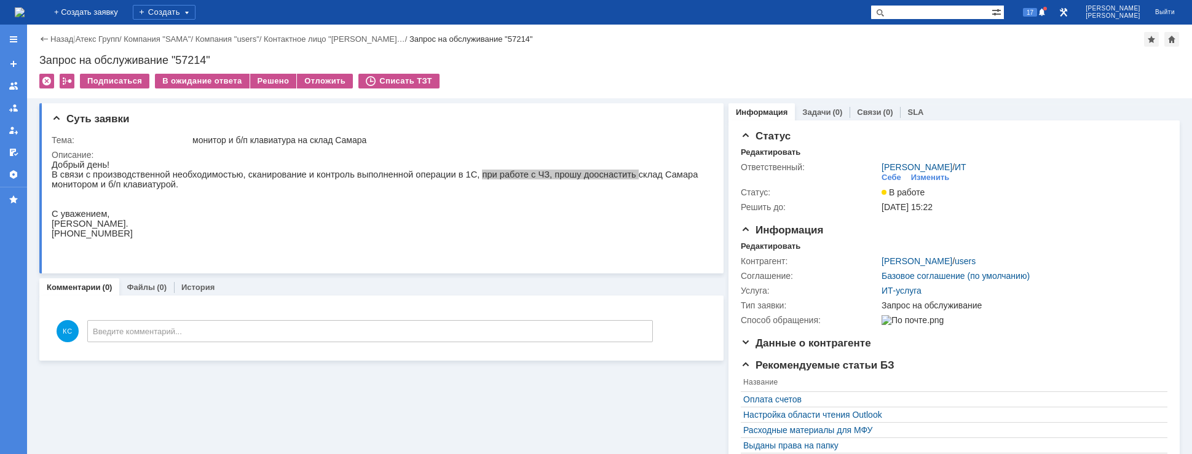
click at [25, 15] on img at bounding box center [20, 12] width 10 height 10
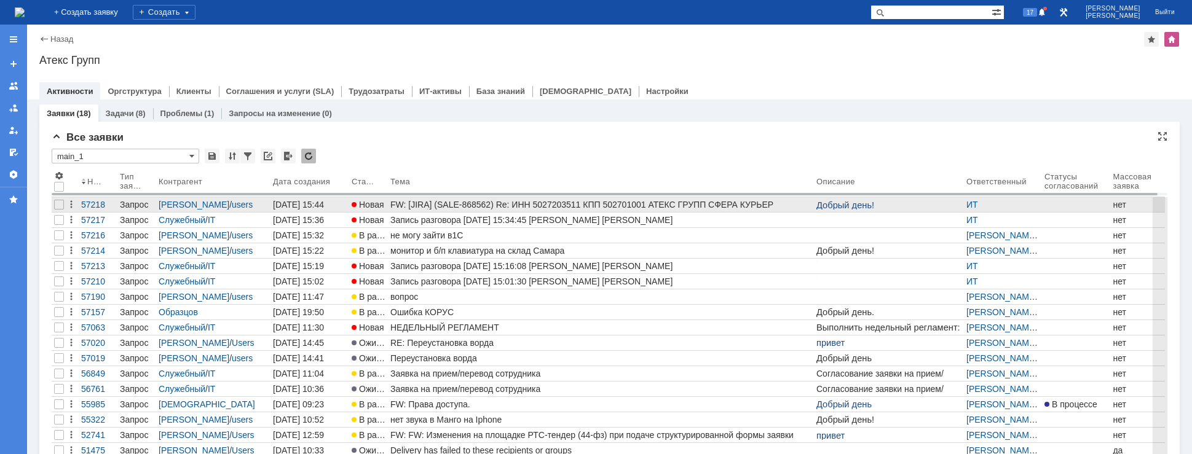
click at [414, 210] on link "FW: [JIRA] (SALE-868562) Re: ИНН 5027203511 КПП 502701001 АТЕКС ГРУПП СФЕРА КУР…" at bounding box center [601, 204] width 426 height 15
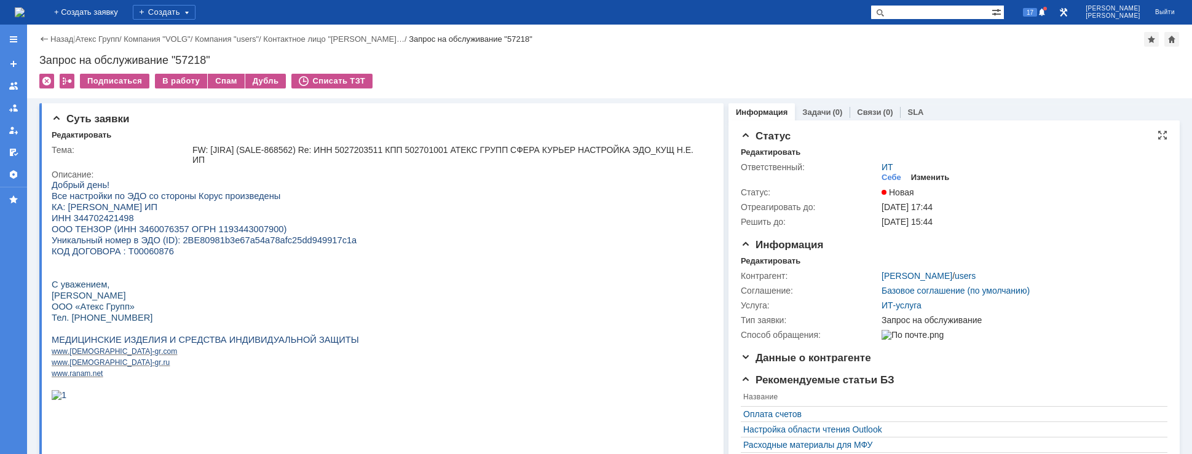
click at [919, 173] on div "Изменить" at bounding box center [930, 178] width 39 height 10
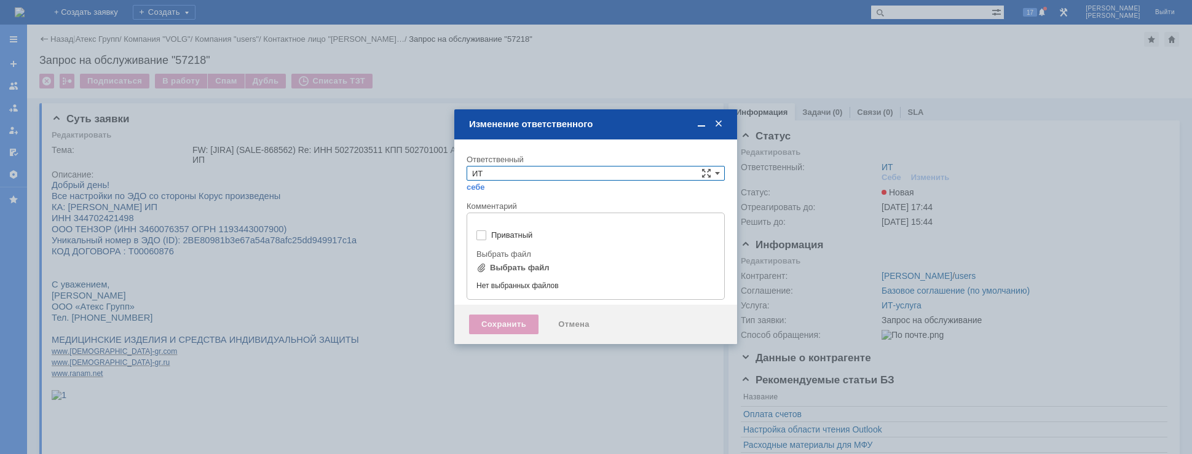
type input "[не указано]"
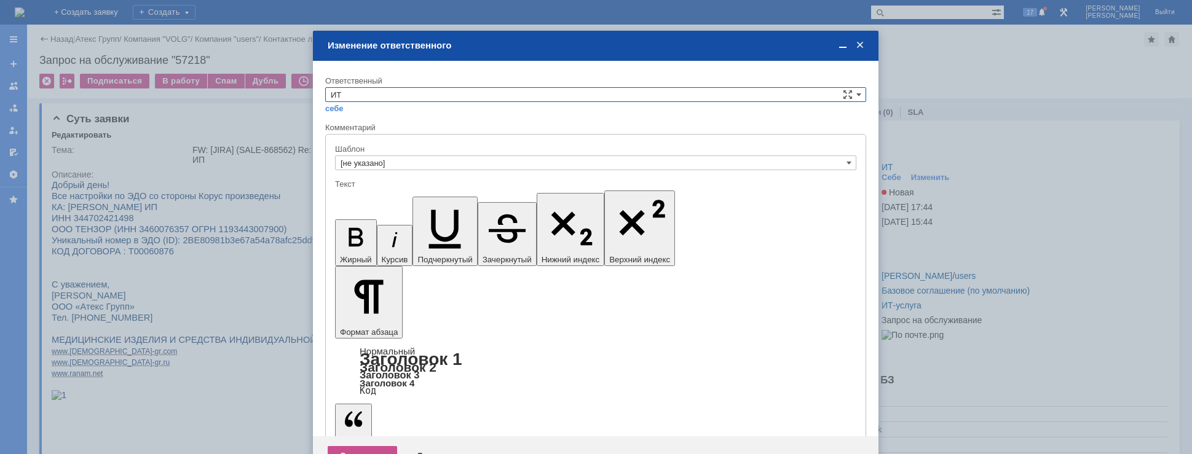
click at [419, 98] on input "ИТ" at bounding box center [595, 94] width 541 height 15
click at [376, 190] on div "АСУ" at bounding box center [596, 197] width 540 height 14
type input "АСУ"
click at [363, 446] on div "Сохранить" at bounding box center [362, 456] width 69 height 20
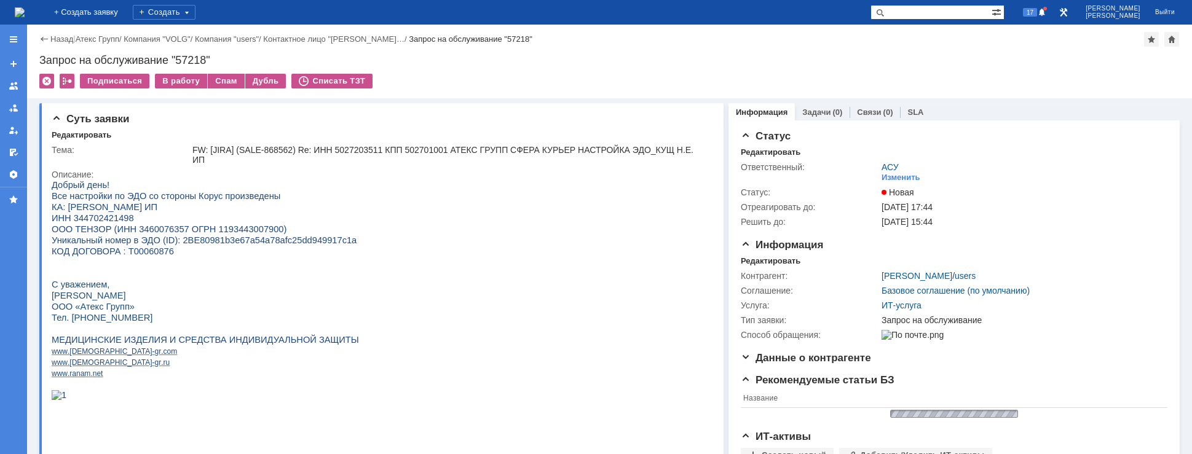
click at [25, 7] on img at bounding box center [20, 12] width 10 height 10
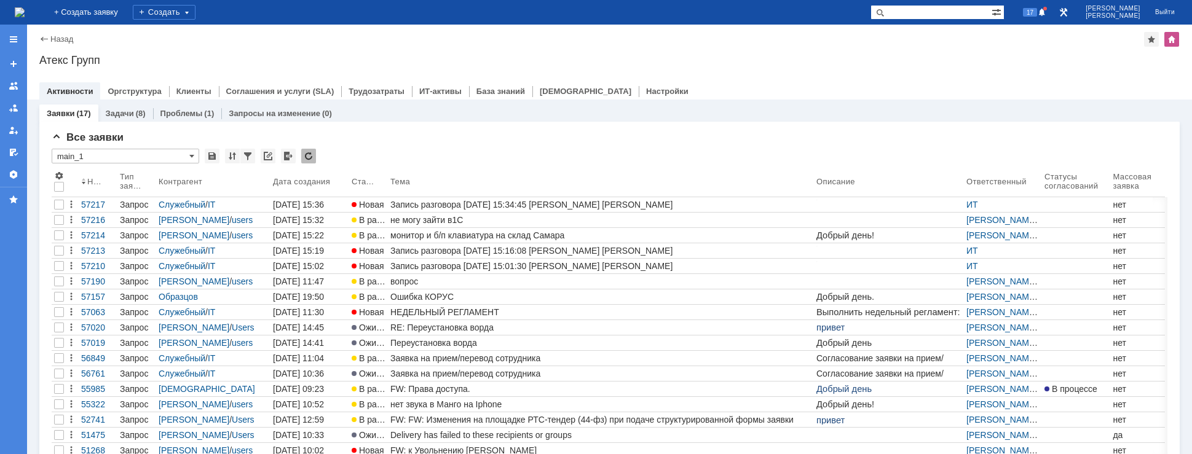
click at [25, 9] on img at bounding box center [20, 12] width 10 height 10
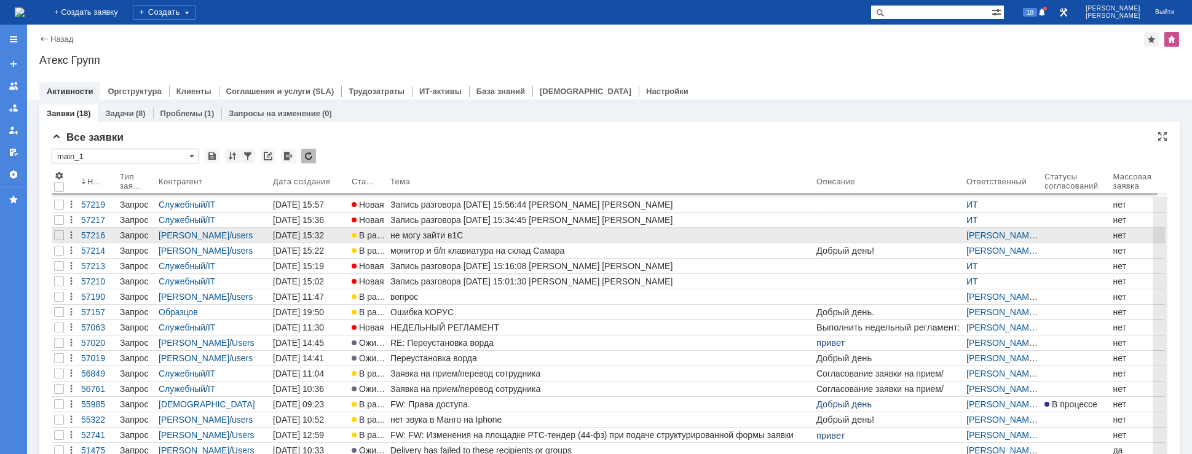
click at [463, 235] on div "не могу зайти в1С" at bounding box center [600, 235] width 421 height 10
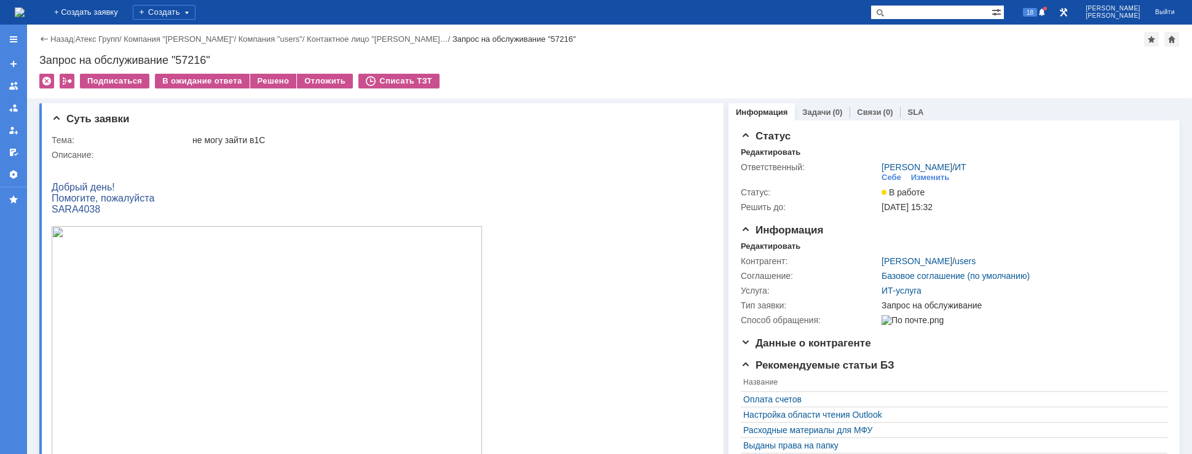
click at [25, 11] on img at bounding box center [20, 12] width 10 height 10
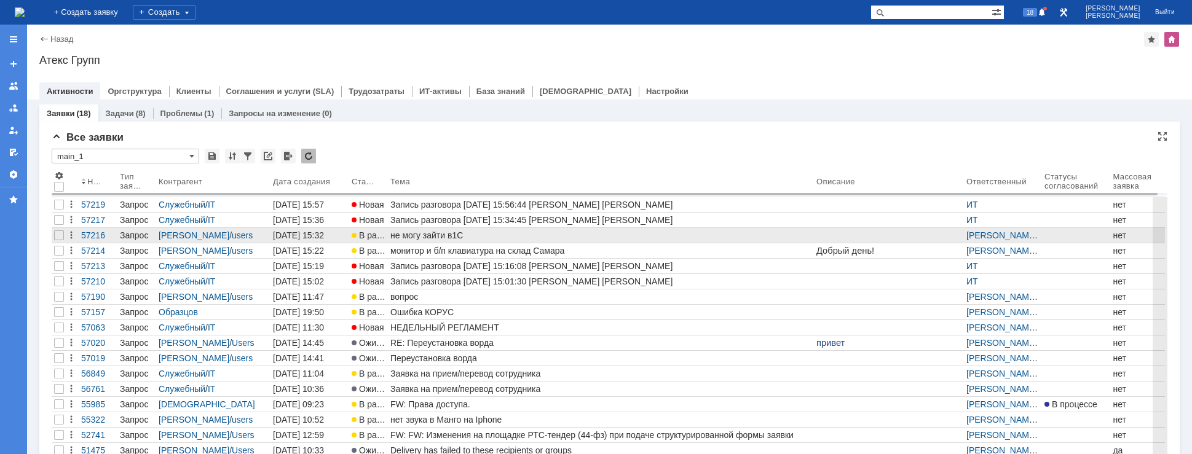
click at [524, 232] on div "не могу зайти в1С" at bounding box center [600, 235] width 421 height 10
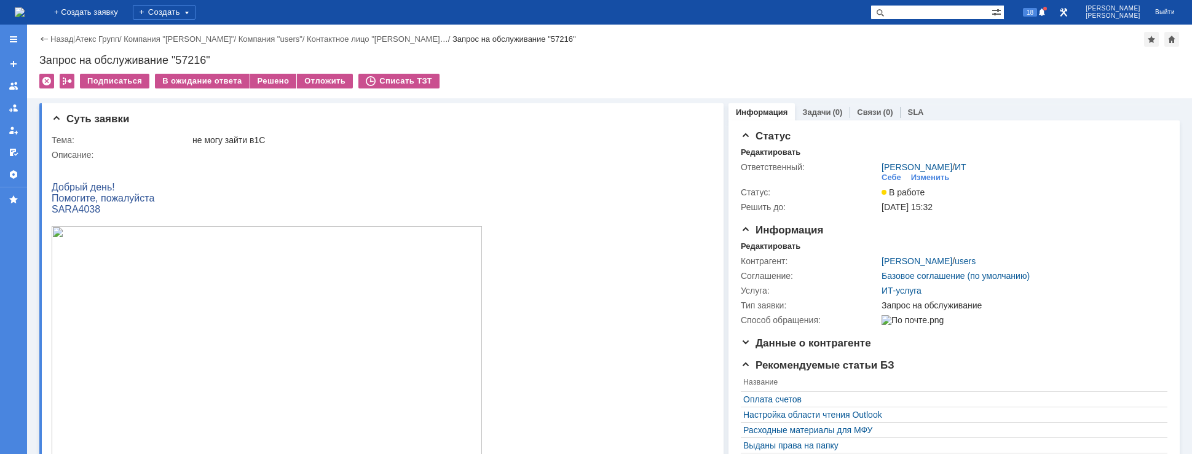
click at [198, 186] on p "Добрый день!" at bounding box center [267, 187] width 430 height 11
click at [25, 10] on img at bounding box center [20, 12] width 10 height 10
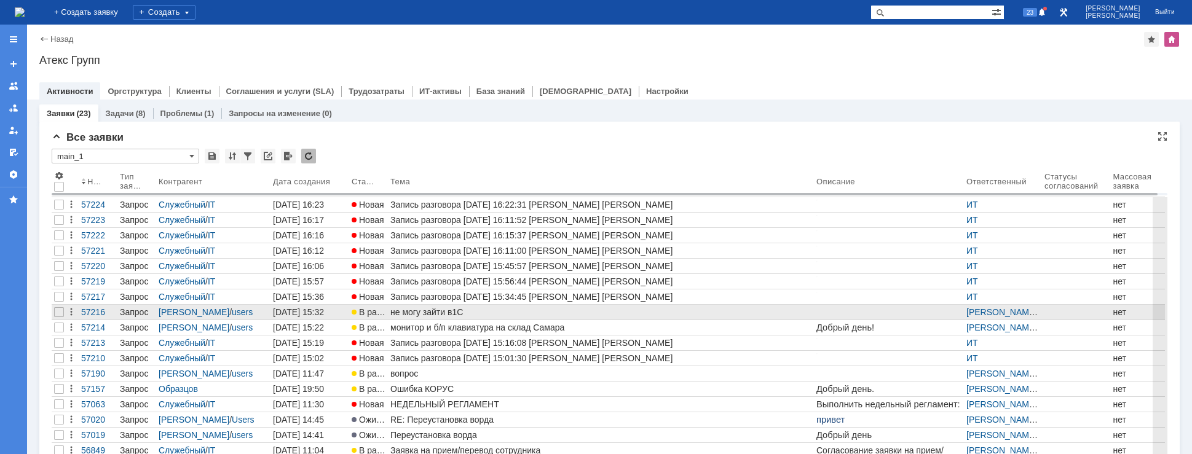
click at [651, 320] on td "не могу зайти в1С" at bounding box center [601, 312] width 426 height 15
click at [488, 311] on div "не могу зайти в1С" at bounding box center [600, 312] width 421 height 10
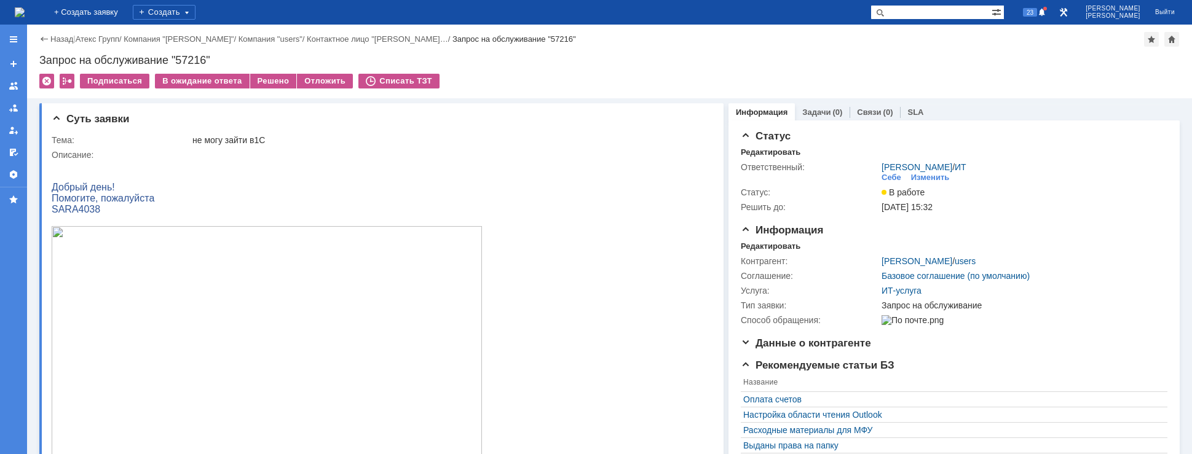
click at [25, 7] on img at bounding box center [20, 12] width 10 height 10
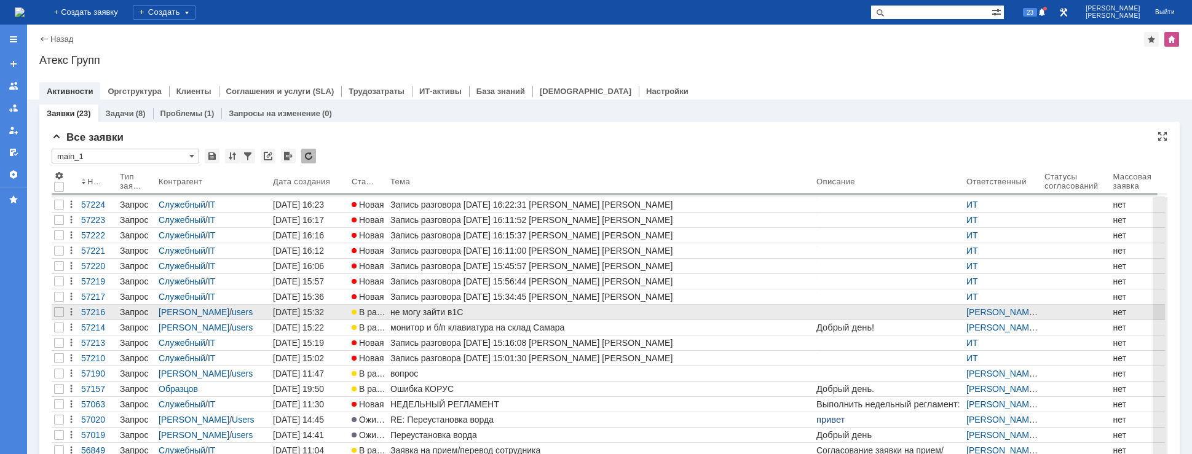
click at [425, 315] on div "не могу зайти в1С" at bounding box center [600, 312] width 421 height 10
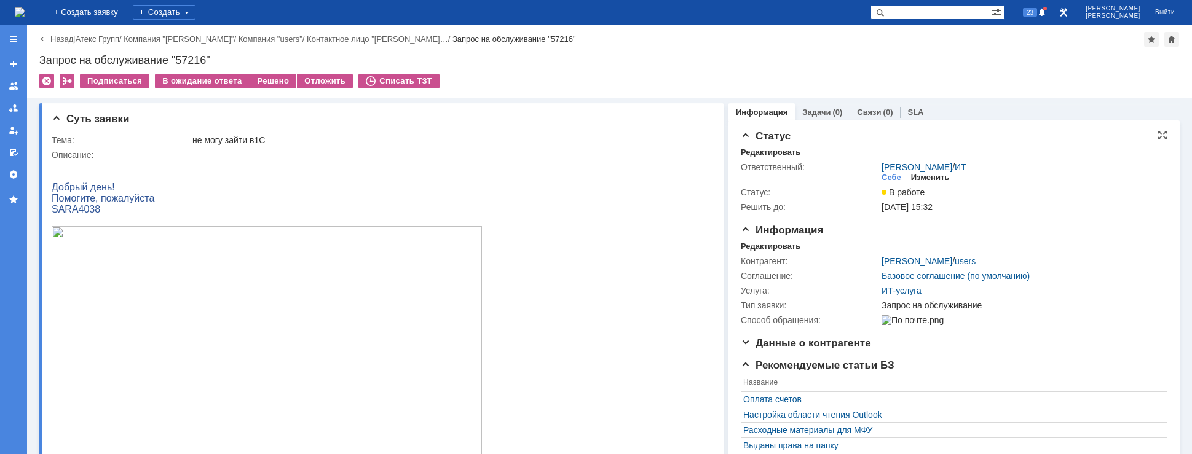
click at [924, 178] on div "Изменить" at bounding box center [930, 178] width 39 height 10
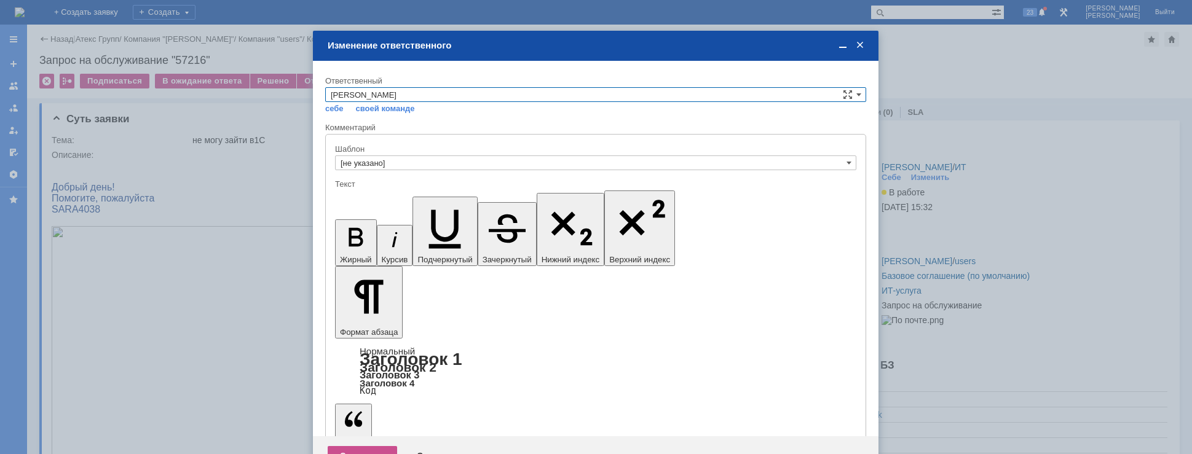
click at [458, 94] on input "[PERSON_NAME]" at bounding box center [595, 94] width 541 height 15
click at [357, 197] on span "АСУ" at bounding box center [596, 197] width 530 height 10
type input "АСУ"
click at [357, 446] on div "Сохранить" at bounding box center [362, 456] width 69 height 20
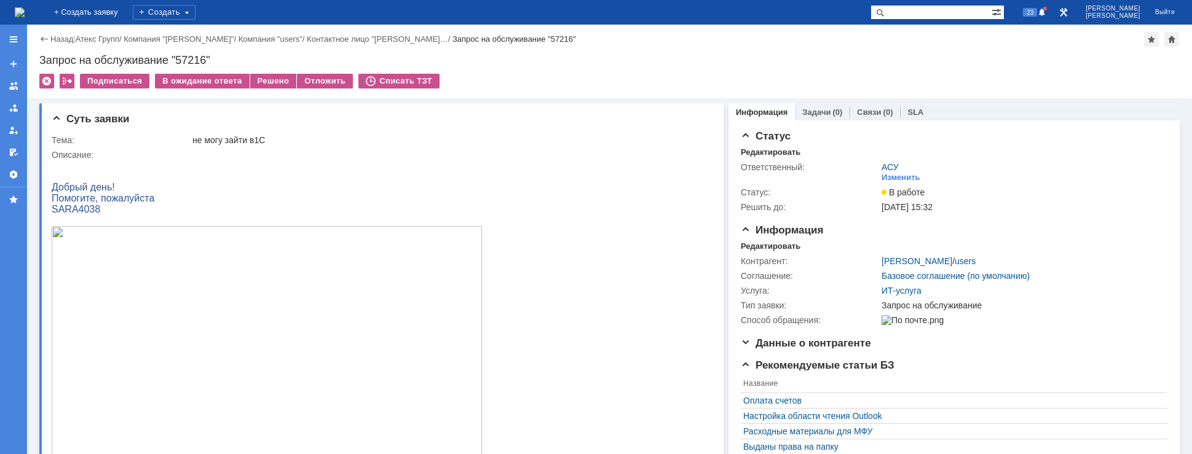
click at [25, 15] on img at bounding box center [20, 12] width 10 height 10
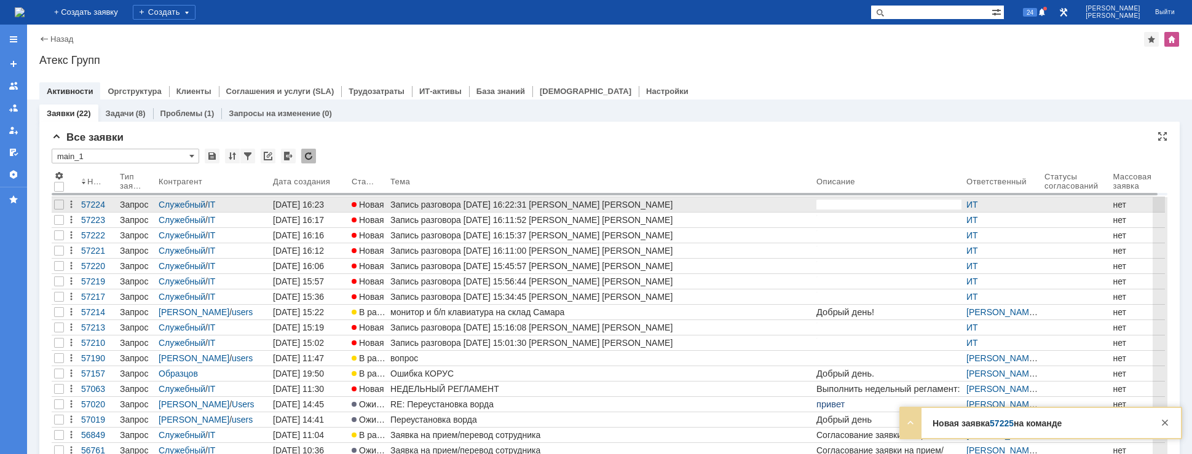
click at [366, 207] on span "Новая" at bounding box center [368, 205] width 33 height 10
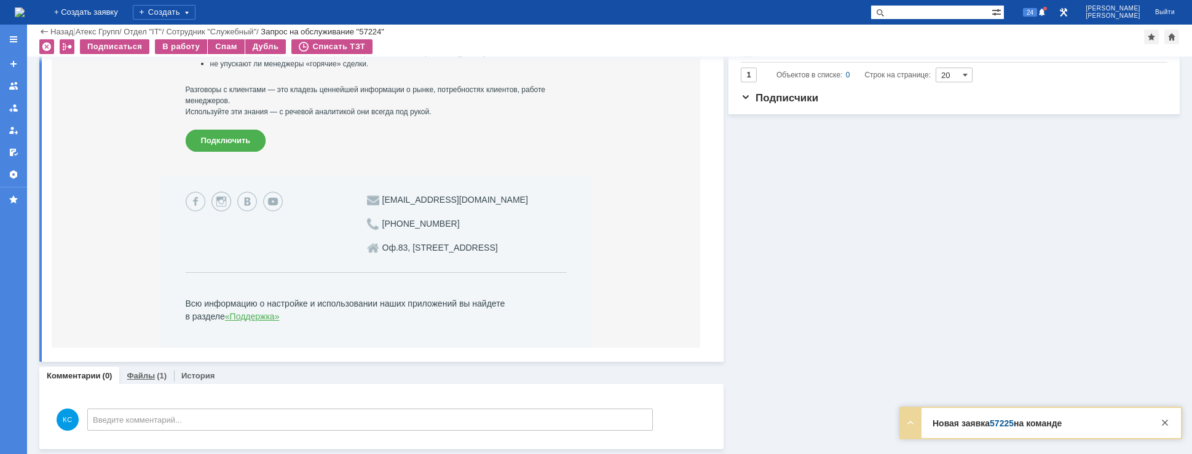
click at [151, 375] on link "Файлы" at bounding box center [141, 375] width 28 height 9
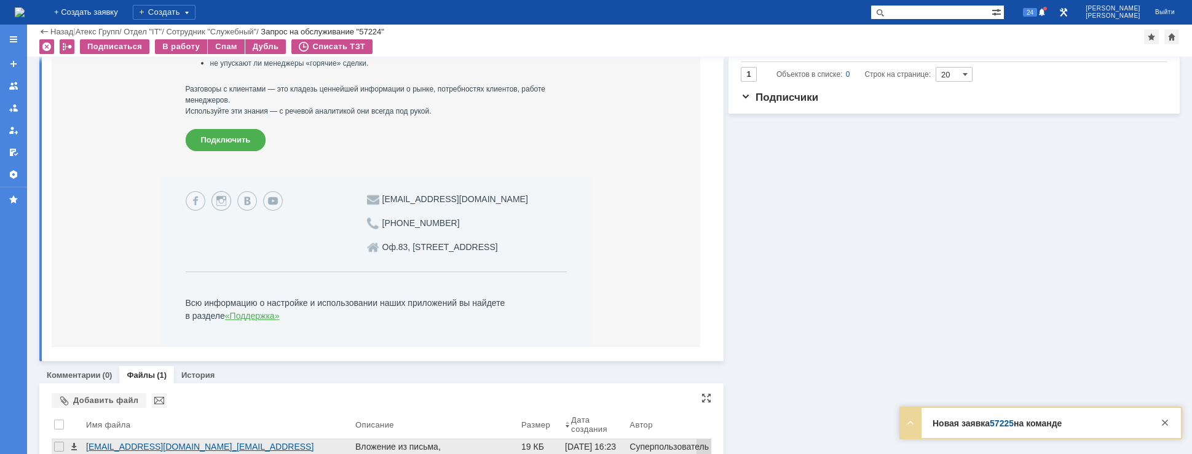
click at [160, 444] on div "sip_t.korneva@atex.mangosip.ru__sip_v.morgunov@atex.mangosip.ru__2025.08.20__16…" at bounding box center [218, 447] width 264 height 10
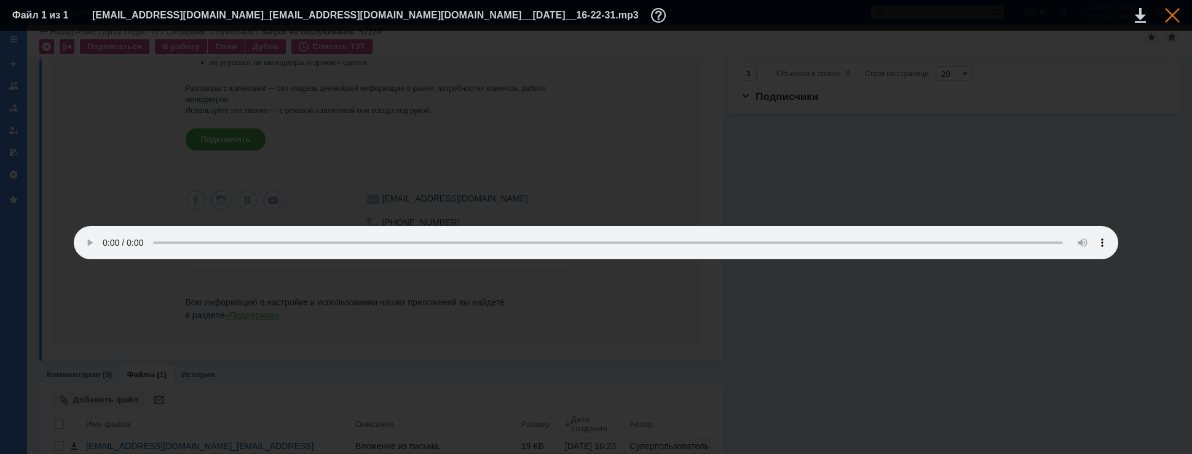
click at [1167, 15] on div at bounding box center [1172, 15] width 15 height 15
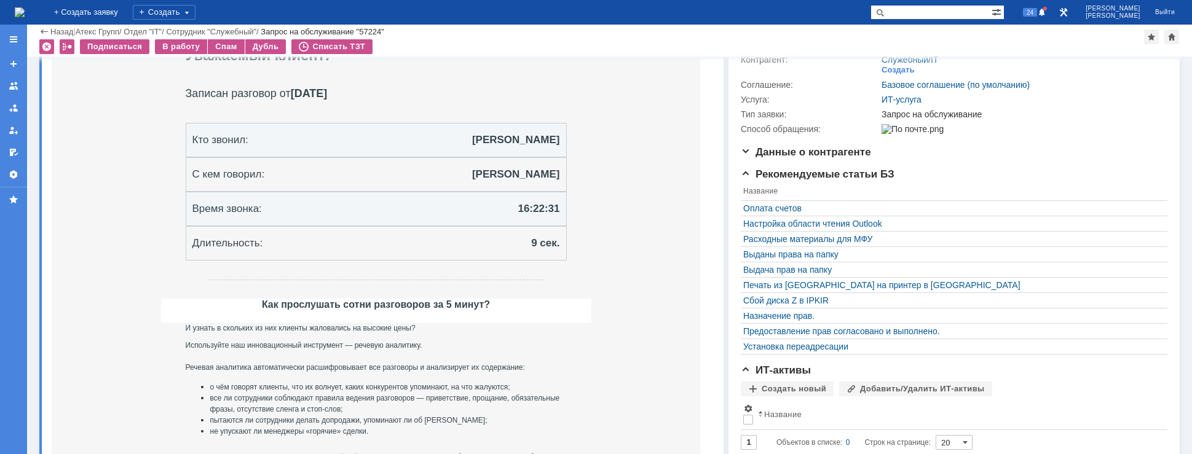
click at [25, 7] on img at bounding box center [20, 12] width 10 height 10
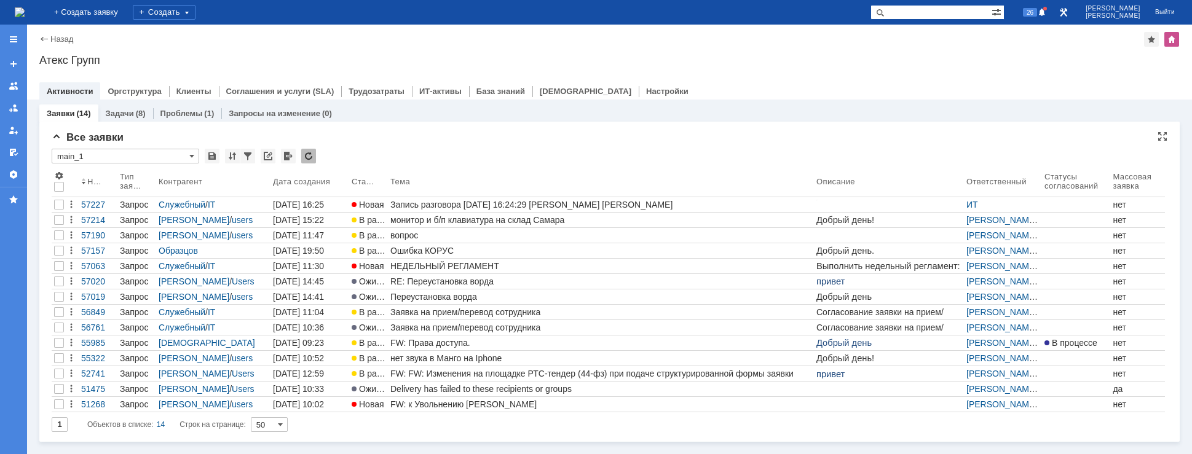
click at [634, 138] on div "Все заявки" at bounding box center [609, 138] width 1115 height 12
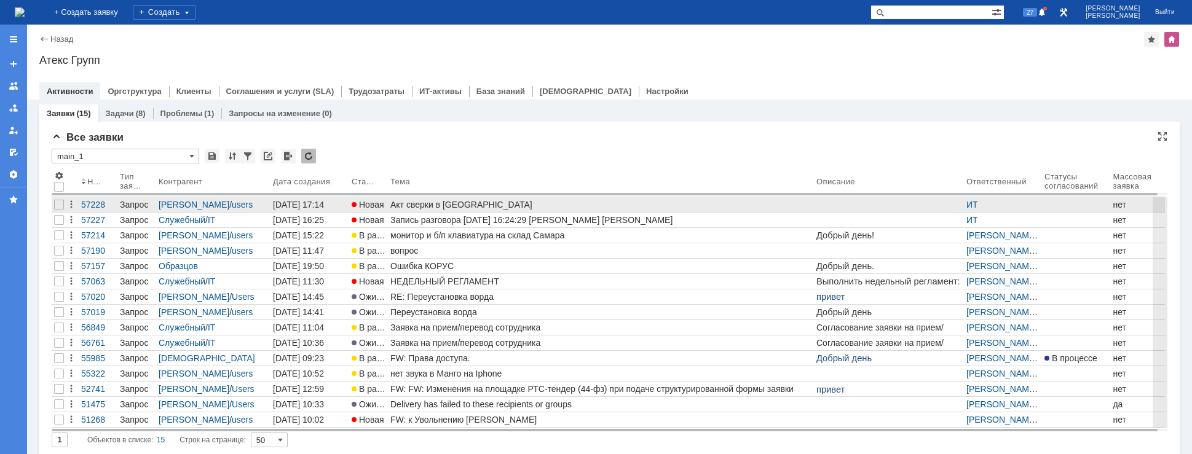
click at [470, 202] on div "Акт сверки в ЭДО" at bounding box center [600, 205] width 421 height 10
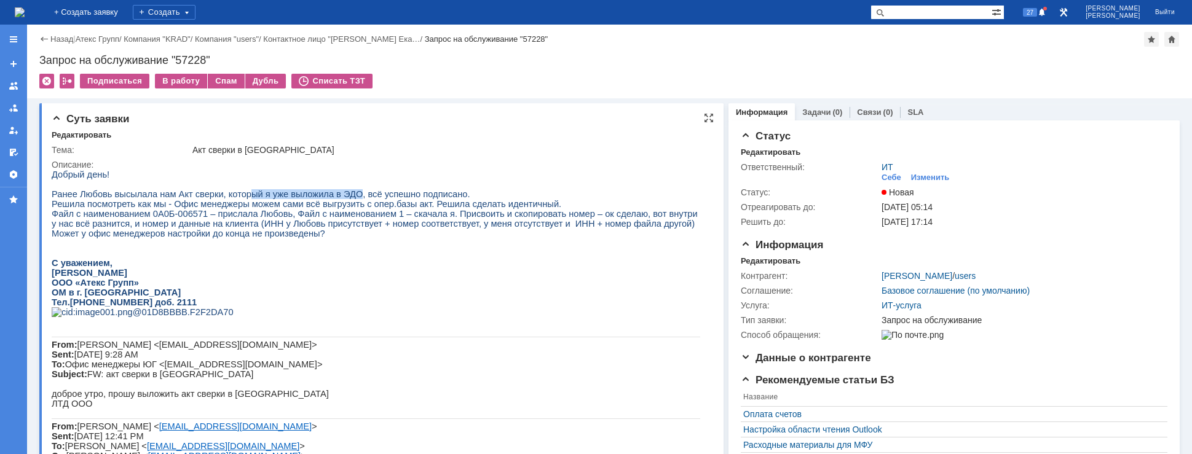
drag, startPoint x: 234, startPoint y: 197, endPoint x: 331, endPoint y: 196, distance: 97.1
click at [331, 196] on span "Ранее Любовь высылала нам Акт сверки, который я уже выложила в ЭДО, всё успешно…" at bounding box center [261, 194] width 418 height 10
drag, startPoint x: 354, startPoint y: 197, endPoint x: 394, endPoint y: 195, distance: 40.0
click at [394, 195] on span "Ранее Любовь высылала нам Акт сверки, который я уже выложила в ЭДО, всё успешно…" at bounding box center [261, 194] width 418 height 10
drag, startPoint x: 153, startPoint y: 211, endPoint x: 178, endPoint y: 206, distance: 25.7
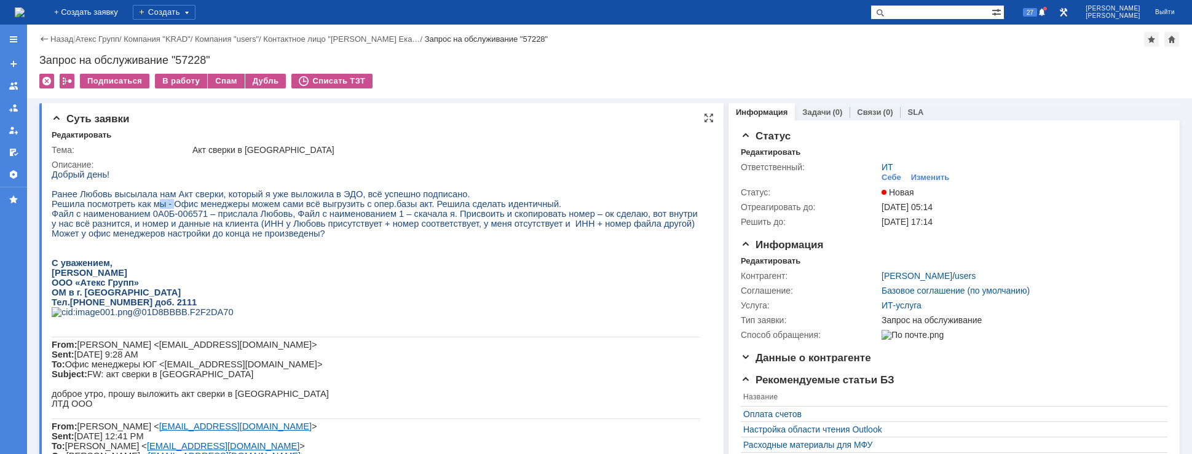
click at [168, 206] on span "Решила посмотреть как мы - Офис менеджеры можем сами всё выгрузить с опер.базы …" at bounding box center [306, 204] width 509 height 10
drag, startPoint x: 184, startPoint y: 205, endPoint x: 219, endPoint y: 200, distance: 35.3
drag, startPoint x: 236, startPoint y: 211, endPoint x: 277, endPoint y: 207, distance: 41.3
click at [267, 206] on span "Решила посмотреть как мы - Офис менеджеры можем сами всё выгрузить с опер.базы …" at bounding box center [306, 204] width 509 height 10
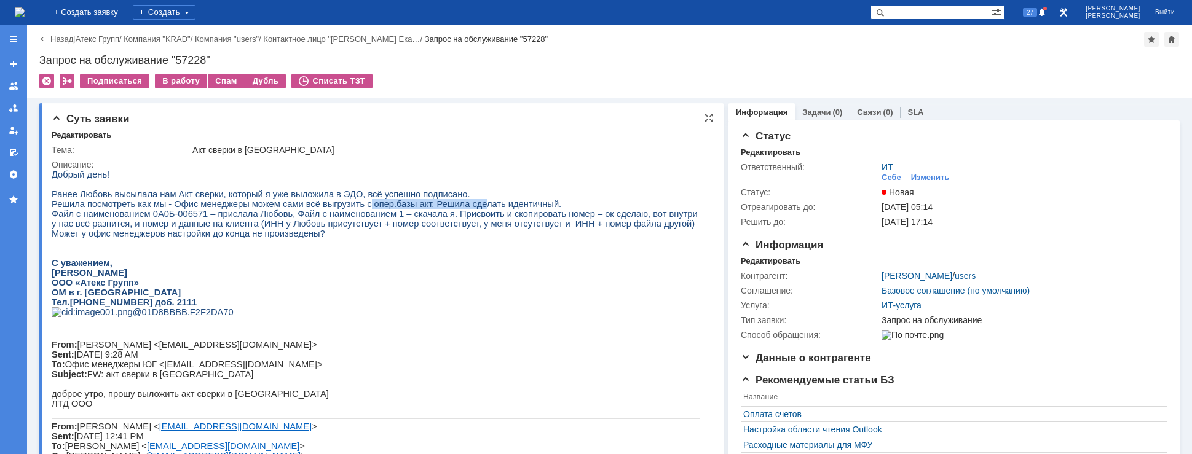
drag, startPoint x: 342, startPoint y: 209, endPoint x: 446, endPoint y: 210, distance: 104.5
click at [446, 209] on span "Решила посмотреть как мы - Офис менеджеры можем сами всё выгрузить с опер.базы …" at bounding box center [306, 204] width 509 height 10
drag, startPoint x: 102, startPoint y: 221, endPoint x: 183, endPoint y: 220, distance: 80.5
click at [167, 219] on span "Файл с наименованием 0A0Б-006571 – прислала Любовь, Файл с наименованием 1 – ск…" at bounding box center [375, 219] width 646 height 20
drag, startPoint x: 195, startPoint y: 221, endPoint x: 266, endPoint y: 221, distance: 71.3
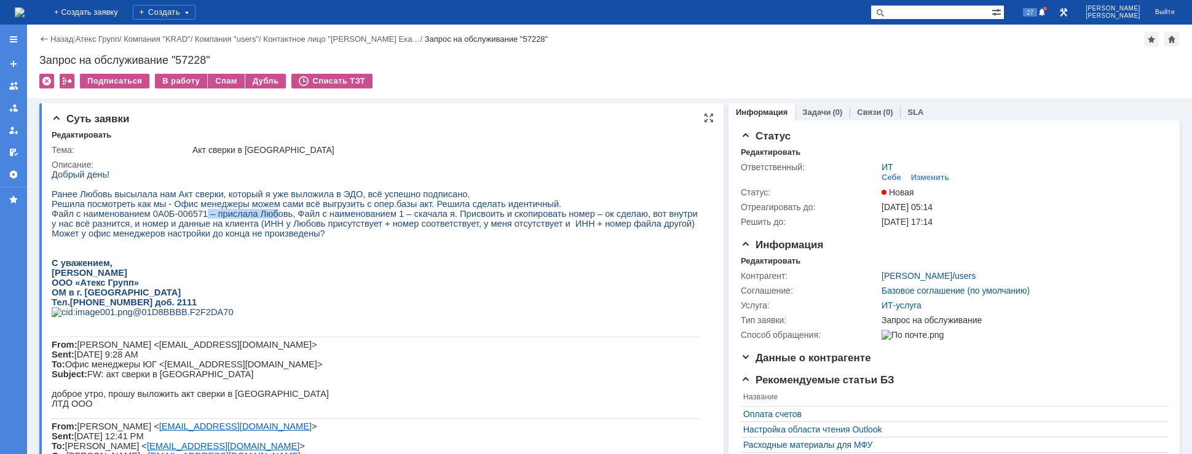
click at [264, 221] on span "Файл с наименованием 0A0Б-006571 – прислала Любовь, Файл с наименованием 1 – ск…" at bounding box center [375, 219] width 646 height 20
drag, startPoint x: 328, startPoint y: 217, endPoint x: 339, endPoint y: 224, distance: 13.0
click at [347, 217] on span "Файл с наименованием 0A0Б-006571 – прислала Любовь, Файл с наименованием 1 – ск…" at bounding box center [375, 219] width 646 height 20
drag, startPoint x: 371, startPoint y: 218, endPoint x: 430, endPoint y: 213, distance: 58.5
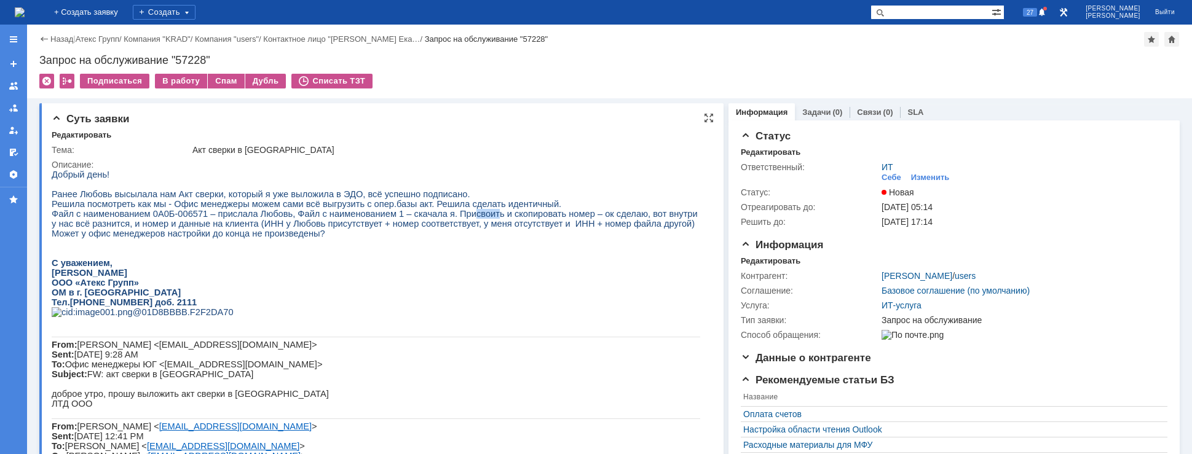
drag, startPoint x: 457, startPoint y: 215, endPoint x: 480, endPoint y: 216, distance: 22.7
click at [480, 216] on span "Файл с наименованием 0A0Б-006571 – прислала Любовь, Файл с наименованием 1 – ск…" at bounding box center [375, 219] width 646 height 20
drag, startPoint x: 537, startPoint y: 222, endPoint x: 571, endPoint y: 224, distance: 33.8
click at [560, 223] on span "Файл с наименованием 0A0Б-006571 – прислала Любовь, Файл с наименованием 1 – ск…" at bounding box center [375, 219] width 646 height 20
drag, startPoint x: 584, startPoint y: 224, endPoint x: 596, endPoint y: 230, distance: 12.9
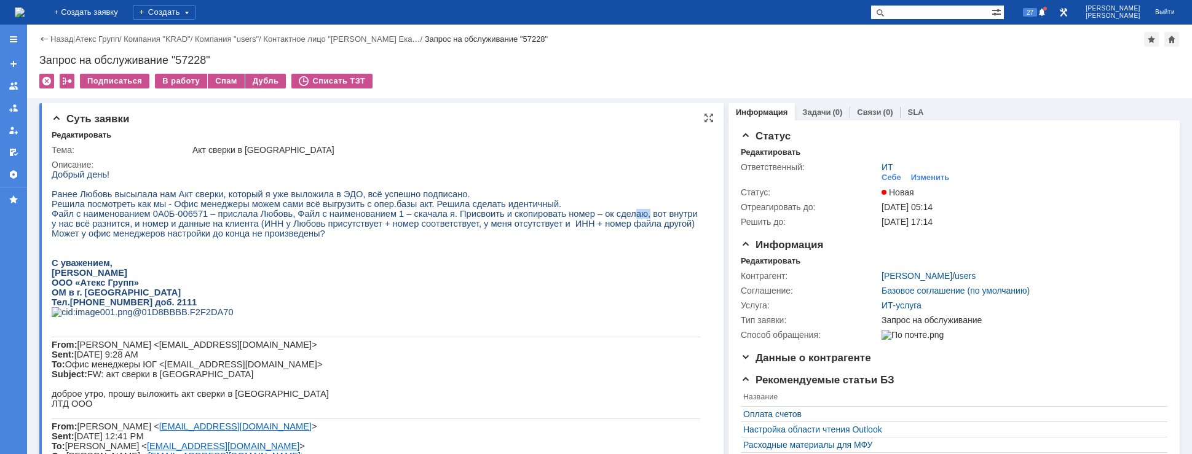
click at [599, 224] on span "Файл с наименованием 0A0Б-006571 – прислала Любовь, Файл с наименованием 1 – ск…" at bounding box center [375, 219] width 646 height 20
drag, startPoint x: 230, startPoint y: 229, endPoint x: 267, endPoint y: 228, distance: 37.5
click at [256, 229] on span "Файл с наименованием 0A0Б-006571 – прислала Любовь, Файл с наименованием 1 – ск…" at bounding box center [375, 219] width 646 height 20
drag, startPoint x: 294, startPoint y: 228, endPoint x: 343, endPoint y: 228, distance: 49.2
click at [312, 228] on span "Файл с наименованием 0A0Б-006571 – прислала Любовь, Файл с наименованием 1 – ск…" at bounding box center [375, 219] width 646 height 20
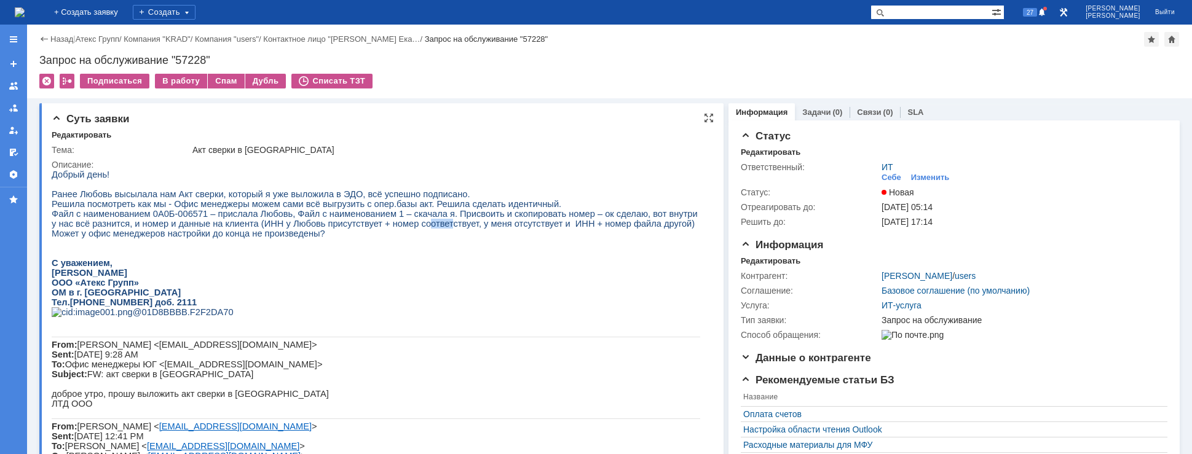
click at [391, 229] on span "Файл с наименованием 0A0Б-006571 – прислала Любовь, Файл с наименованием 1 – ск…" at bounding box center [375, 219] width 646 height 20
drag, startPoint x: 453, startPoint y: 236, endPoint x: 489, endPoint y: 234, distance: 36.3
click at [465, 236] on p "Может у офис менеджеров настройки до конца не произведены?" at bounding box center [376, 234] width 648 height 10
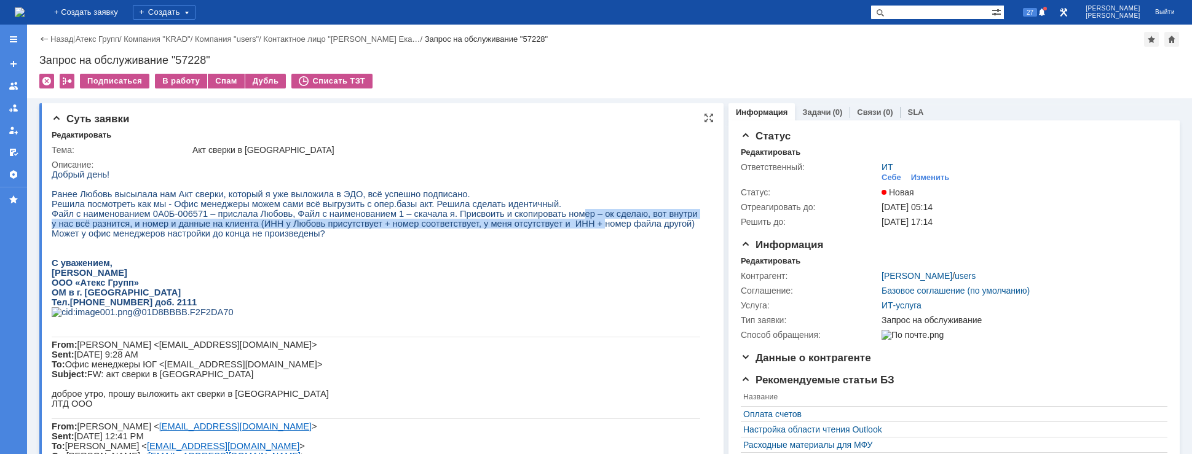
click at [538, 222] on span "Файл с наименованием 0A0Б-006571 – прислала Любовь, Файл с наименованием 1 – ск…" at bounding box center [375, 219] width 646 height 20
drag, startPoint x: 371, startPoint y: 232, endPoint x: 331, endPoint y: 232, distance: 39.9
click at [370, 229] on span "Файл с наименованием 0A0Б-006571 – прислала Любовь, Файл с наименованием 1 – ск…" at bounding box center [375, 219] width 646 height 20
click at [329, 229] on span "Файл с наименованием 0A0Б-006571 – прислала Любовь, Файл с наименованием 1 – ск…" at bounding box center [375, 219] width 646 height 20
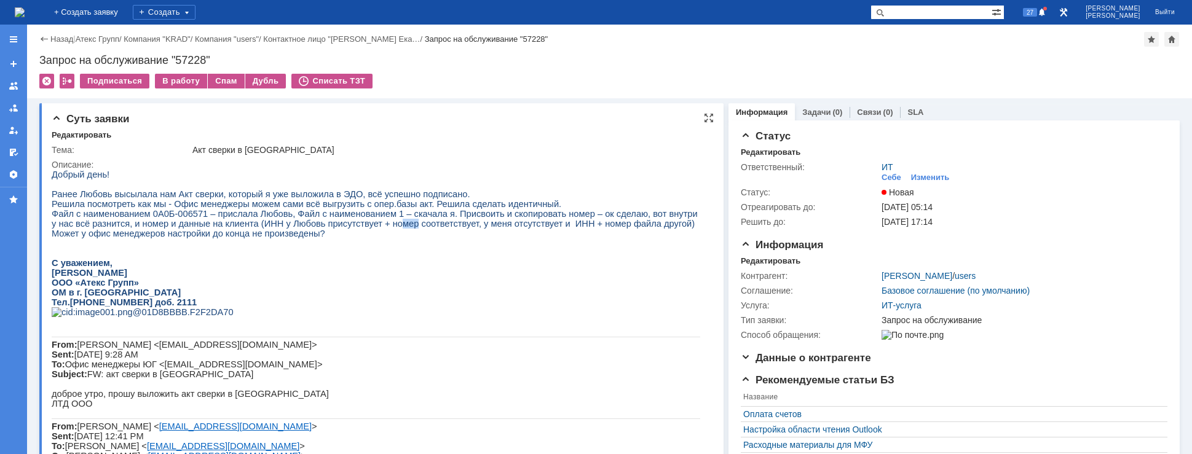
drag, startPoint x: 338, startPoint y: 230, endPoint x: 374, endPoint y: 230, distance: 35.6
click at [363, 229] on span "Файл с наименованием 0A0Б-006571 – прислала Любовь, Файл с наименованием 1 – ск…" at bounding box center [375, 219] width 646 height 20
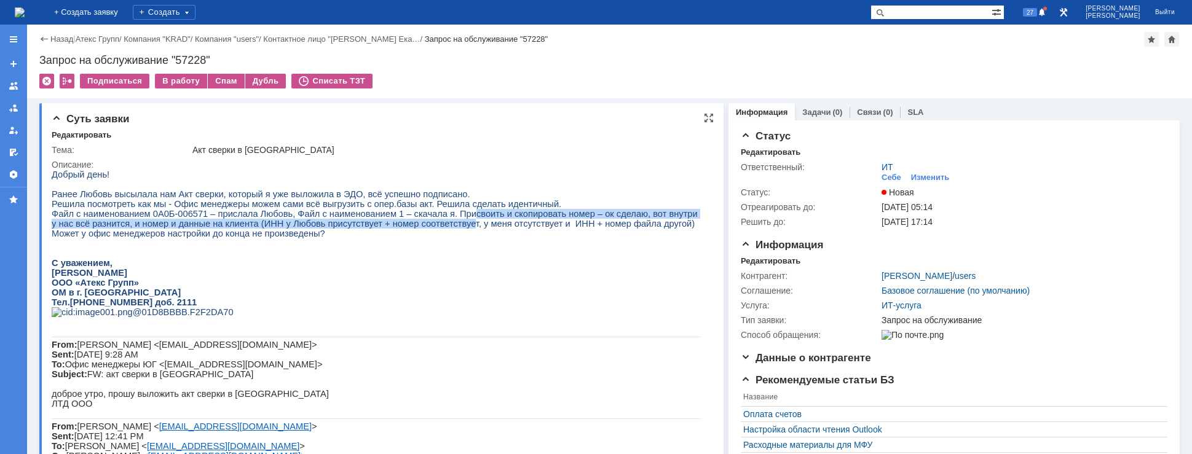
drag, startPoint x: 406, startPoint y: 227, endPoint x: 450, endPoint y: 222, distance: 45.1
click at [441, 222] on span "Файл с наименованием 0A0Б-006571 – прислала Любовь, Файл с наименованием 1 – ск…" at bounding box center [375, 219] width 646 height 20
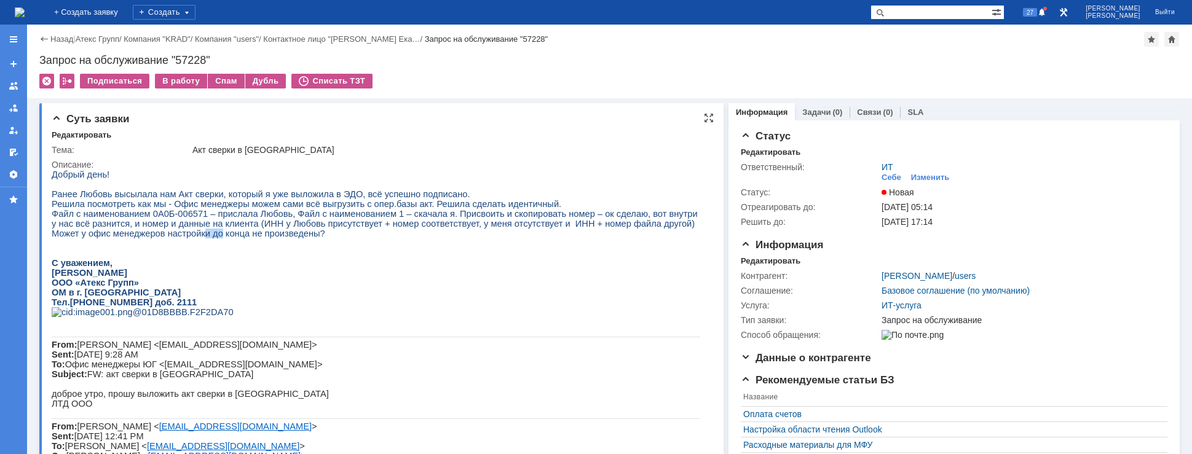
drag, startPoint x: 192, startPoint y: 242, endPoint x: 229, endPoint y: 242, distance: 36.9
click at [212, 238] on span "Может у офис менеджеров настройки до конца не произведены?" at bounding box center [188, 234] width 273 height 10
drag, startPoint x: 235, startPoint y: 242, endPoint x: 347, endPoint y: 240, distance: 111.9
click at [245, 238] on span "Может у офис менеджеров настройки до конца не произведены?" at bounding box center [188, 234] width 273 height 10
click at [916, 171] on div "ИТ Себе Изменить" at bounding box center [1020, 173] width 279 height 22
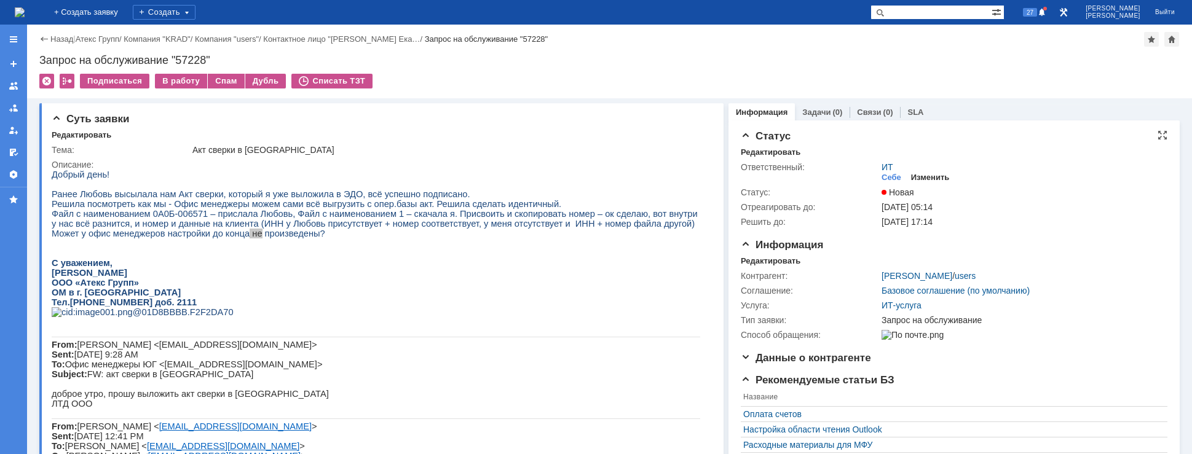
click at [919, 175] on div "Изменить" at bounding box center [930, 178] width 39 height 10
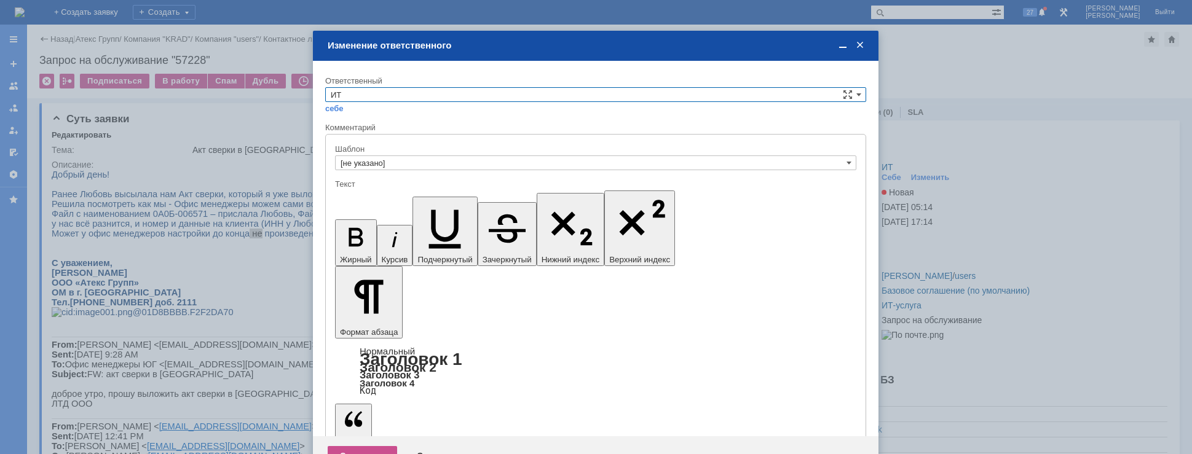
click at [379, 93] on input "ИТ" at bounding box center [595, 94] width 541 height 15
click at [362, 192] on span "АСУ" at bounding box center [596, 197] width 530 height 10
type input "АСУ"
click at [349, 446] on div "Сохранить" at bounding box center [362, 456] width 69 height 20
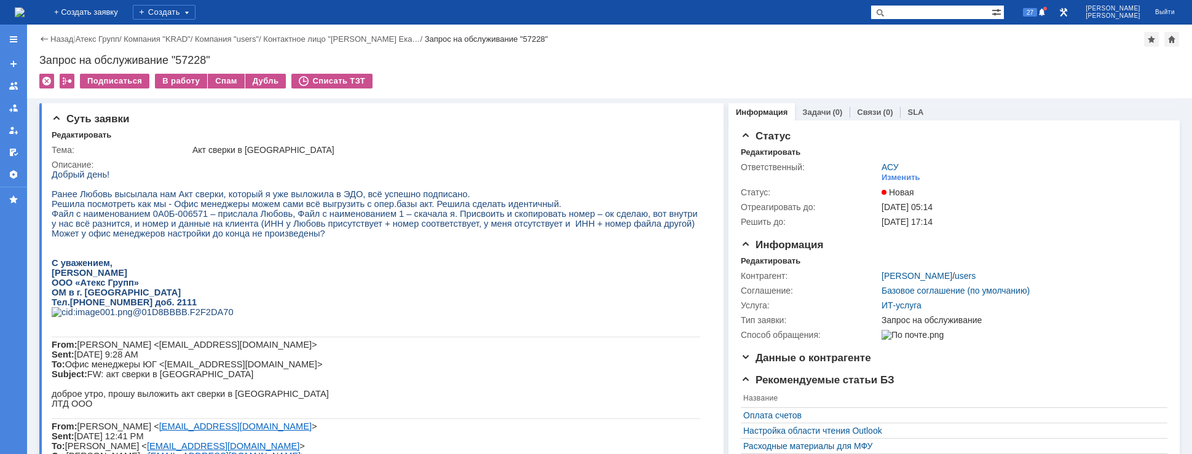
click at [25, 10] on img at bounding box center [20, 12] width 10 height 10
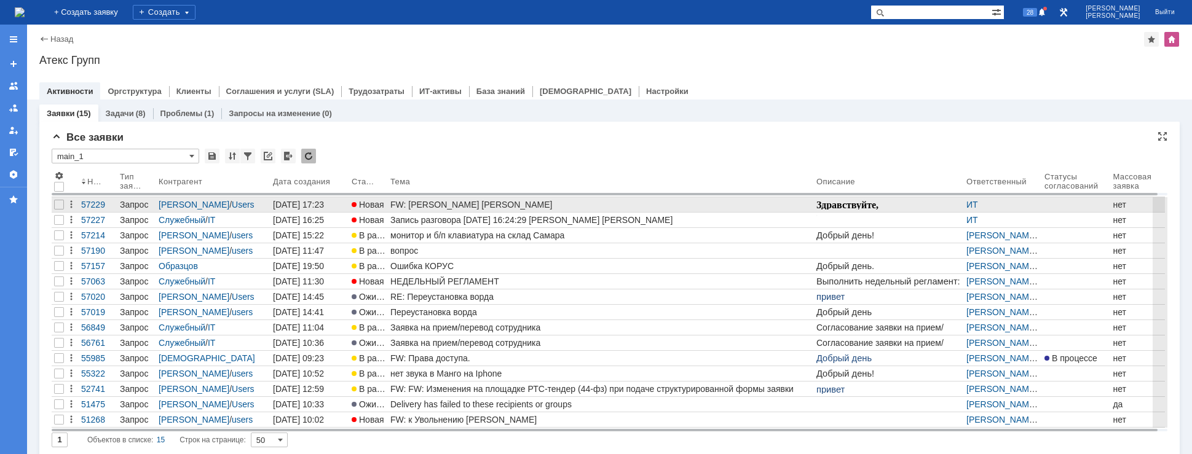
click at [409, 209] on div "FW: Ноутбук Бутакова Ю." at bounding box center [600, 205] width 421 height 10
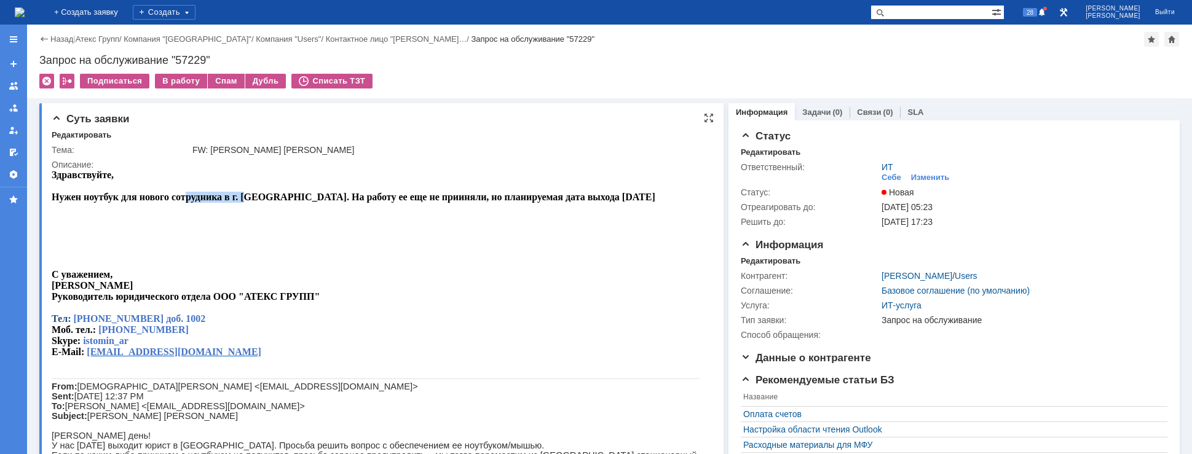
drag, startPoint x: 187, startPoint y: 197, endPoint x: 253, endPoint y: 198, distance: 65.8
click at [251, 198] on span "Нужен ноутбук для нового сотрудника в г. Иркутск. На работу ее еще не прииняли,…" at bounding box center [353, 197] width 603 height 10
drag, startPoint x: 279, startPoint y: 198, endPoint x: 332, endPoint y: 198, distance: 52.8
click at [320, 198] on span "Нужен ноутбук для нового сотрудника в г. Иркутск. На работу ее еще не прииняли,…" at bounding box center [353, 197] width 603 height 10
drag, startPoint x: 376, startPoint y: 199, endPoint x: 423, endPoint y: 202, distance: 46.8
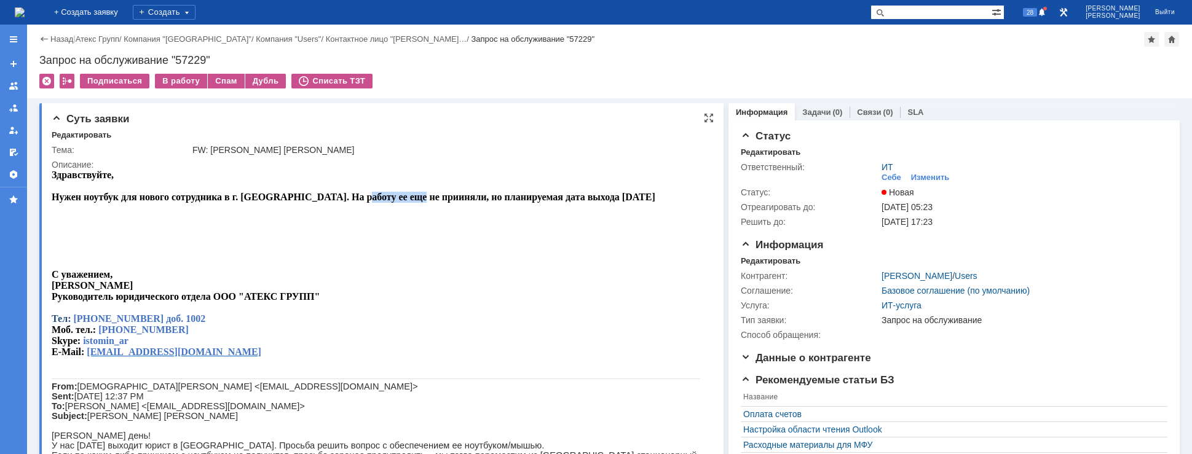
click at [408, 202] on span "Нужен ноутбук для нового сотрудника в г. Иркутск. На работу ее еще не прииняли,…" at bounding box center [353, 197] width 603 height 10
drag, startPoint x: 472, startPoint y: 203, endPoint x: 479, endPoint y: 203, distance: 6.8
click at [476, 203] on div "Здравствуйте, Нужен ноутбук для нового сотрудника в г. Иркутск. На работу ее ещ…" at bounding box center [376, 369] width 648 height 399
drag, startPoint x: 498, startPoint y: 199, endPoint x: 386, endPoint y: 195, distance: 112.5
click at [497, 199] on span "Нужен ноутбук для нового сотрудника в г. Иркутск. На работу ее еще не прииняли,…" at bounding box center [353, 197] width 603 height 10
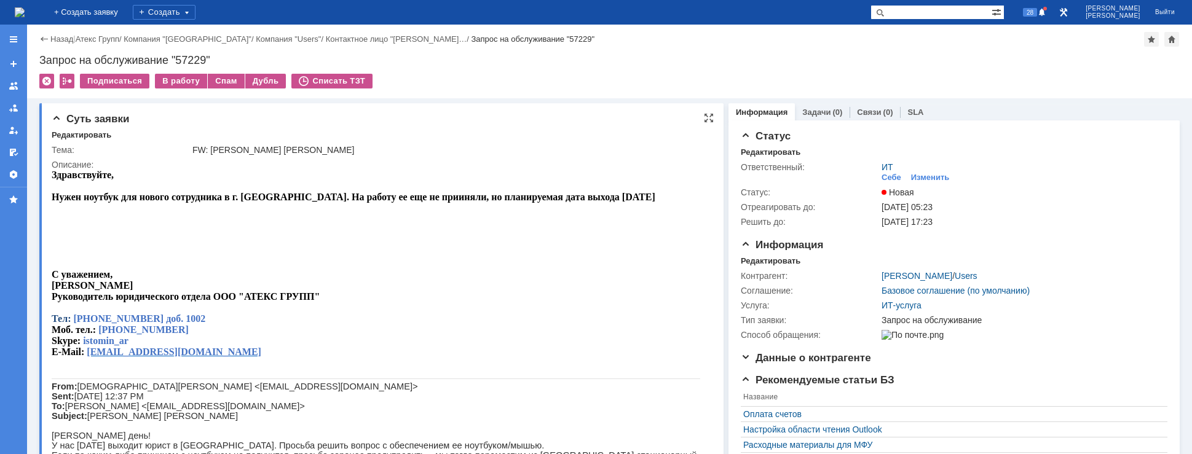
drag, startPoint x: 227, startPoint y: 184, endPoint x: 186, endPoint y: 178, distance: 41.0
click at [227, 184] on p at bounding box center [376, 186] width 648 height 11
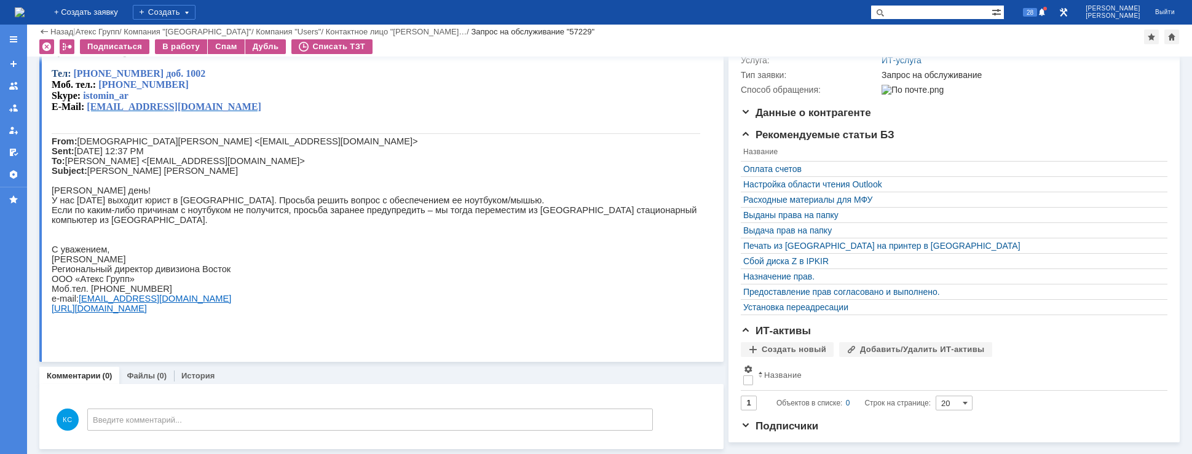
scroll to position [205, 0]
drag, startPoint x: 134, startPoint y: 208, endPoint x: 204, endPoint y: 210, distance: 70.1
click at [195, 205] on p "У нас 02.09.25 выходит юрист в Иркутск. Просьба решить вопрос с обеспечением ее…" at bounding box center [376, 200] width 648 height 10
drag, startPoint x: 229, startPoint y: 211, endPoint x: 306, endPoint y: 211, distance: 77.4
click at [298, 205] on p "У нас 02.09.25 выходит юрист в Иркутск. Просьба решить вопрос с обеспечением ее…" at bounding box center [376, 200] width 648 height 10
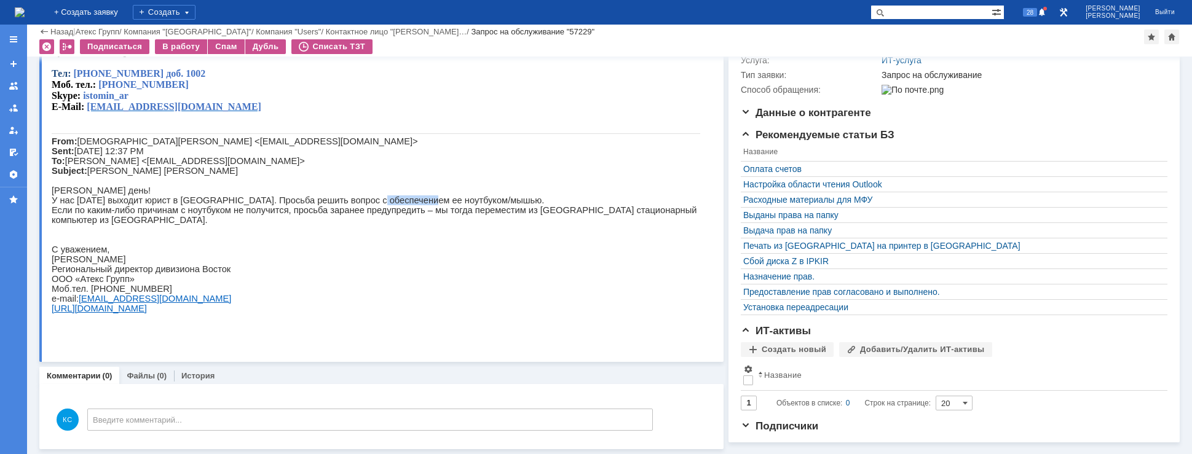
drag, startPoint x: 339, startPoint y: 211, endPoint x: 393, endPoint y: 215, distance: 54.2
click at [394, 205] on p "У нас 02.09.25 выходит юрист в Иркутск. Просьба решить вопрос с обеспечением ее…" at bounding box center [376, 200] width 648 height 10
drag, startPoint x: 119, startPoint y: 218, endPoint x: 195, endPoint y: 218, distance: 76.8
click at [195, 218] on p "Если по каким-либо причинам с ноутбуком не получится, просьба заранее предупред…" at bounding box center [376, 215] width 648 height 20
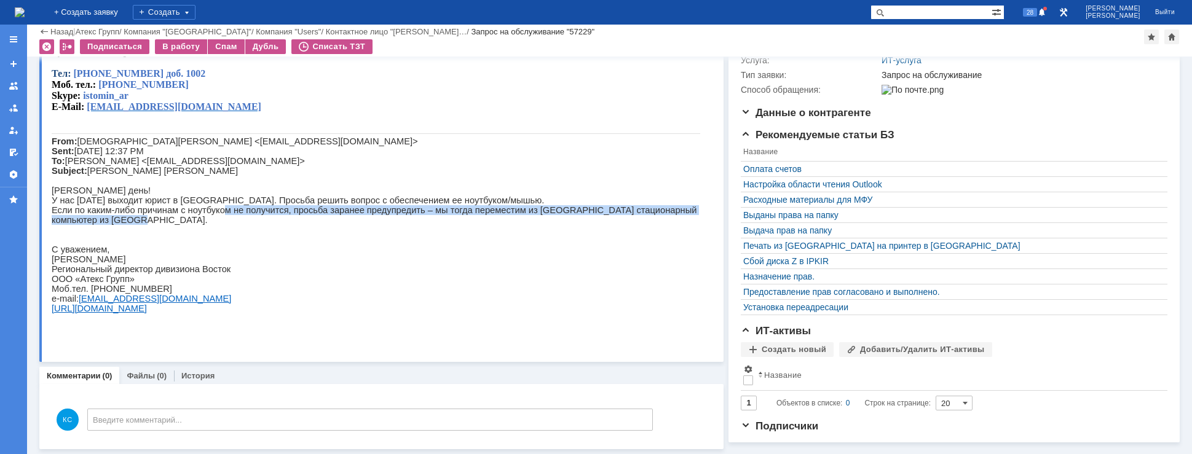
drag, startPoint x: 222, startPoint y: 222, endPoint x: 296, endPoint y: 229, distance: 73.5
click at [296, 225] on p "Если по каким-либо причинам с ноутбуком не получится, просьба заранее предупред…" at bounding box center [376, 215] width 648 height 20
click at [307, 225] on p "Если по каким-либо причинам с ноутбуком не получится, просьба заранее предупред…" at bounding box center [376, 215] width 648 height 20
click at [347, 225] on p "Если по каким-либо причинам с ноутбуком не получится, просьба заранее предупред…" at bounding box center [376, 215] width 648 height 20
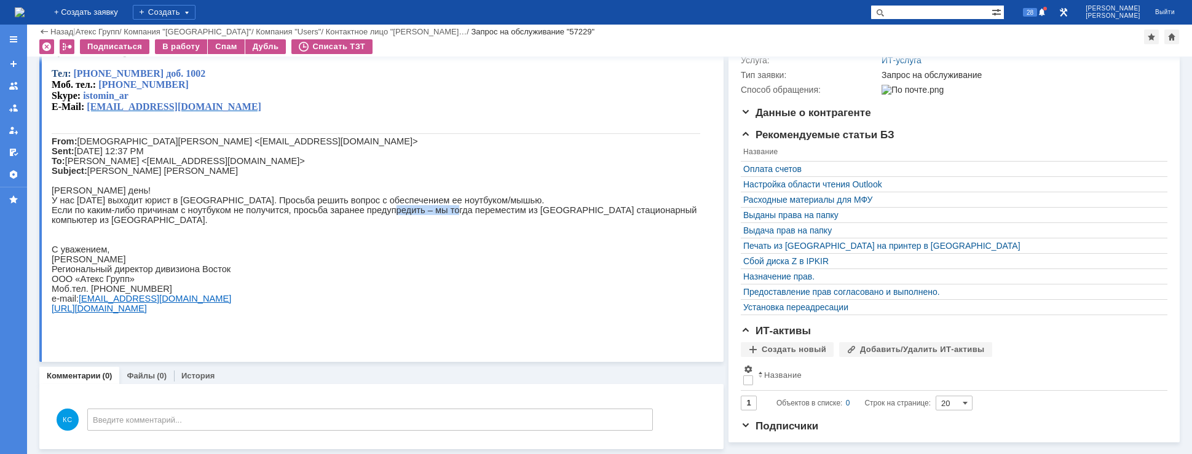
drag, startPoint x: 365, startPoint y: 222, endPoint x: 435, endPoint y: 222, distance: 70.1
click at [435, 222] on p "Если по каким-либо причинам с ноутбуком не получится, просьба заранее предупред…" at bounding box center [376, 215] width 648 height 20
drag, startPoint x: 471, startPoint y: 223, endPoint x: 528, endPoint y: 223, distance: 56.5
click at [505, 224] on p "Если по каким-либо причинам с ноутбуком не получится, просьба заранее предупред…" at bounding box center [376, 215] width 648 height 20
drag, startPoint x: 528, startPoint y: 223, endPoint x: 556, endPoint y: 223, distance: 28.3
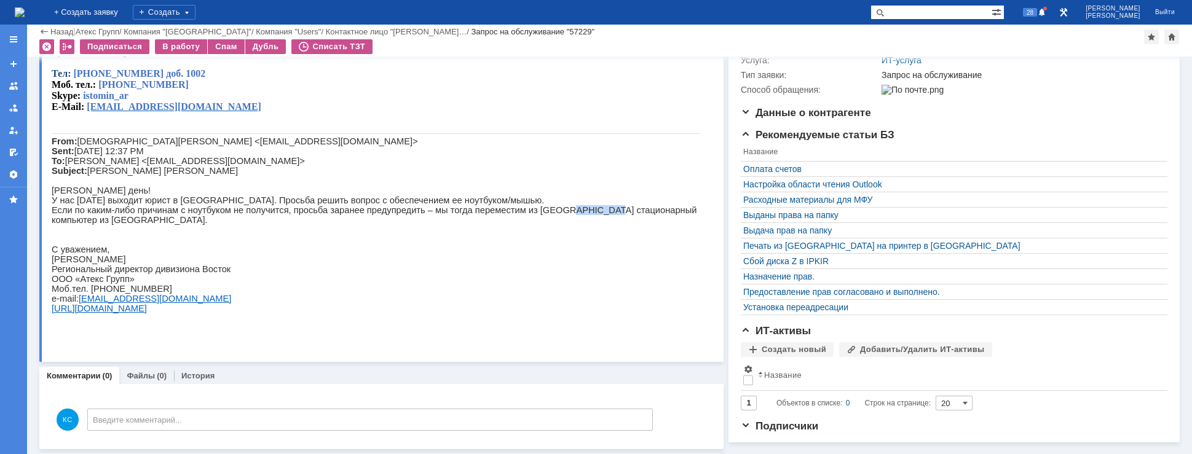
click at [560, 223] on p "Если по каким-либо причинам с ноутбуком не получится, просьба заранее предупред…" at bounding box center [376, 215] width 648 height 20
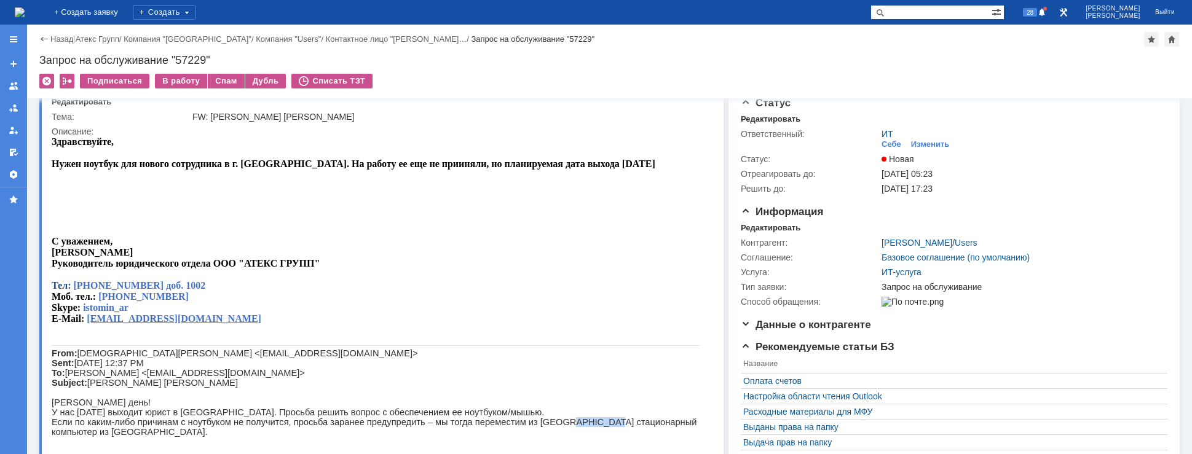
scroll to position [0, 0]
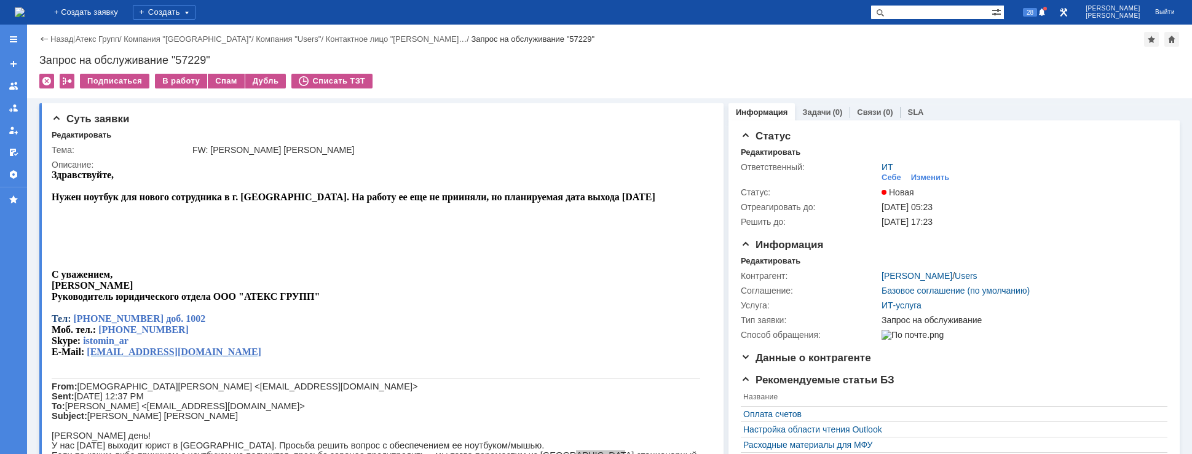
click at [25, 7] on img at bounding box center [20, 12] width 10 height 10
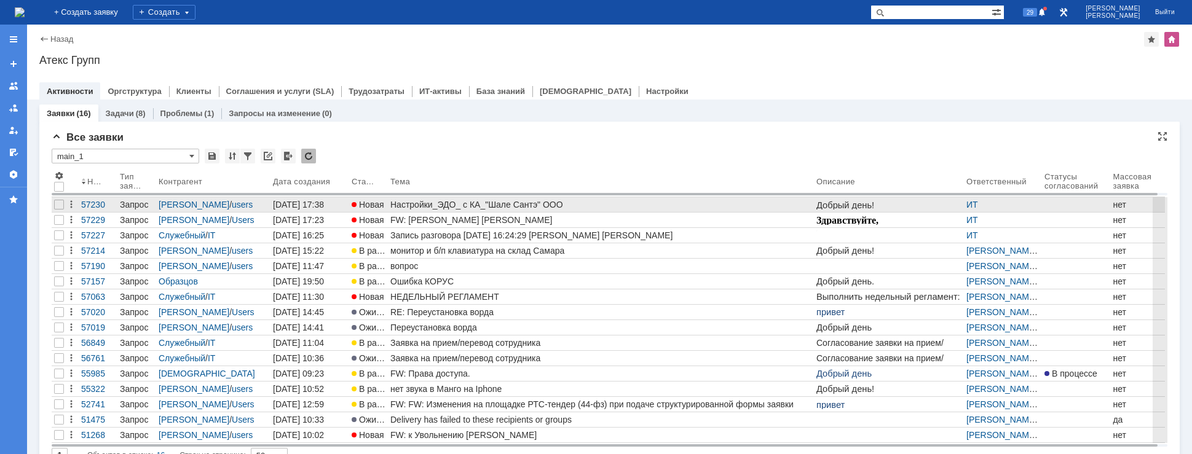
click at [495, 206] on div "Настройки_ЭДО_ с КА_"Шале Сантэ" ООО" at bounding box center [600, 205] width 421 height 10
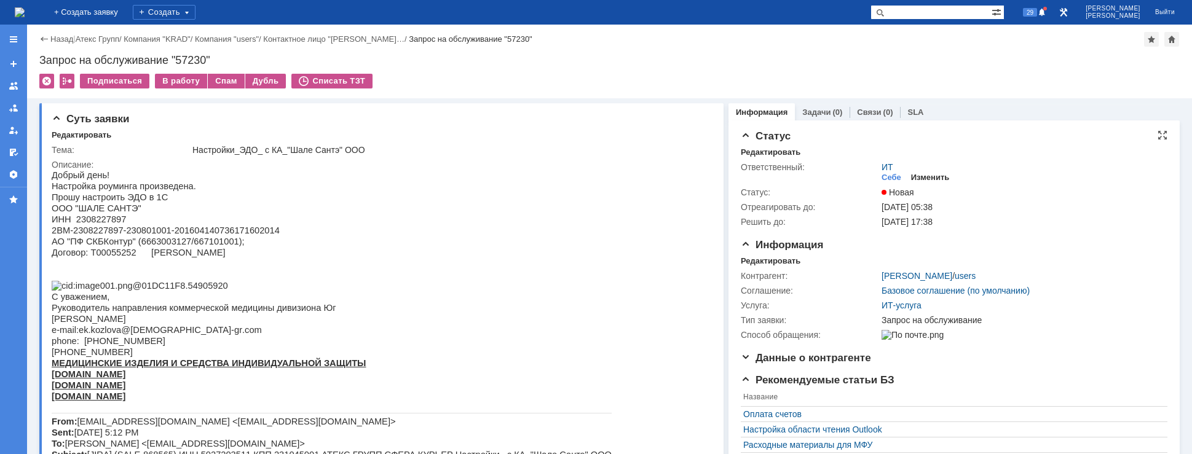
click at [918, 175] on div "Изменить" at bounding box center [930, 178] width 39 height 10
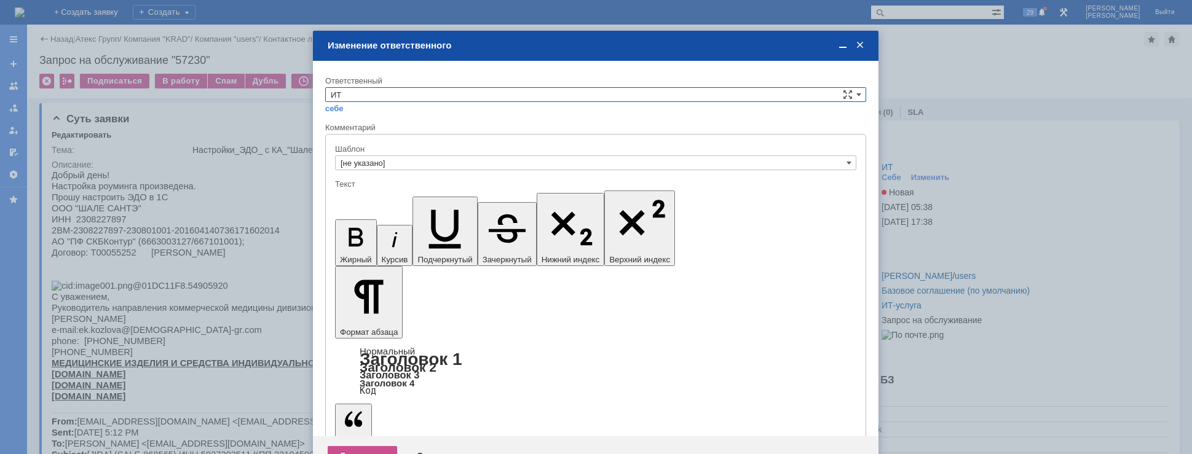
click at [441, 95] on input "ИТ" at bounding box center [595, 94] width 541 height 15
click at [390, 194] on span "АСУ" at bounding box center [596, 197] width 530 height 10
type input "АСУ"
click at [358, 446] on div "Сохранить" at bounding box center [362, 456] width 69 height 20
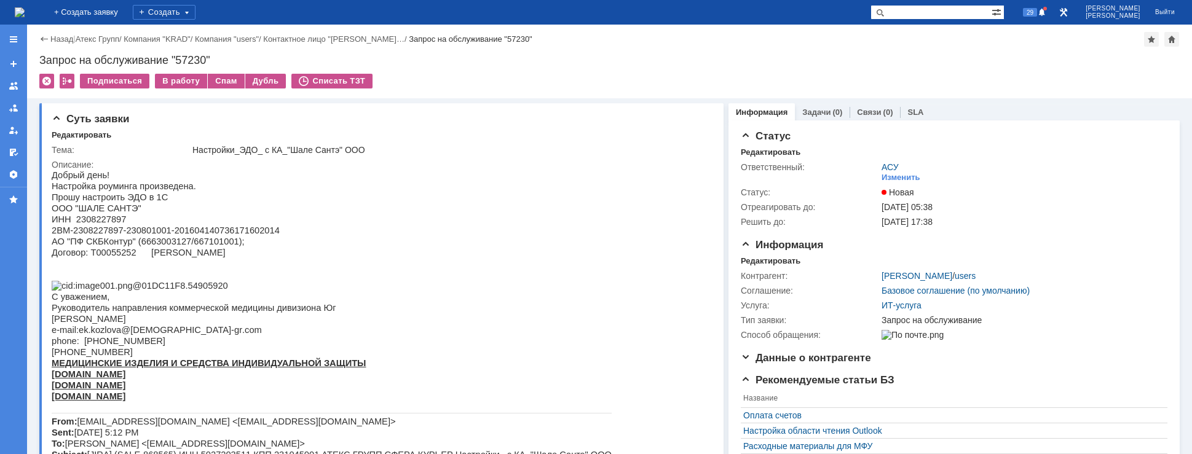
click at [25, 11] on img at bounding box center [20, 12] width 10 height 10
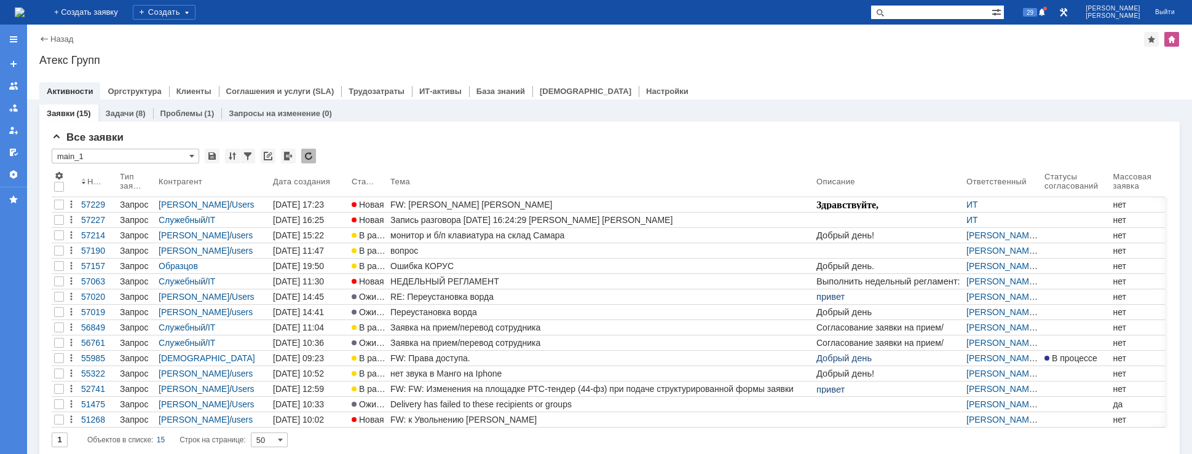
click at [25, 15] on img at bounding box center [20, 12] width 10 height 10
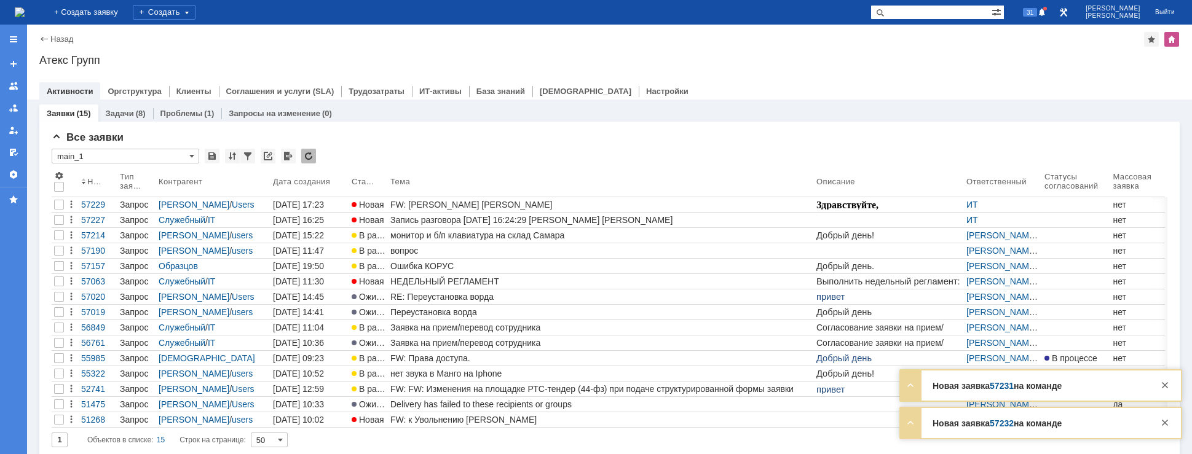
click at [25, 14] on img at bounding box center [20, 12] width 10 height 10
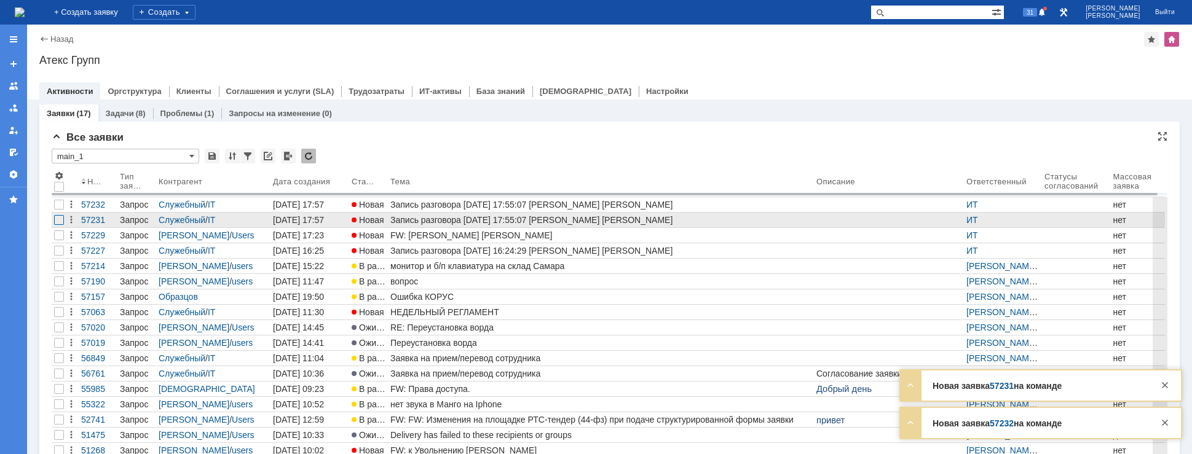
drag, startPoint x: 57, startPoint y: 203, endPoint x: 61, endPoint y: 224, distance: 21.9
click at [57, 203] on div at bounding box center [59, 205] width 10 height 10
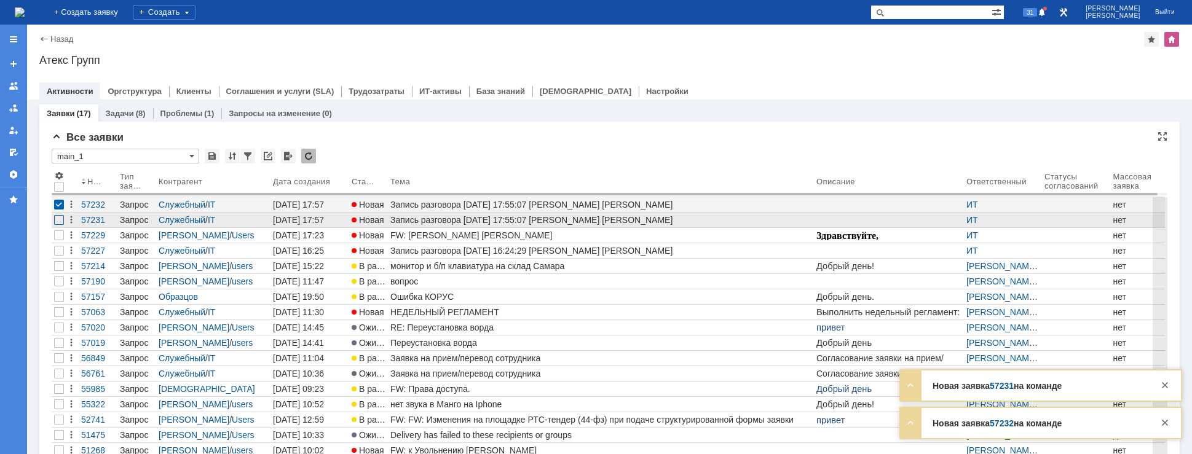
click at [59, 221] on div at bounding box center [59, 220] width 10 height 10
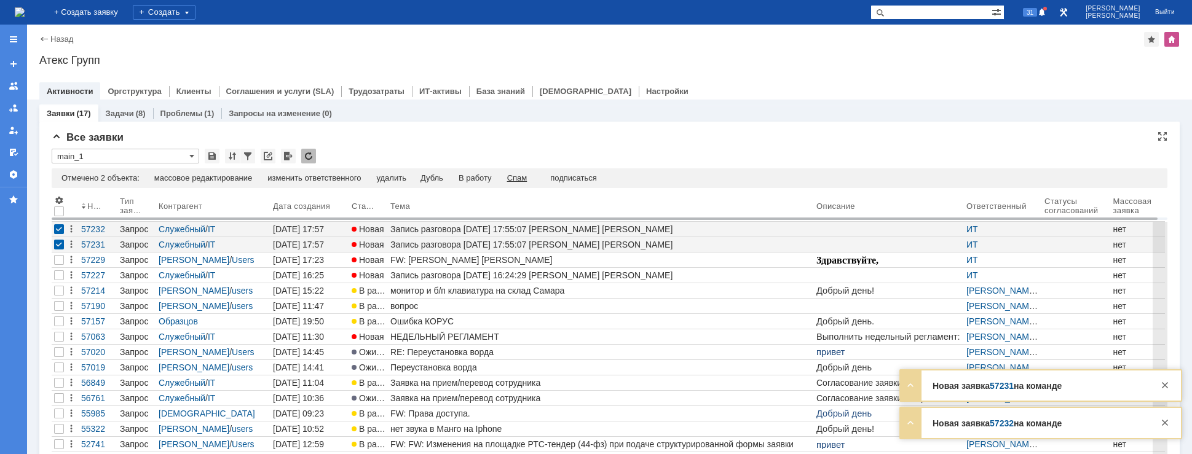
click at [526, 179] on div "Спам" at bounding box center [517, 178] width 20 height 10
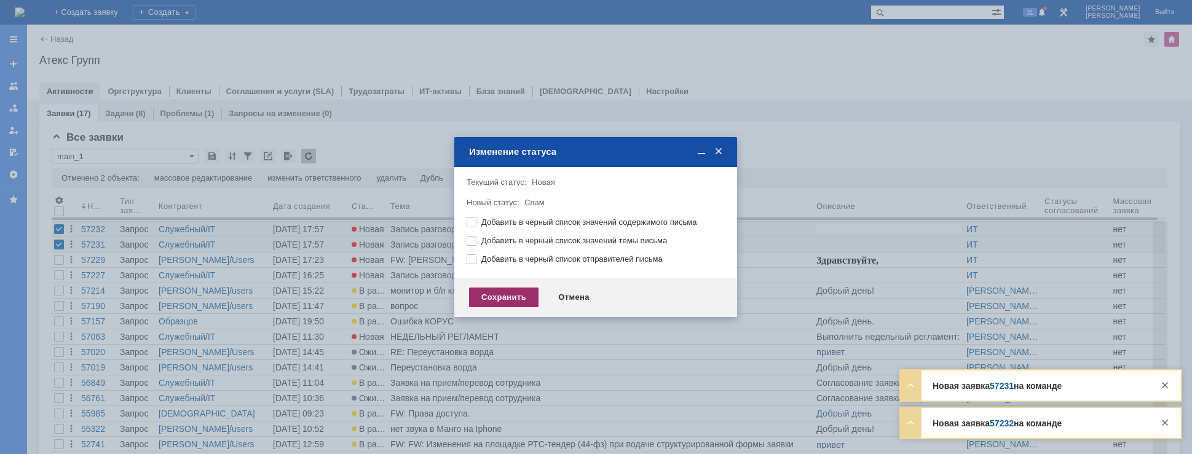
click at [513, 296] on div "Сохранить" at bounding box center [503, 298] width 69 height 20
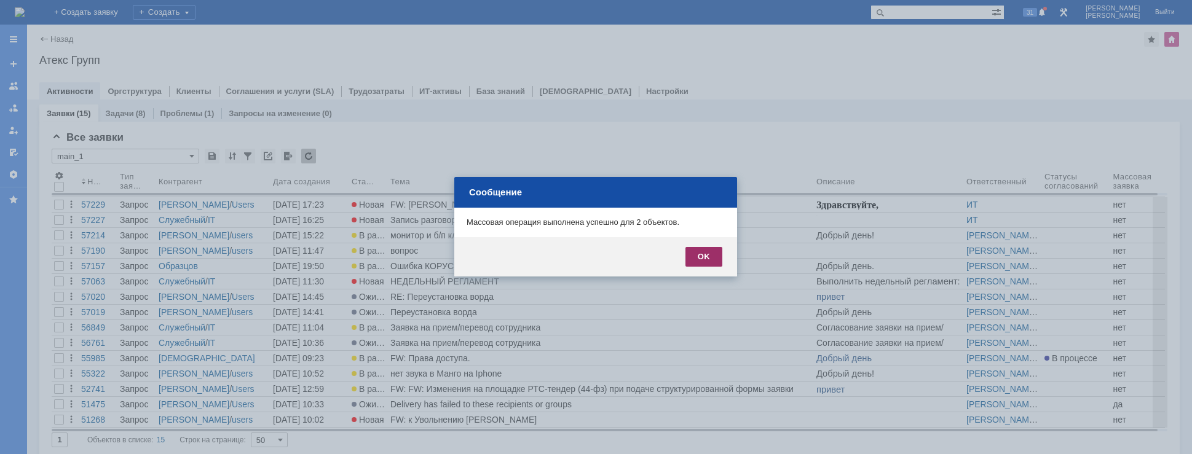
click at [698, 253] on div "OK" at bounding box center [703, 257] width 37 height 20
